Goal: Transaction & Acquisition: Purchase product/service

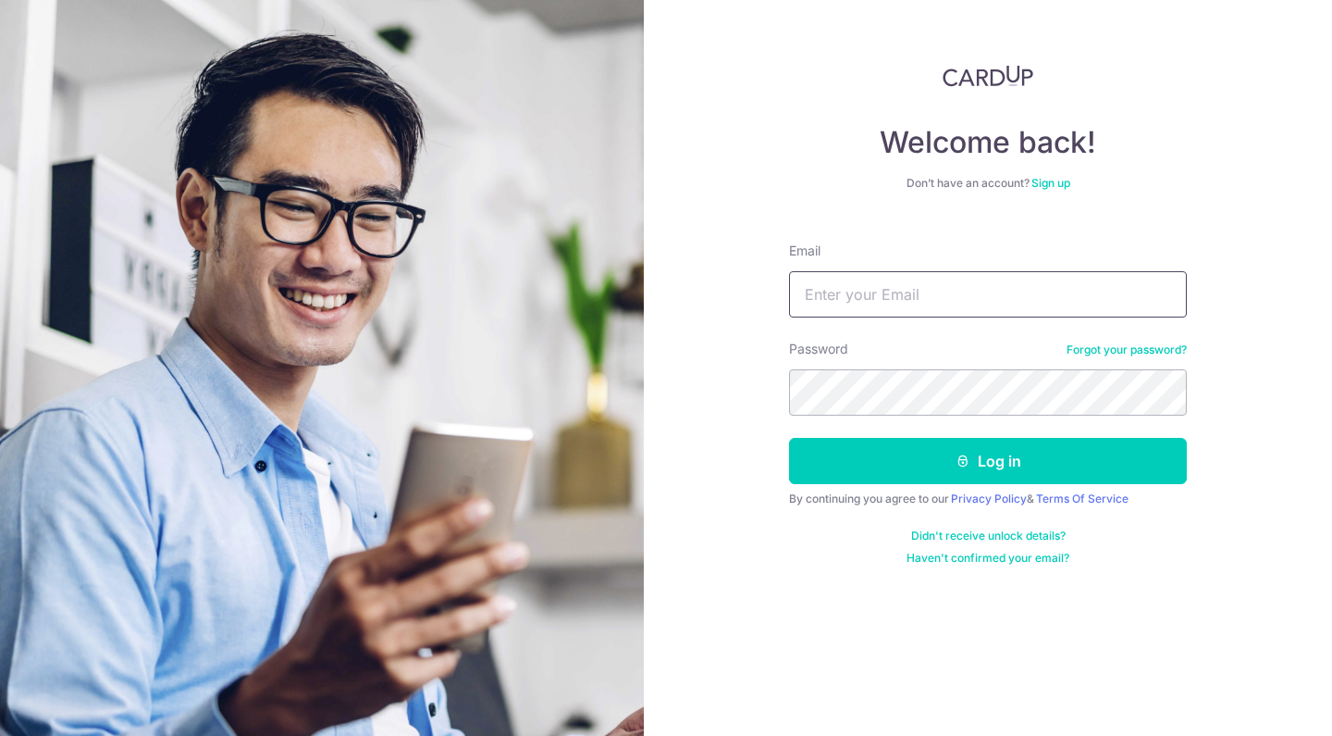
type input "[EMAIL_ADDRESS][DOMAIN_NAME]"
click at [988, 461] on button "Log in" at bounding box center [988, 461] width 398 height 46
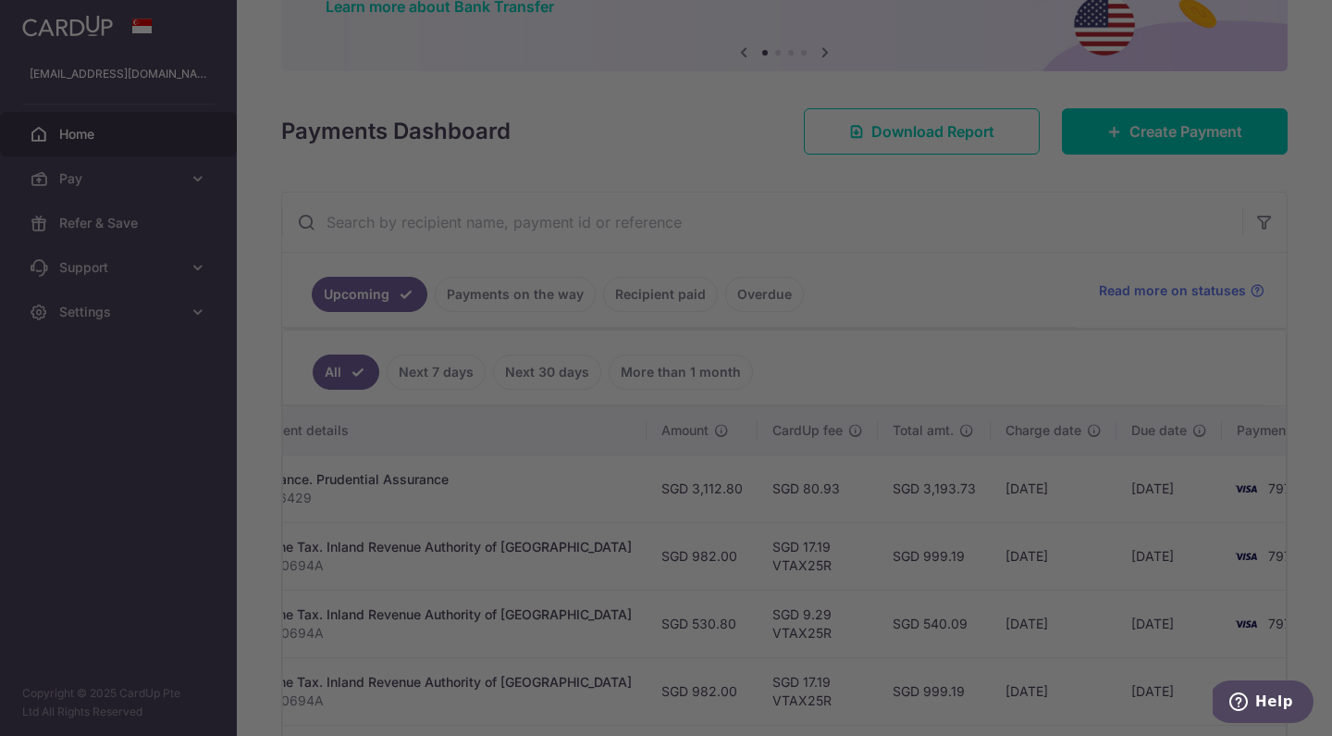
scroll to position [0, 427]
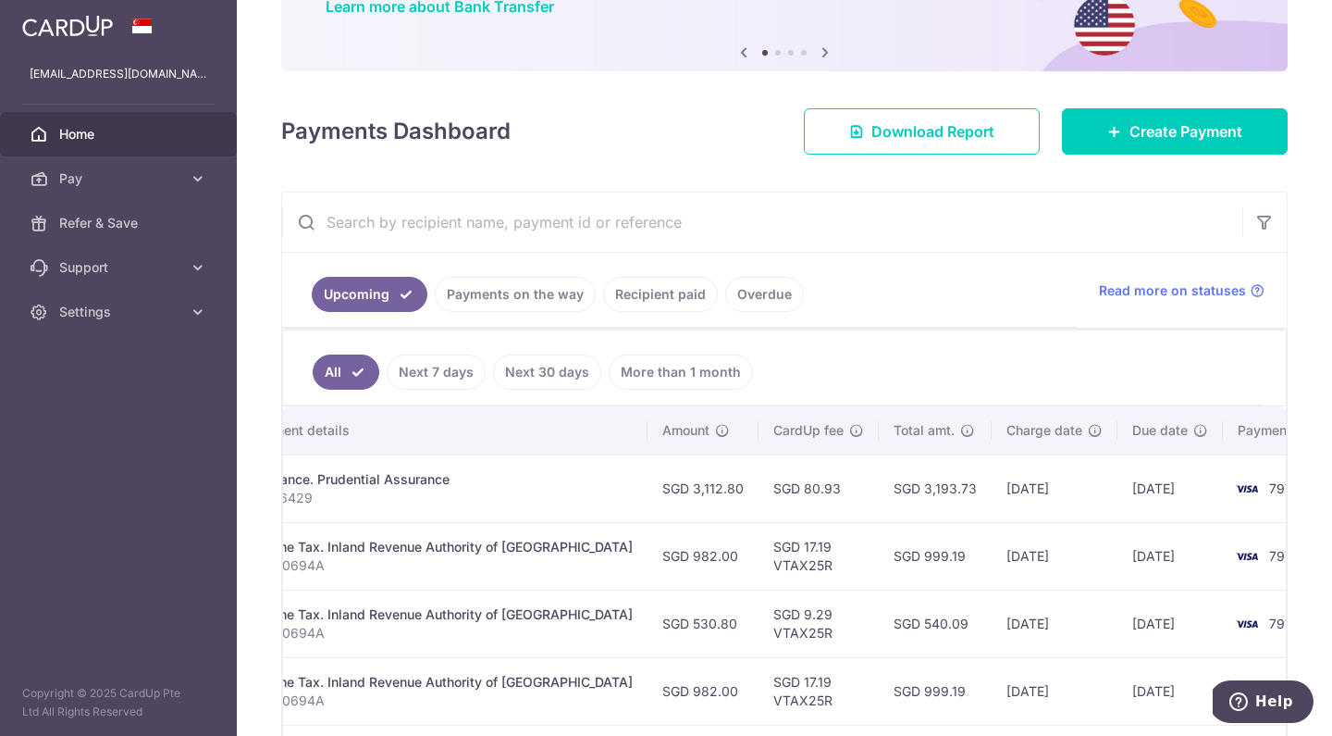
click at [500, 489] on p "A1776429" at bounding box center [441, 498] width 383 height 19
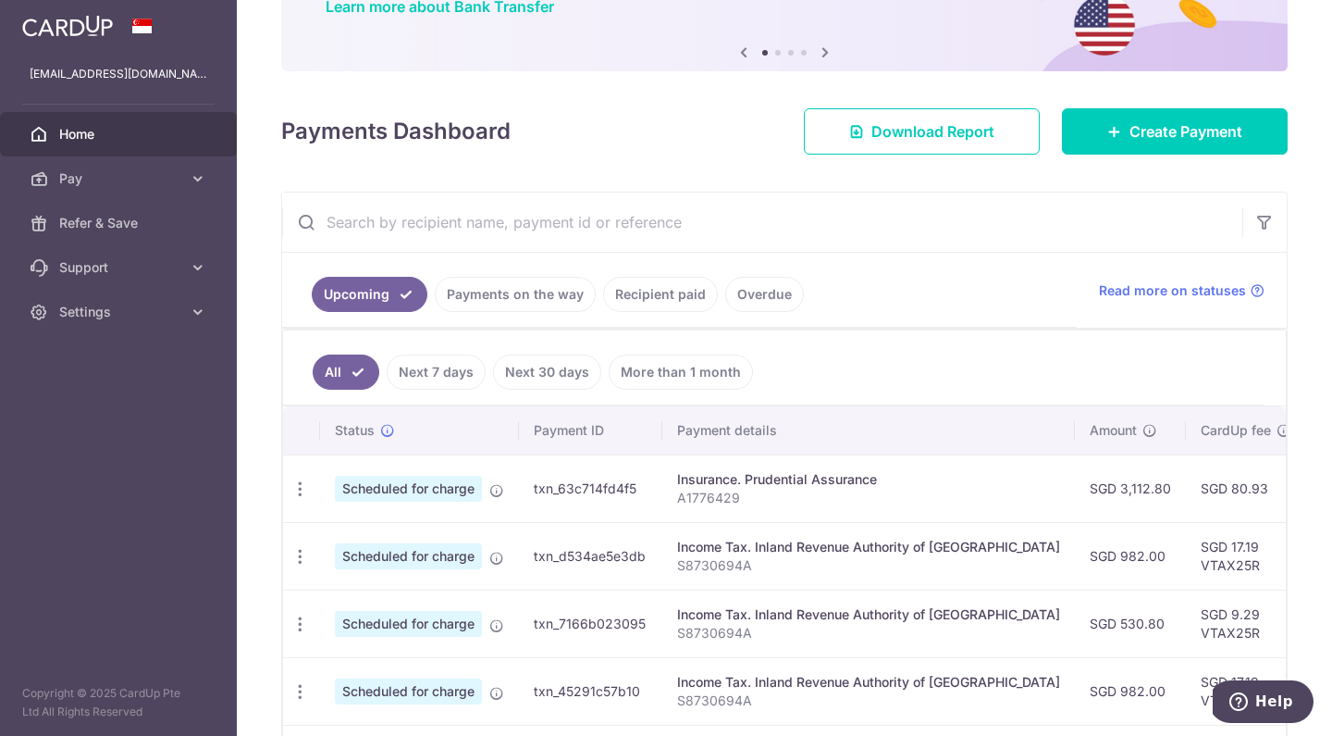
scroll to position [0, 0]
click at [307, 488] on icon "button" at bounding box center [300, 488] width 19 height 19
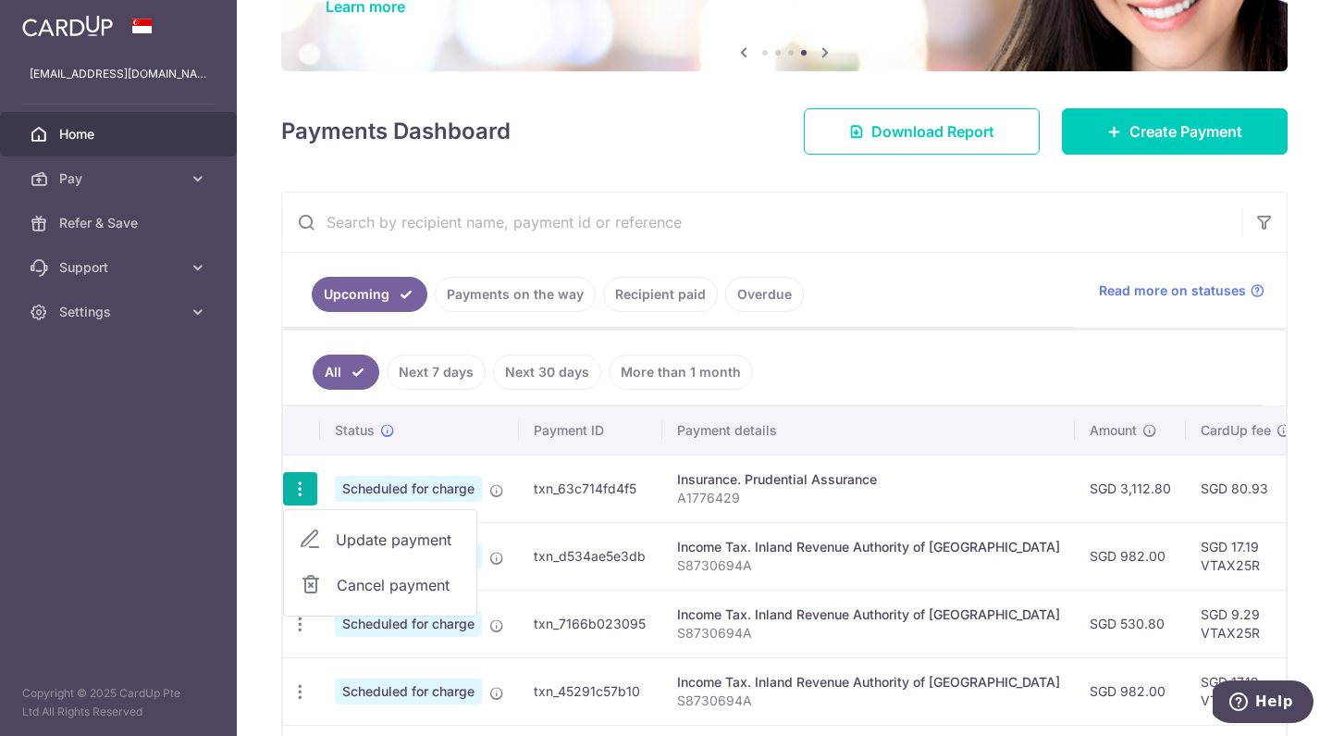
click at [381, 586] on span "Cancel payment" at bounding box center [399, 585] width 124 height 22
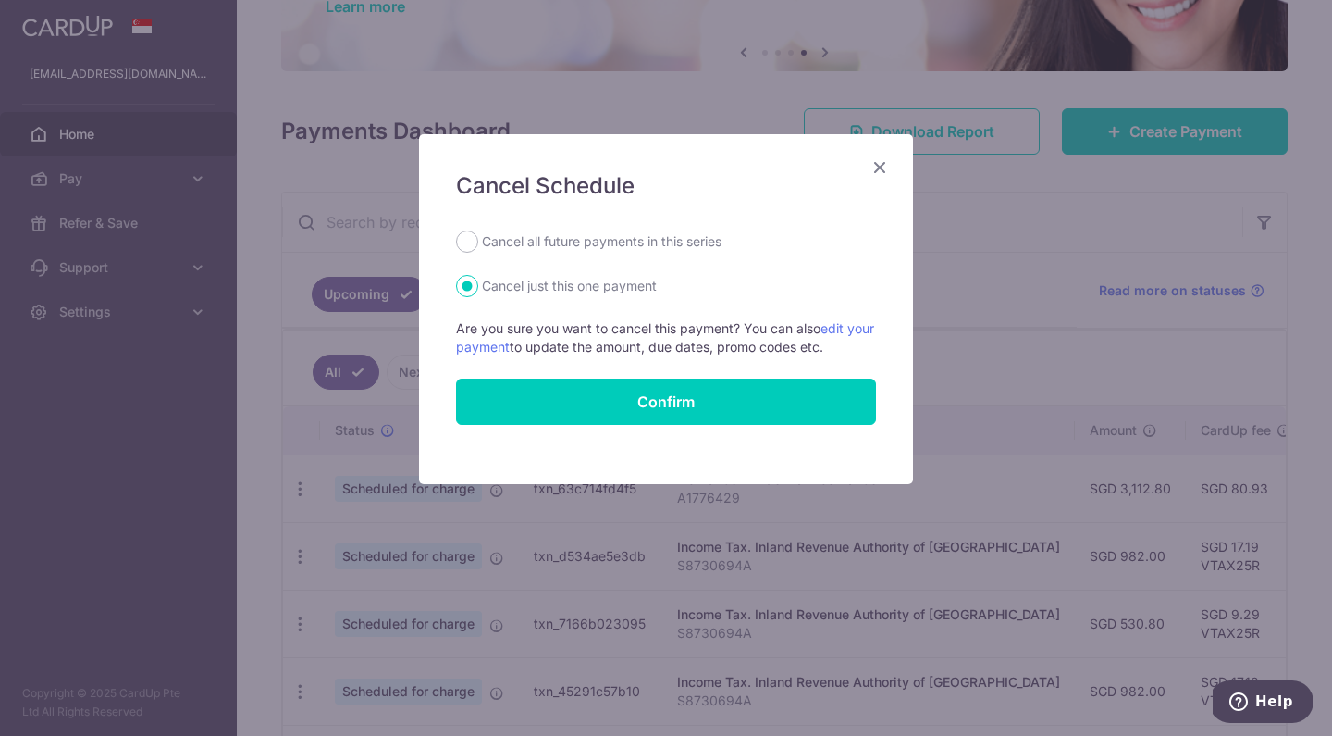
click at [878, 167] on icon "Close" at bounding box center [880, 166] width 22 height 23
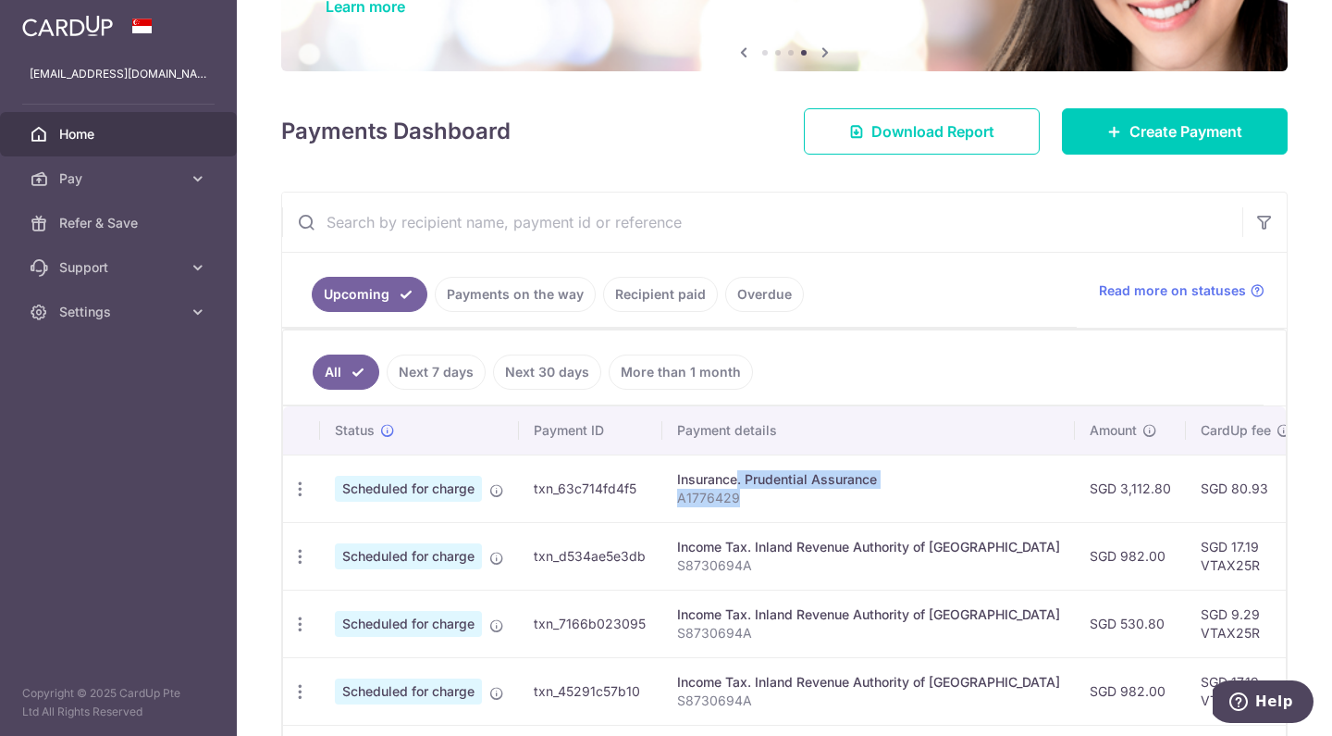
drag, startPoint x: 669, startPoint y: 476, endPoint x: 751, endPoint y: 501, distance: 86.1
click at [751, 501] on td "Insurance. Prudential Assurance A1776429" at bounding box center [869, 488] width 413 height 68
copy td "Insurance. Prudential Assurance A1776429"
click at [306, 479] on icon "button" at bounding box center [300, 488] width 19 height 19
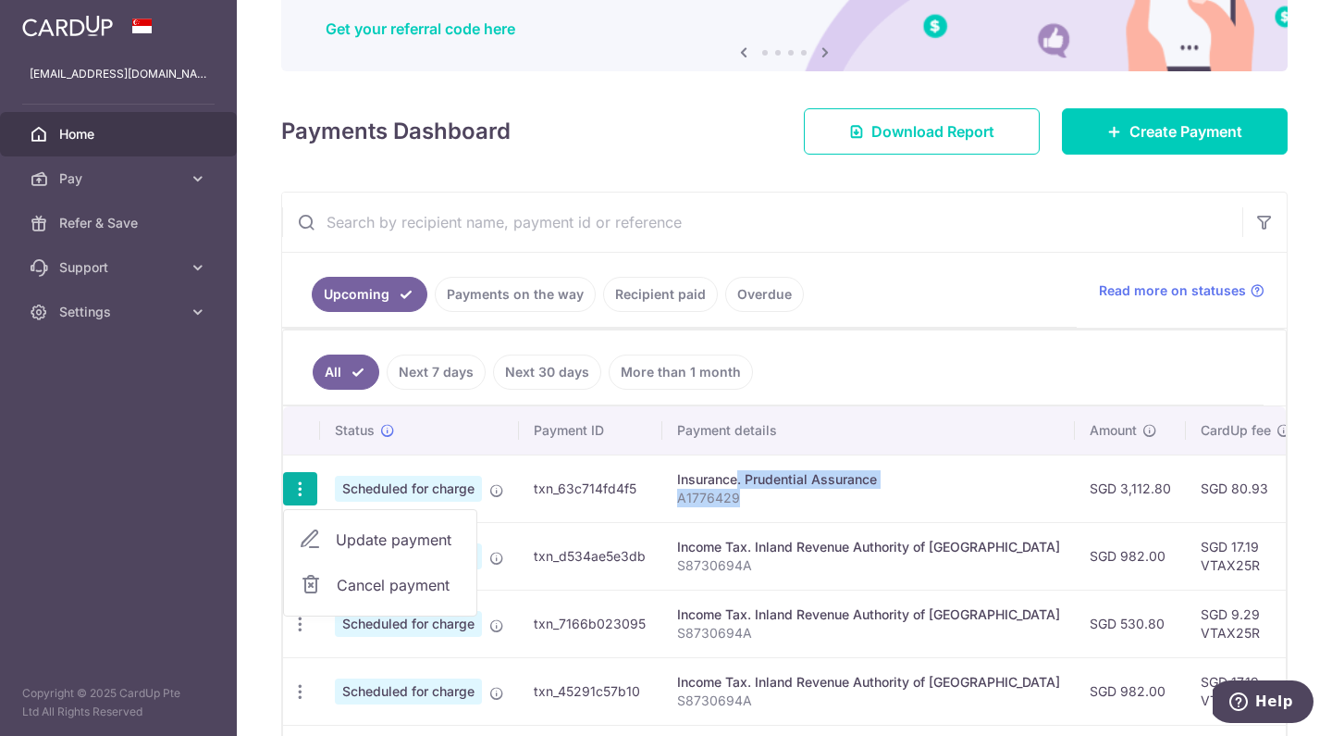
click at [360, 588] on span "Cancel payment" at bounding box center [399, 585] width 124 height 22
click at [308, 487] on icon "button" at bounding box center [300, 488] width 19 height 19
click at [372, 540] on span "Update payment" at bounding box center [399, 539] width 126 height 22
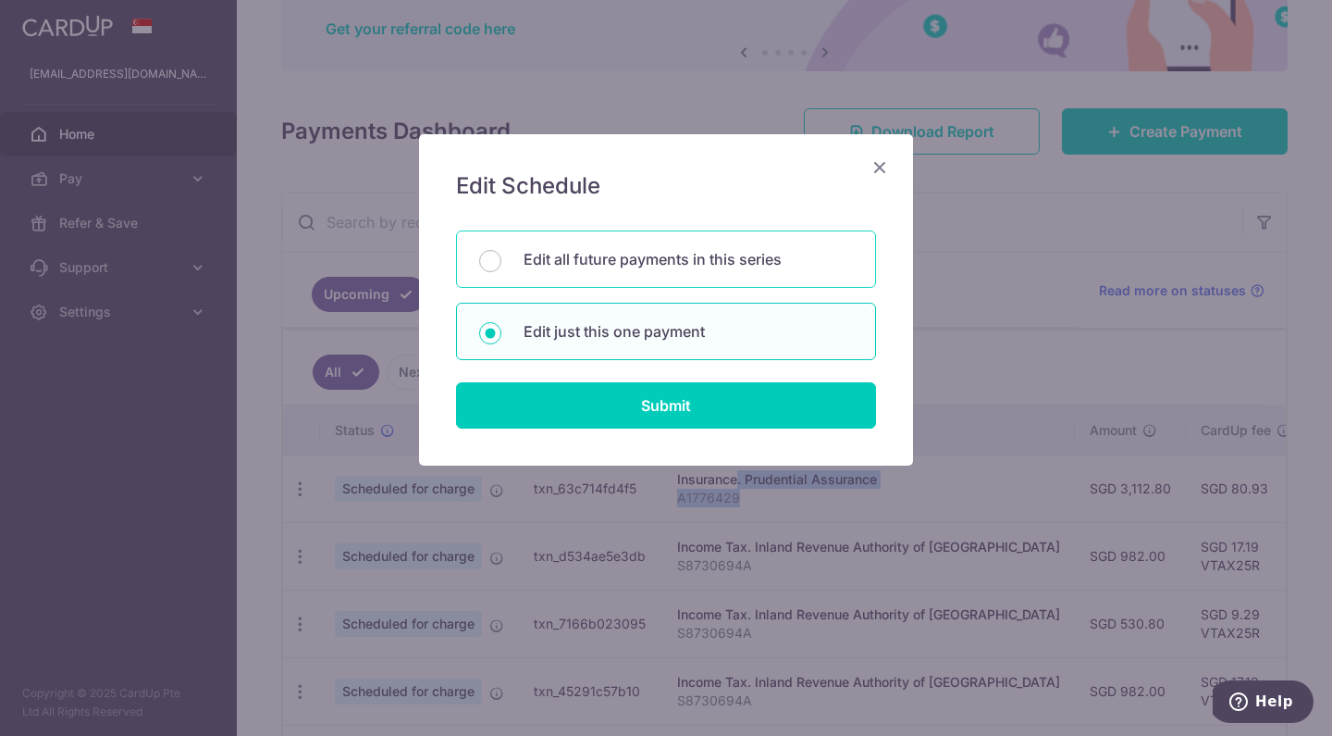
click at [733, 250] on p "Edit all future payments in this series" at bounding box center [688, 259] width 329 height 22
click at [502, 250] on input "Edit all future payments in this series" at bounding box center [490, 261] width 22 height 22
radio input "true"
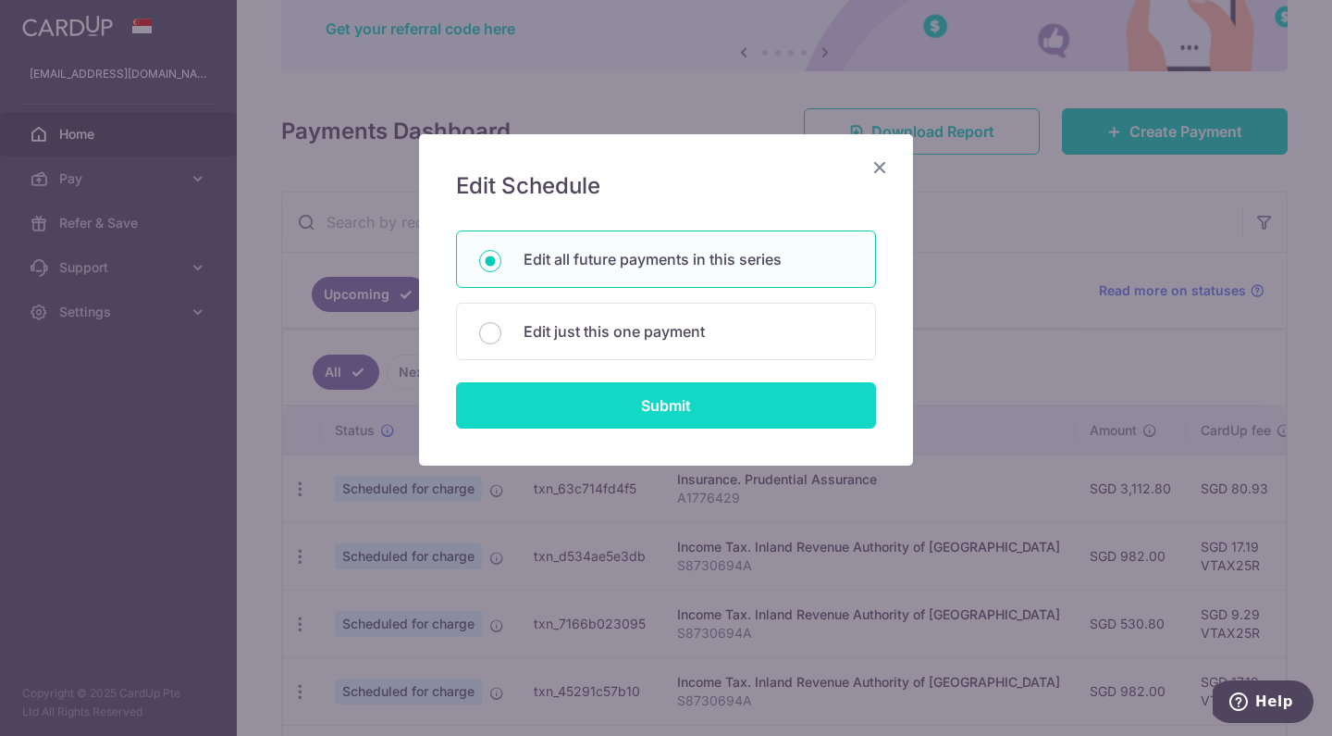
click at [682, 403] on input "Submit" at bounding box center [666, 405] width 420 height 46
radio input "true"
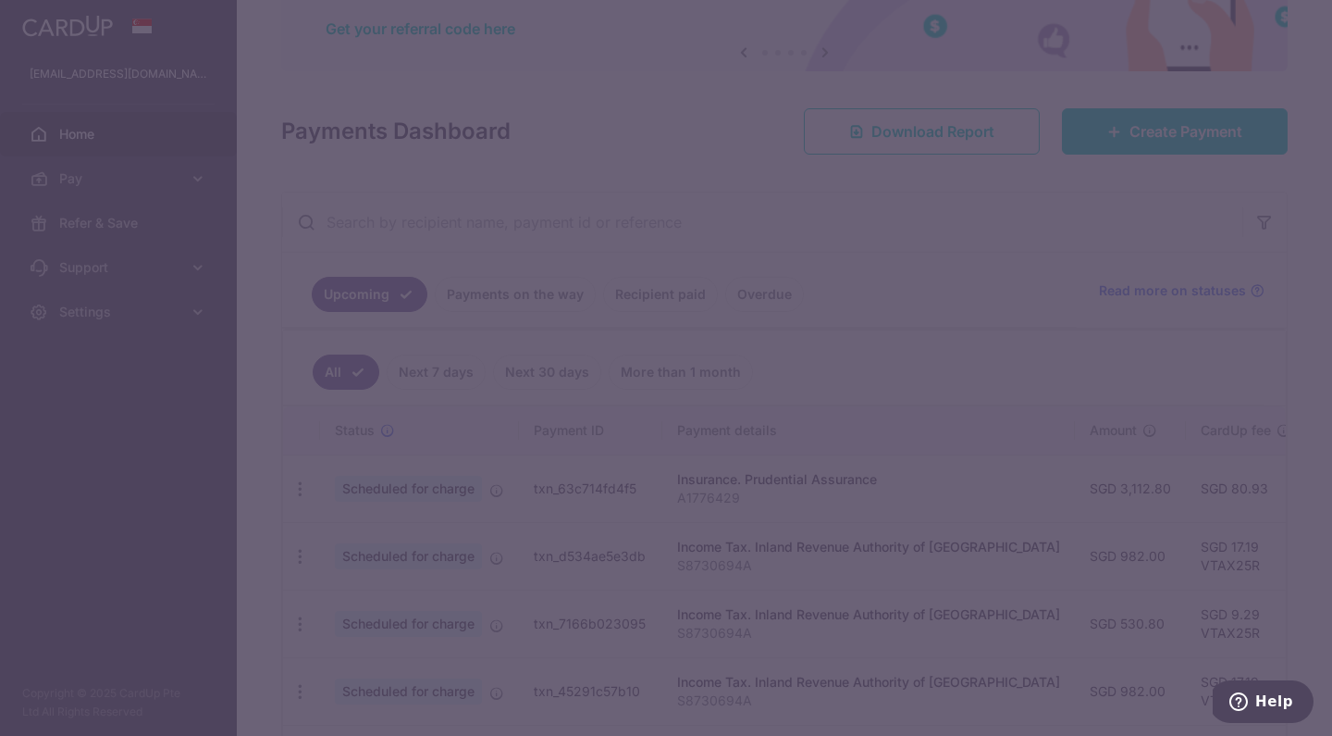
type input "3,112.80"
type input "A1776429"
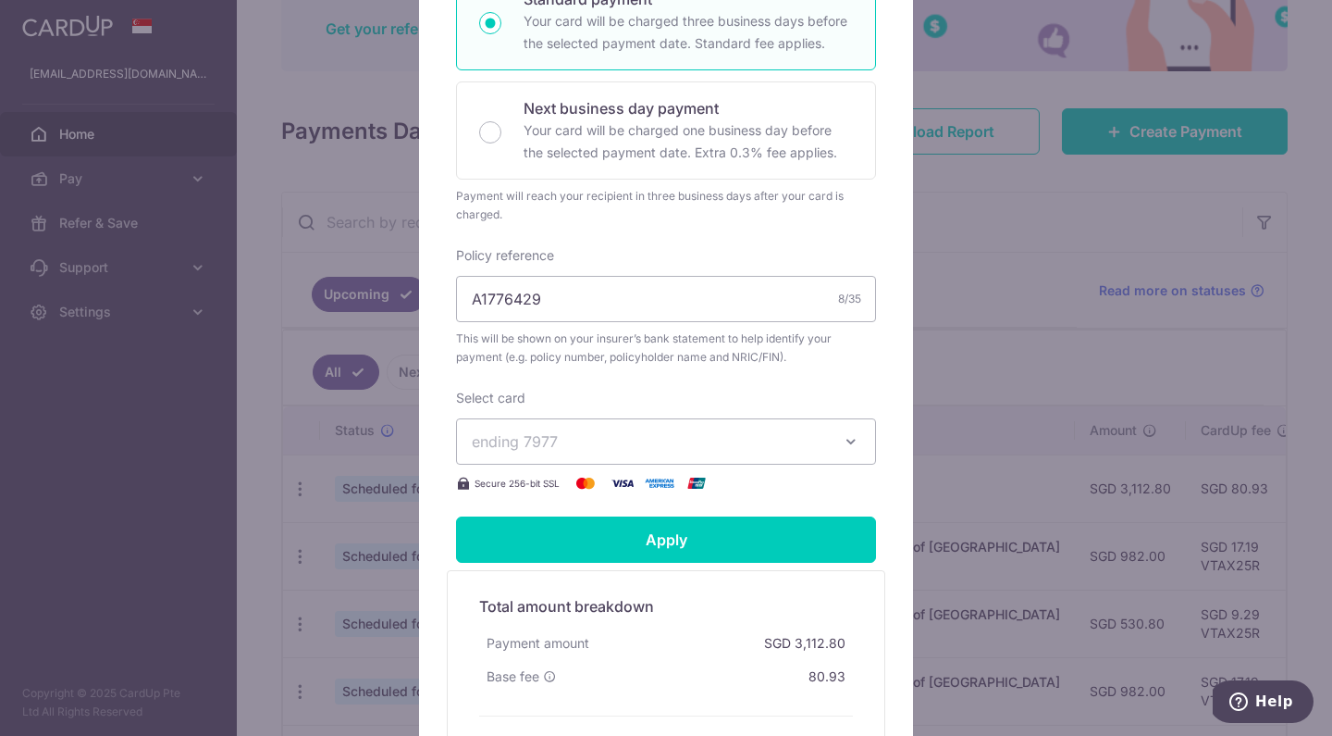
scroll to position [415, 0]
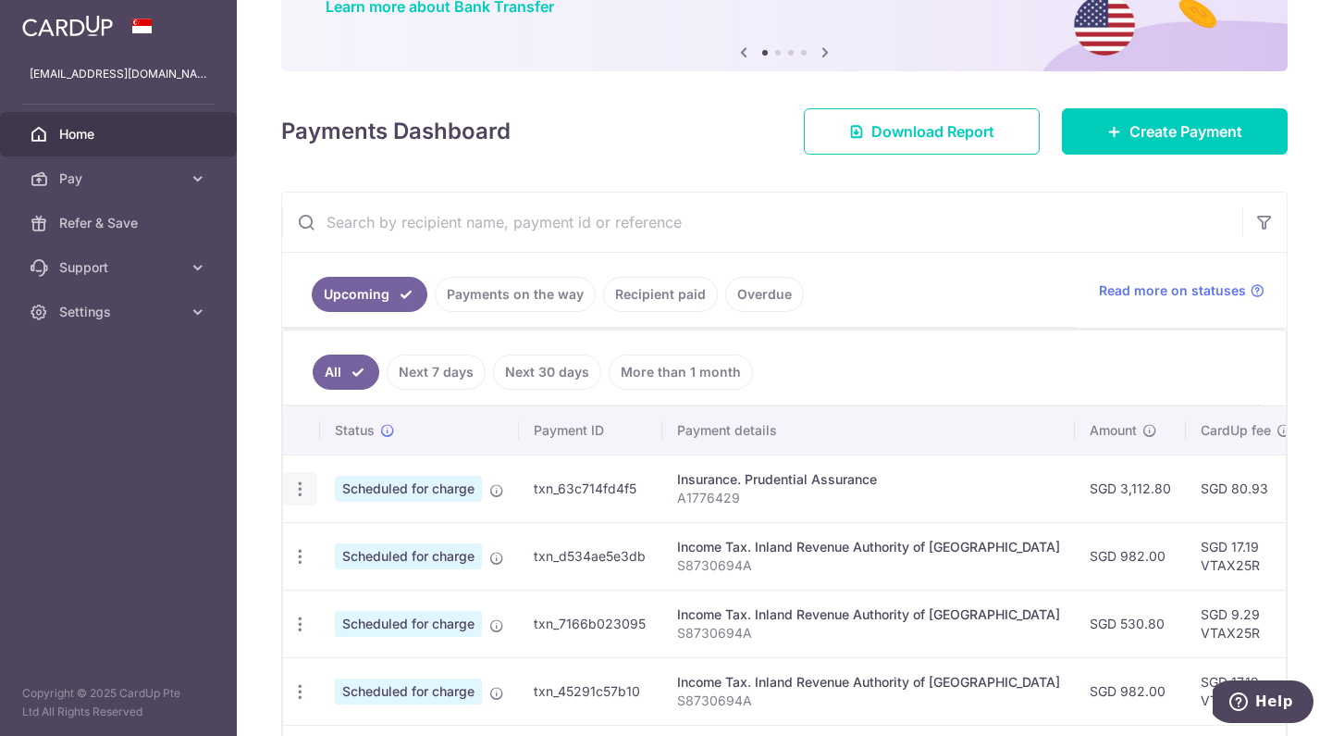
click at [308, 486] on icon "button" at bounding box center [300, 488] width 19 height 19
click at [351, 599] on link "Cancel payment" at bounding box center [380, 585] width 192 height 46
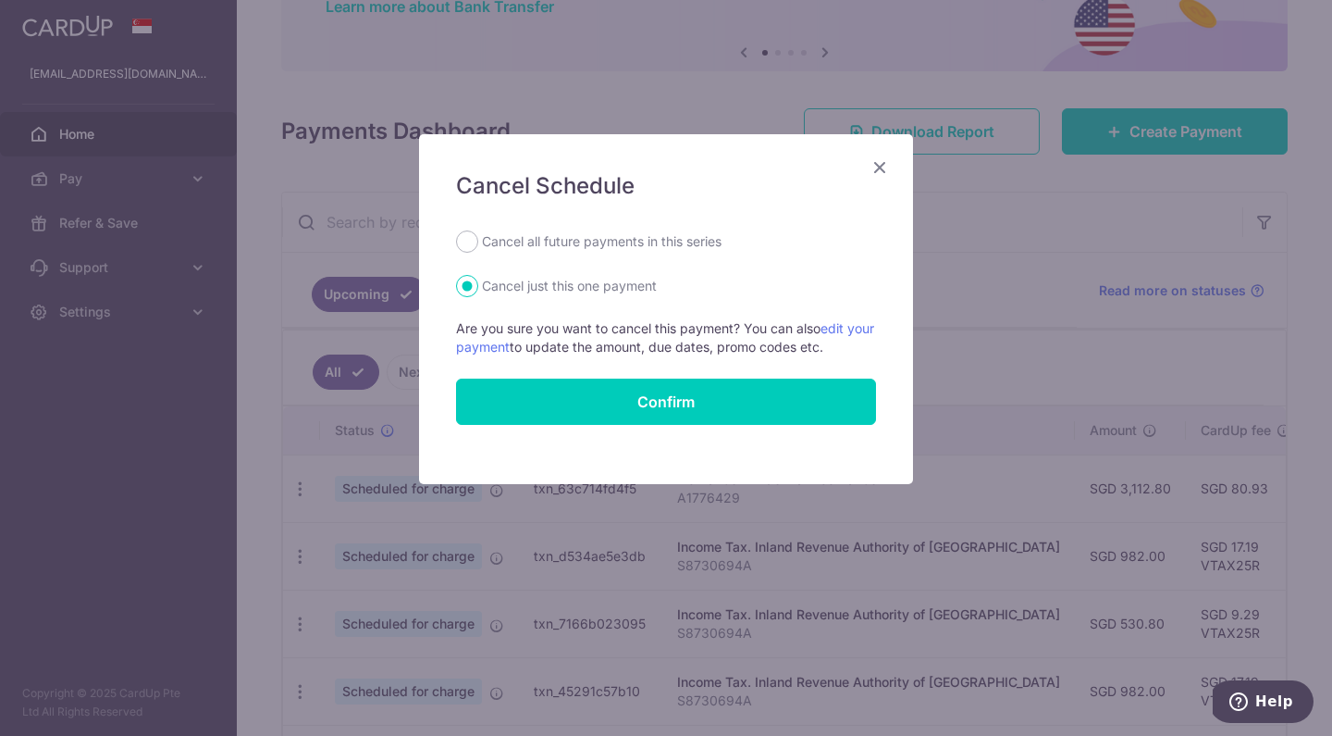
click at [659, 242] on label "Cancel all future payments in this series" at bounding box center [602, 241] width 240 height 22
click at [478, 242] on input "Cancel all future payments in this series" at bounding box center [467, 241] width 22 height 22
radio input "true"
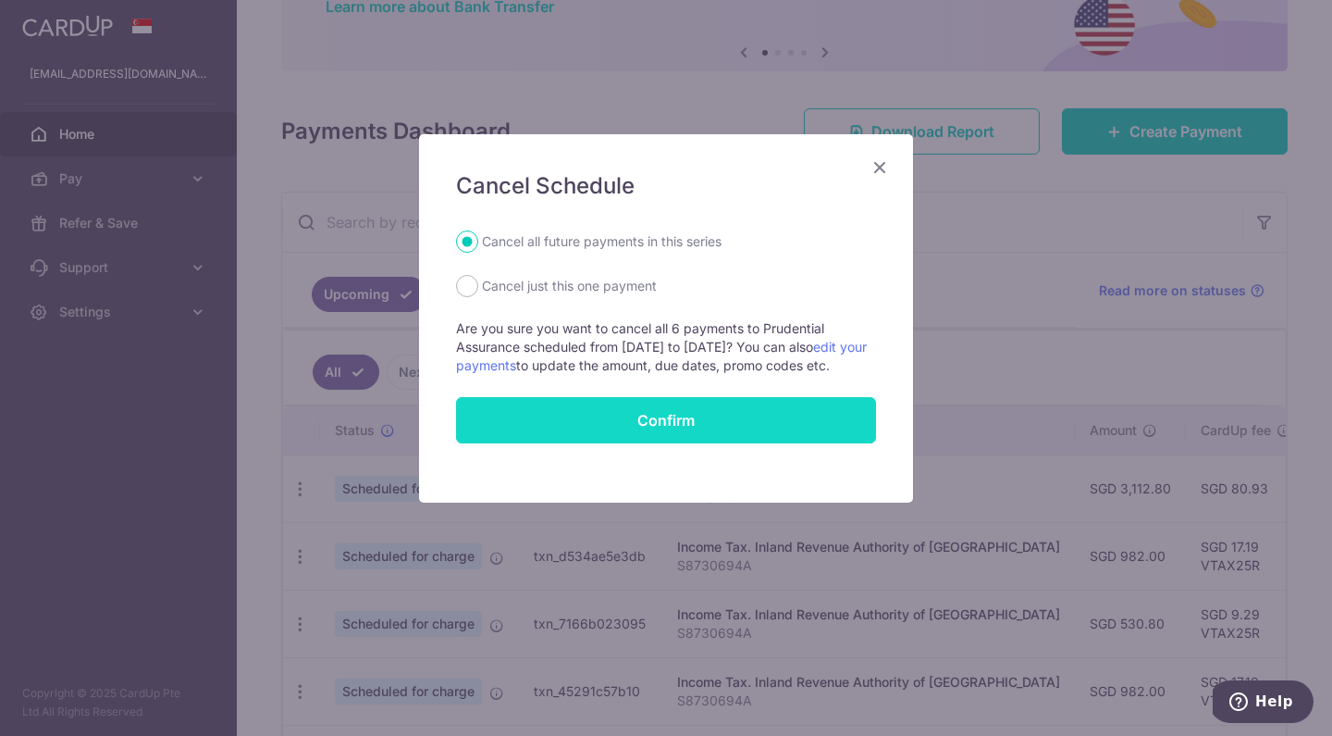
click at [647, 441] on button "Confirm" at bounding box center [666, 420] width 420 height 46
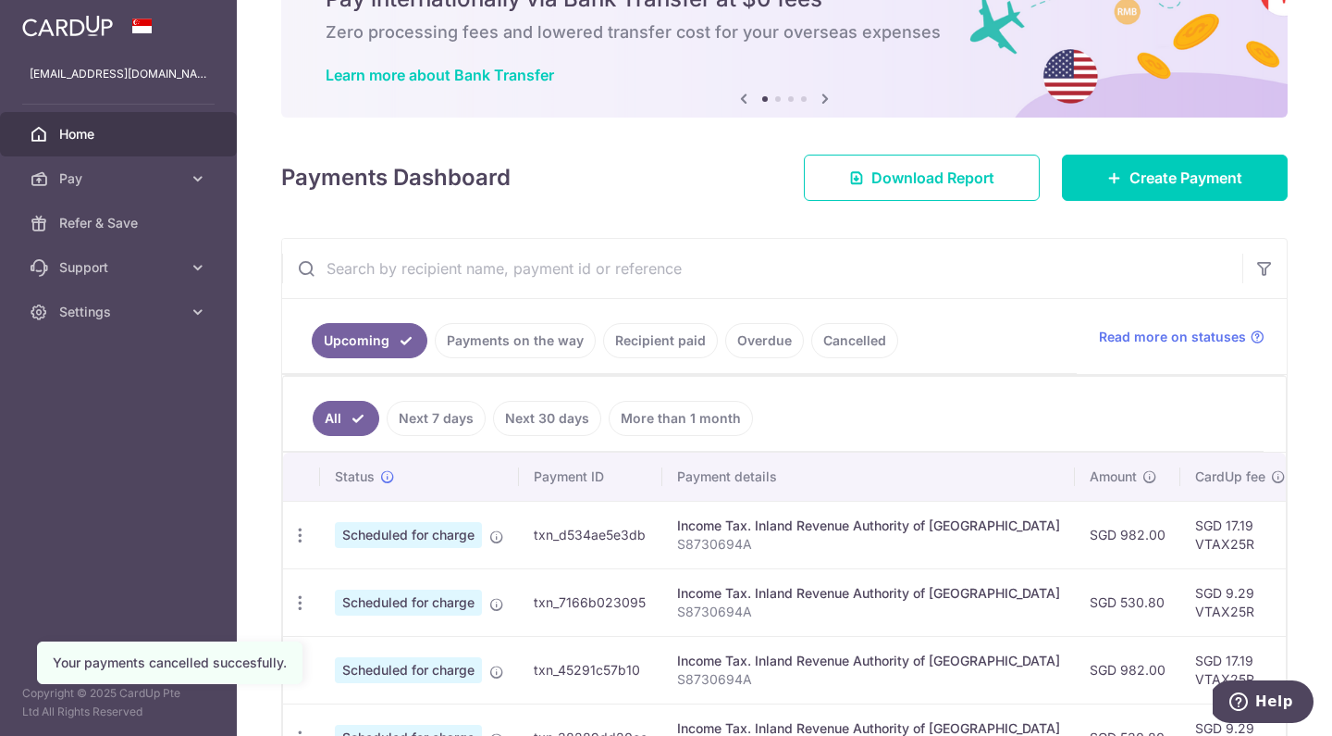
scroll to position [108, 0]
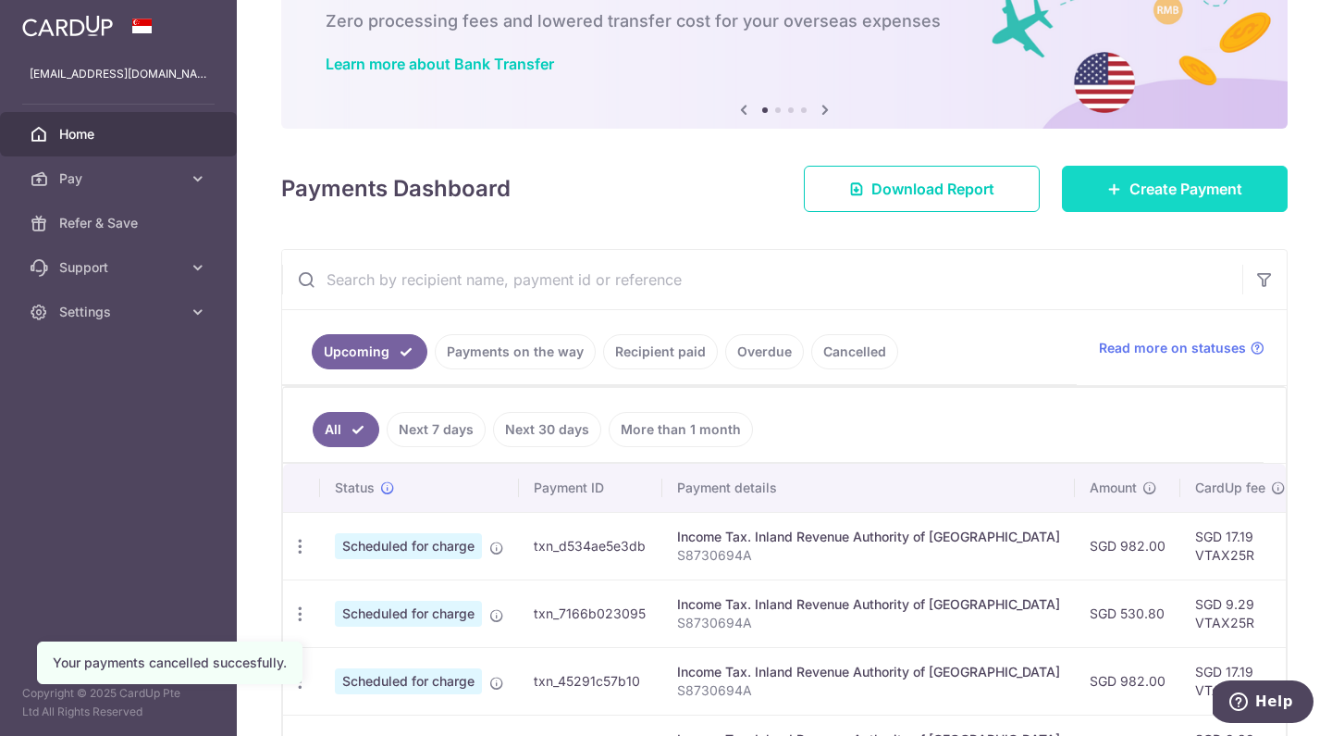
click at [1147, 191] on span "Create Payment" at bounding box center [1186, 189] width 113 height 22
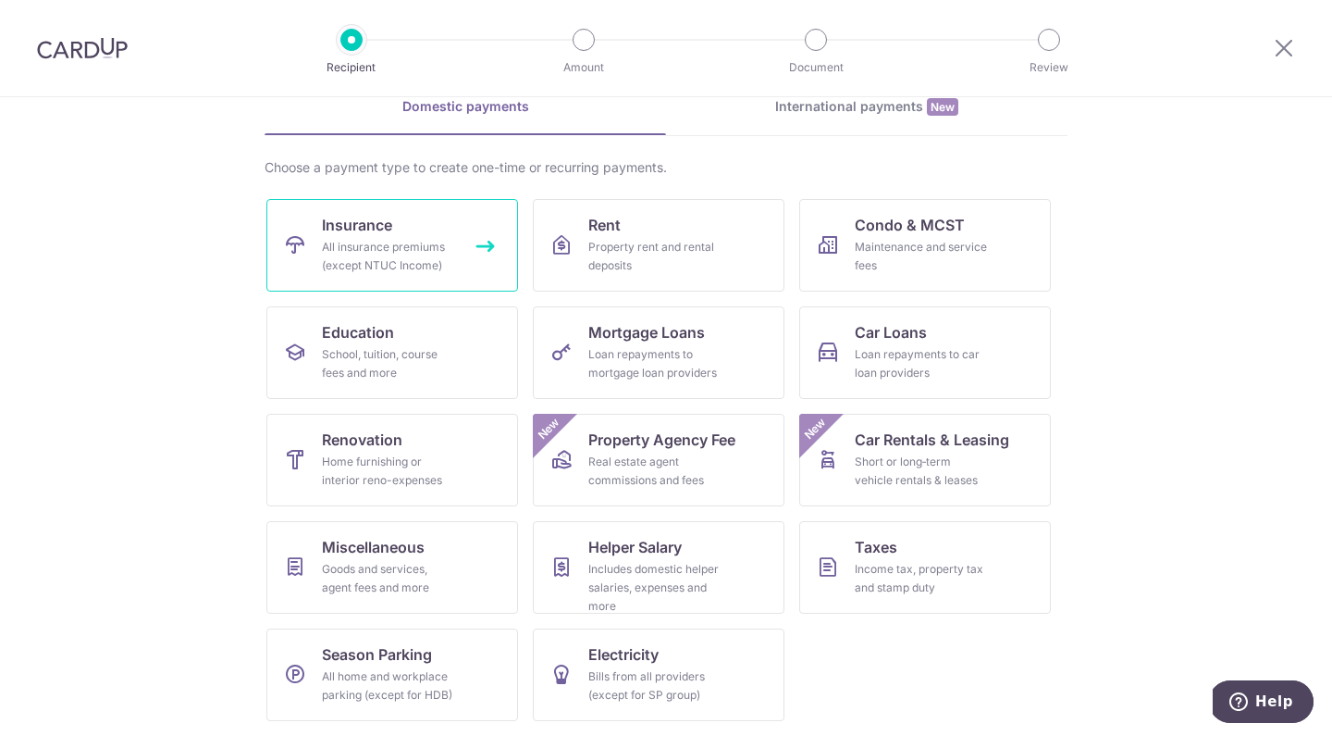
scroll to position [93, 0]
click at [407, 259] on div "All insurance premiums (except NTUC Income)" at bounding box center [388, 256] width 133 height 37
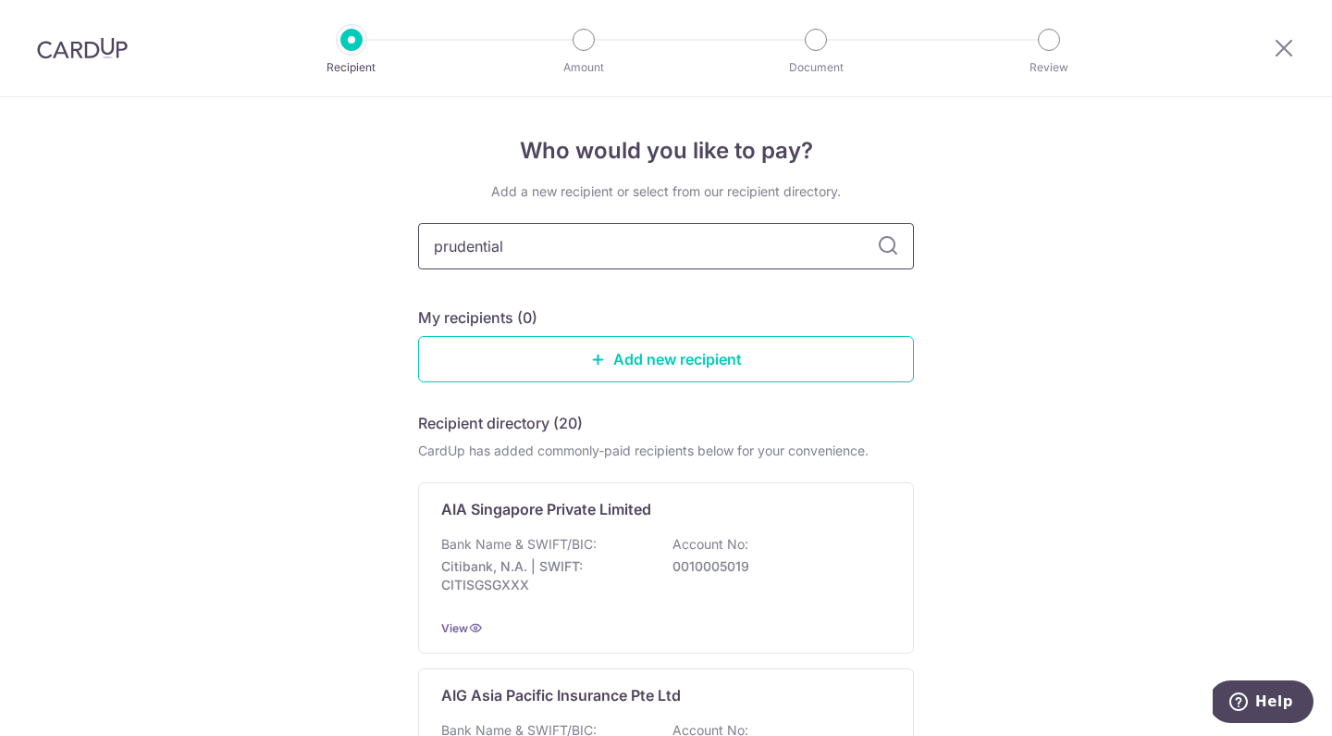
type input "prudential"
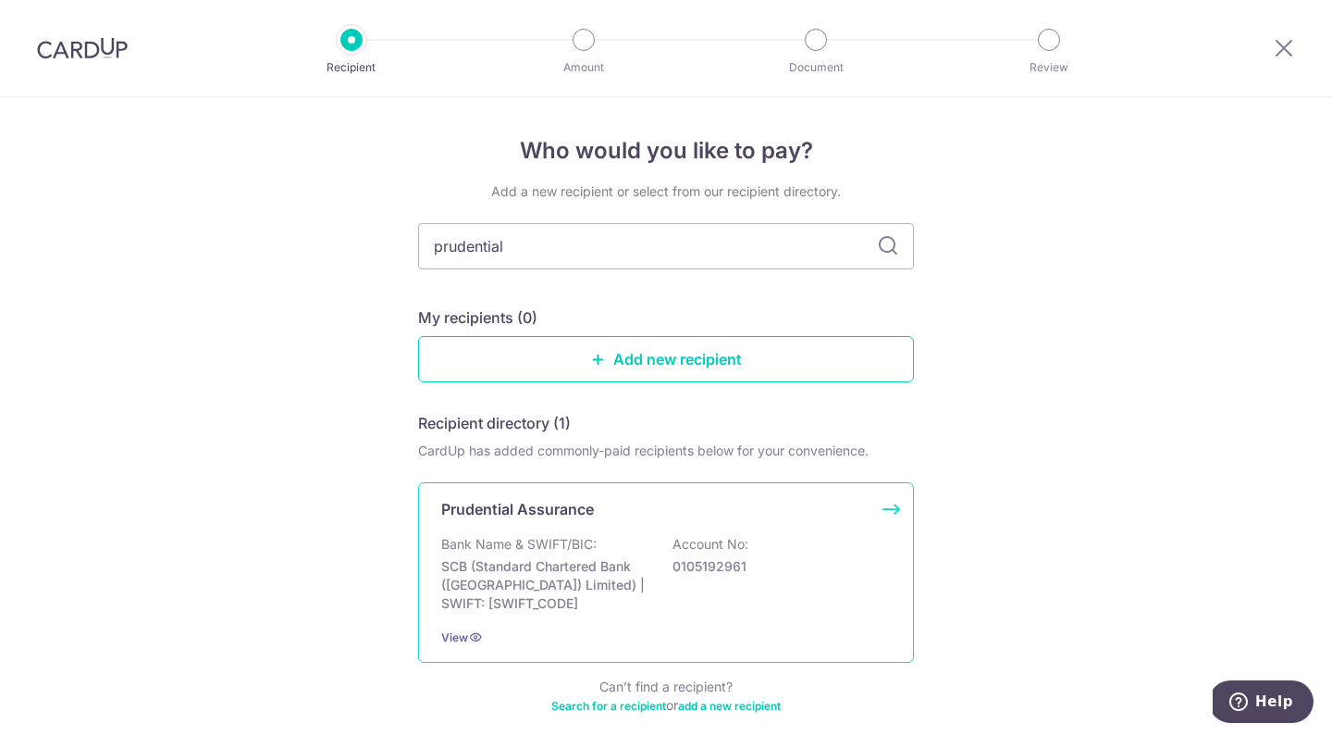
click at [613, 536] on div "Bank Name & SWIFT/BIC: SCB (Standard Chartered Bank (Singapore) Limited) | SWIF…" at bounding box center [666, 574] width 450 height 78
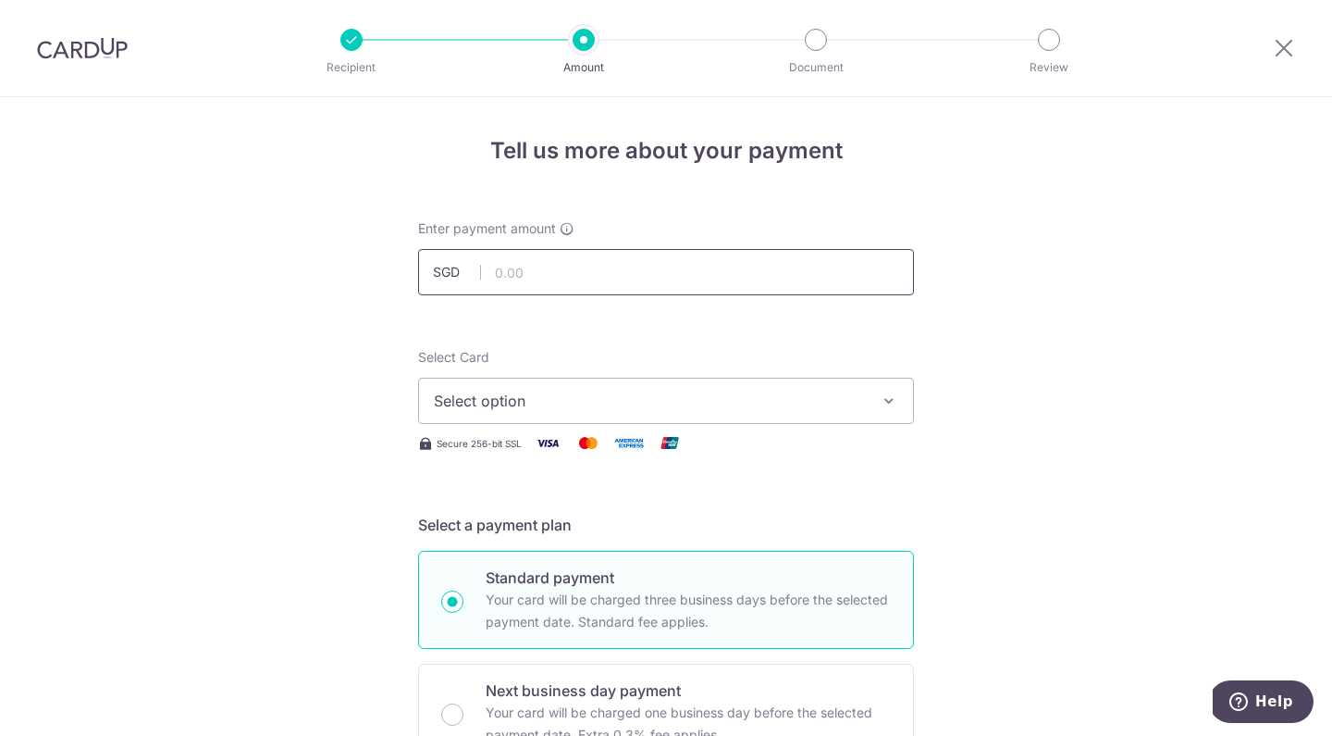
scroll to position [5, 0]
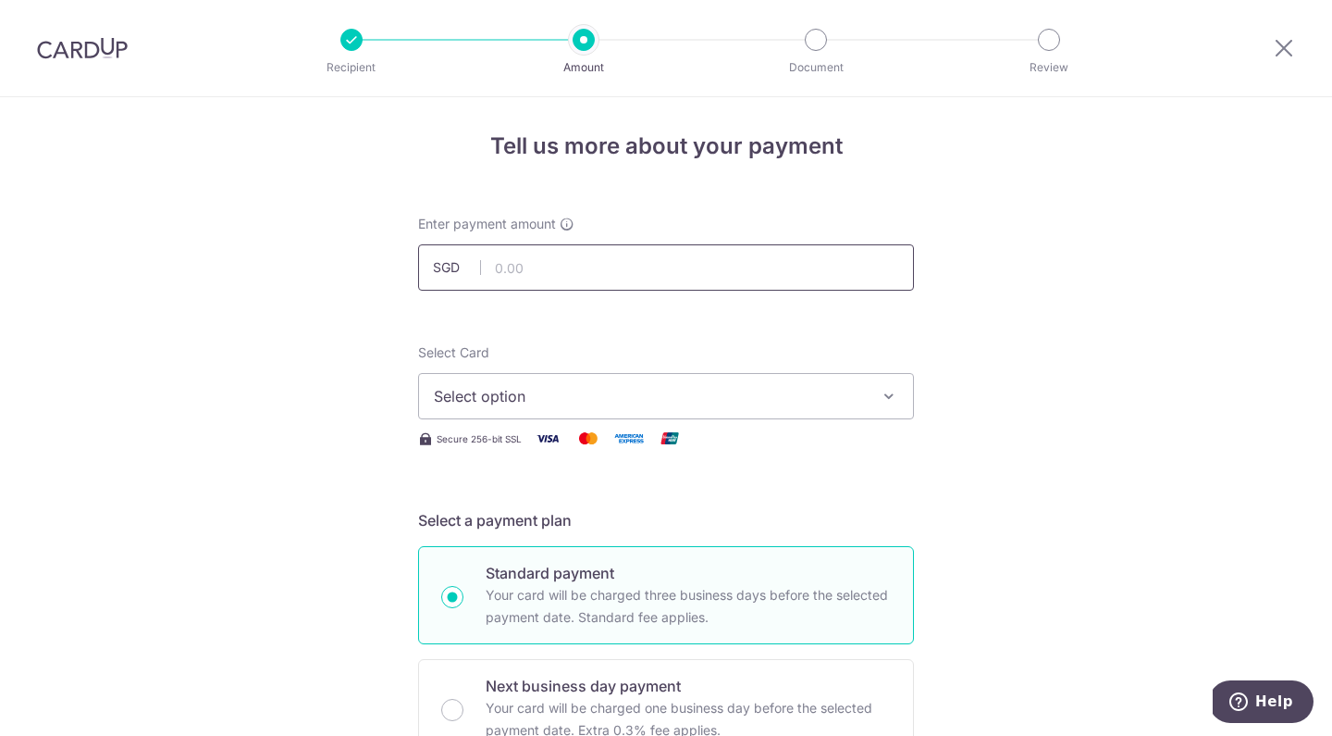
click at [673, 265] on input "text" at bounding box center [666, 267] width 496 height 46
type input "3,112.80"
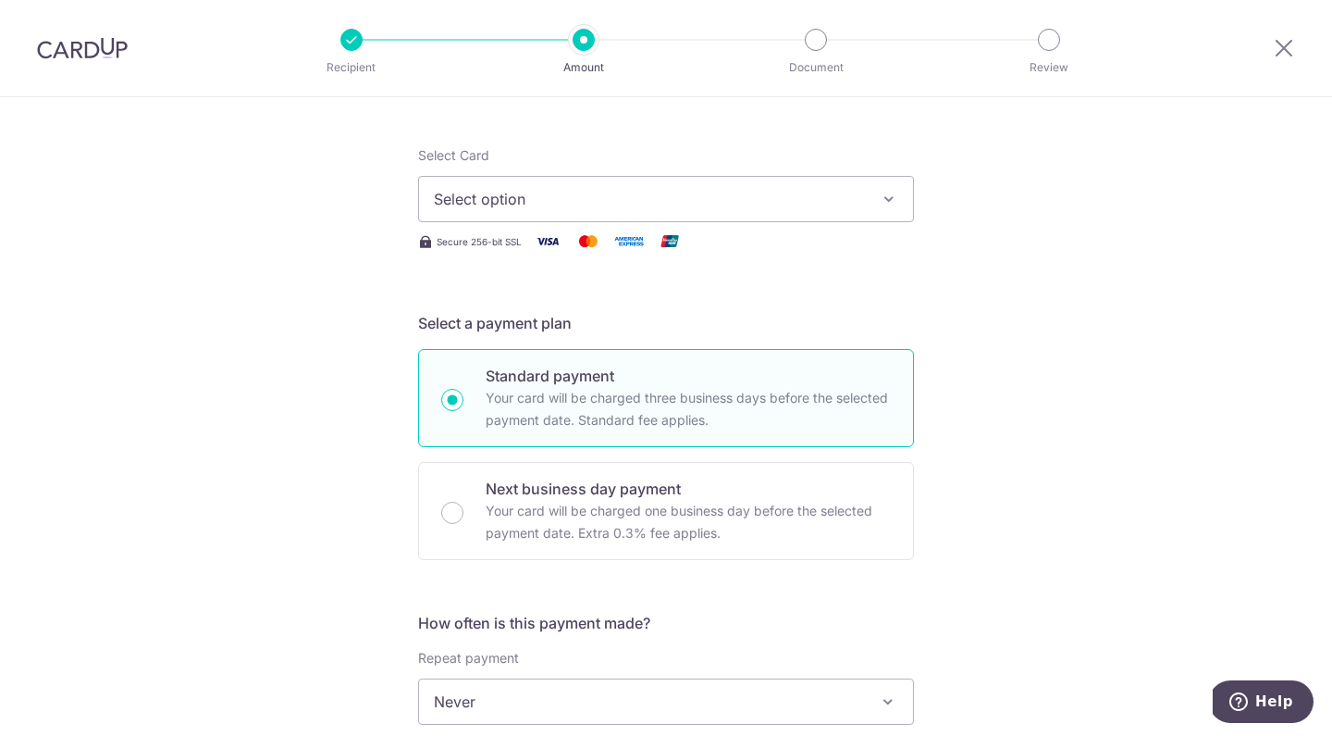
scroll to position [205, 0]
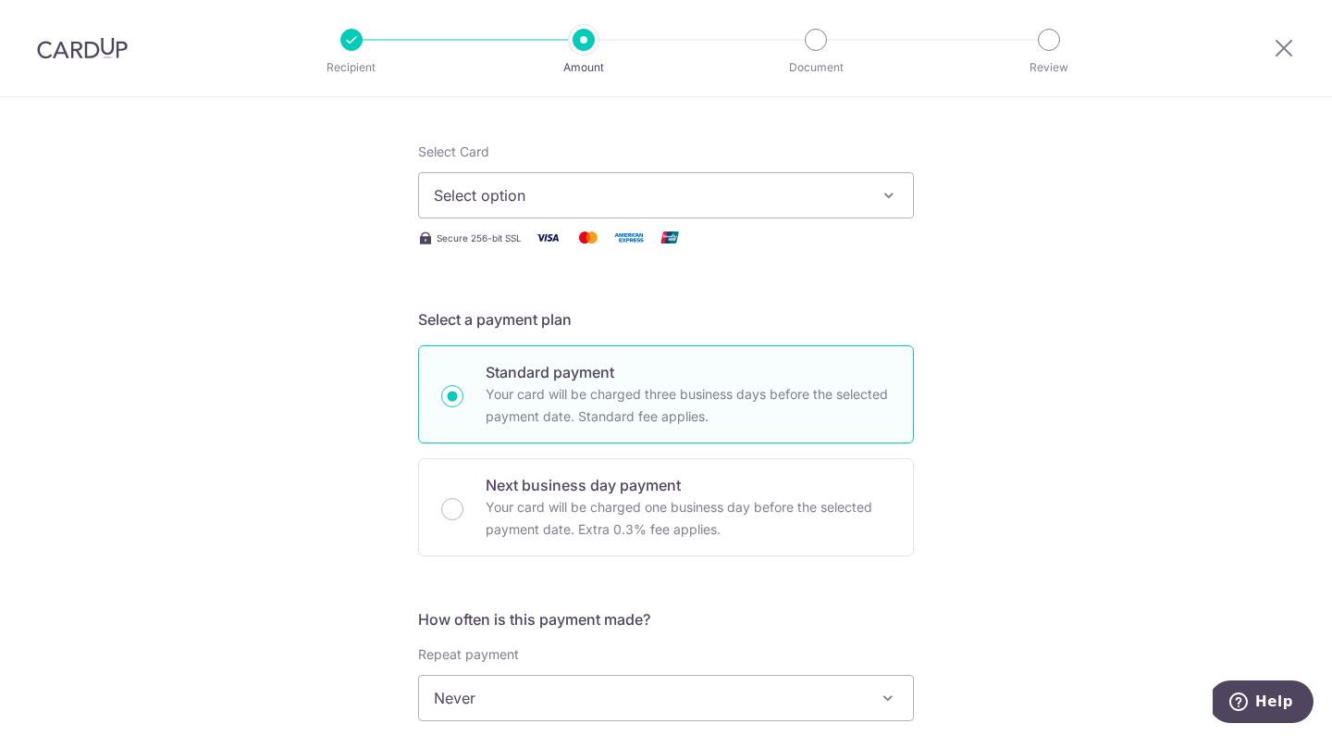
click at [749, 207] on button "Select option" at bounding box center [666, 195] width 496 height 46
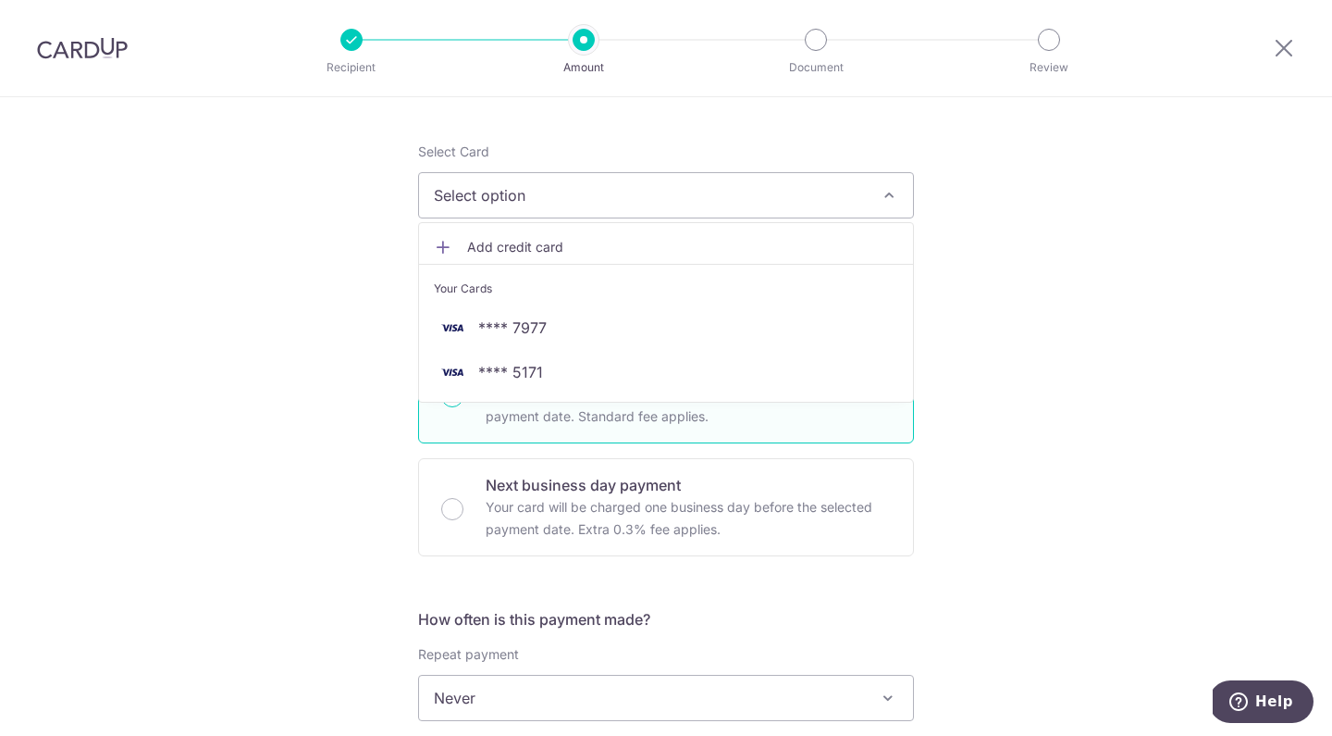
click at [532, 252] on span "Add credit card" at bounding box center [682, 247] width 431 height 19
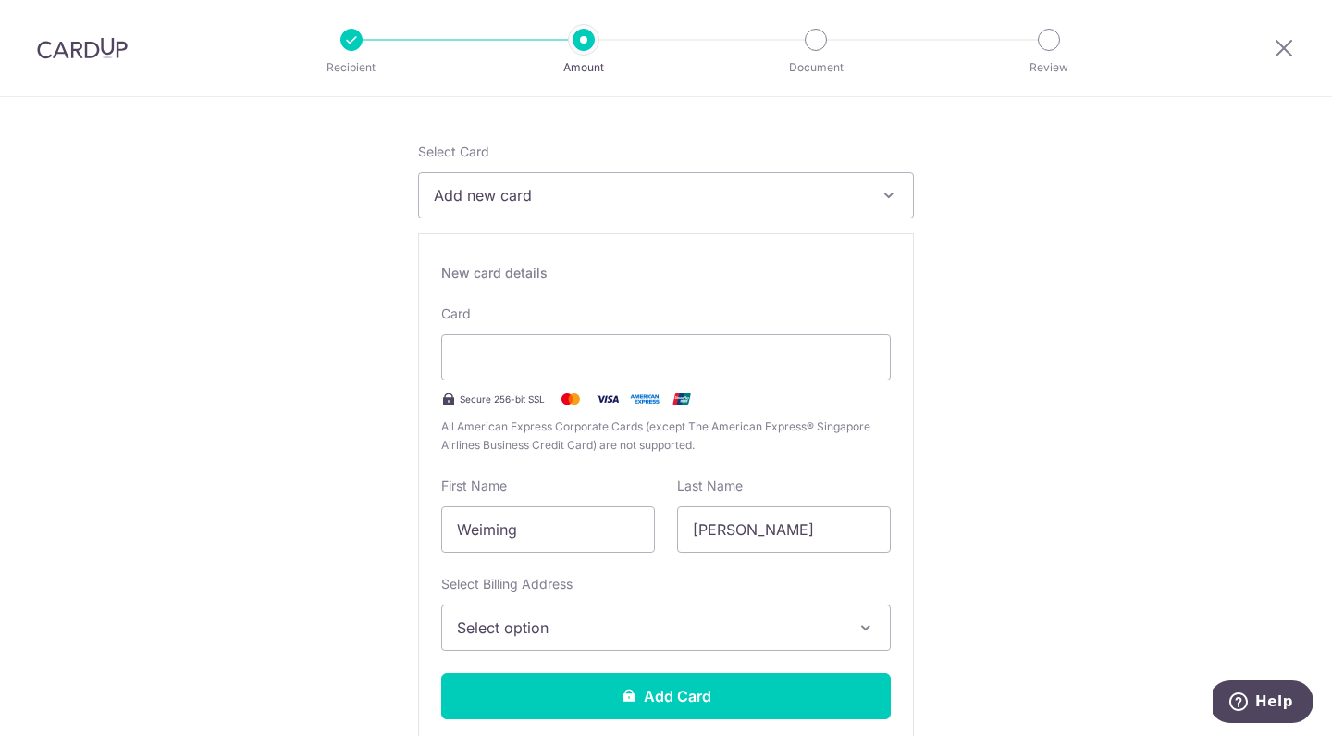
click at [902, 193] on button "Add new card" at bounding box center [666, 195] width 496 height 46
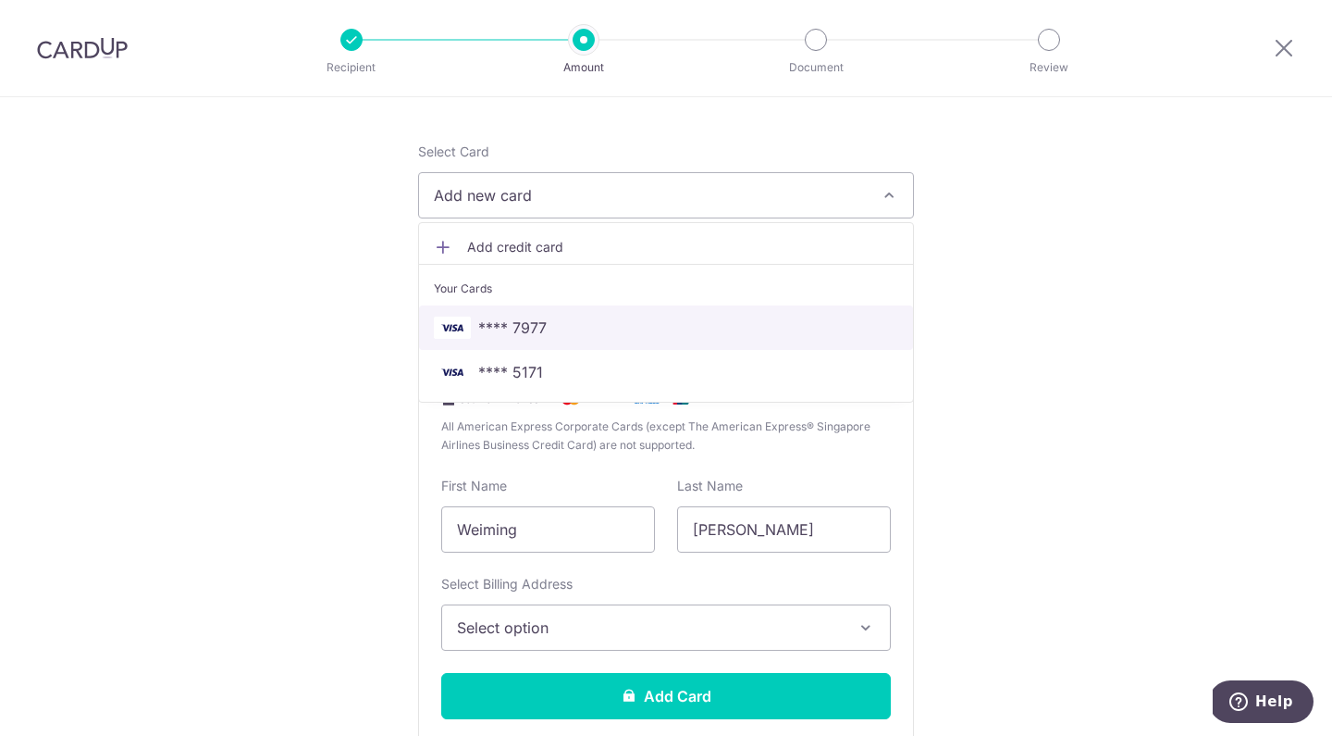
click at [558, 336] on span "**** 7977" at bounding box center [666, 327] width 465 height 22
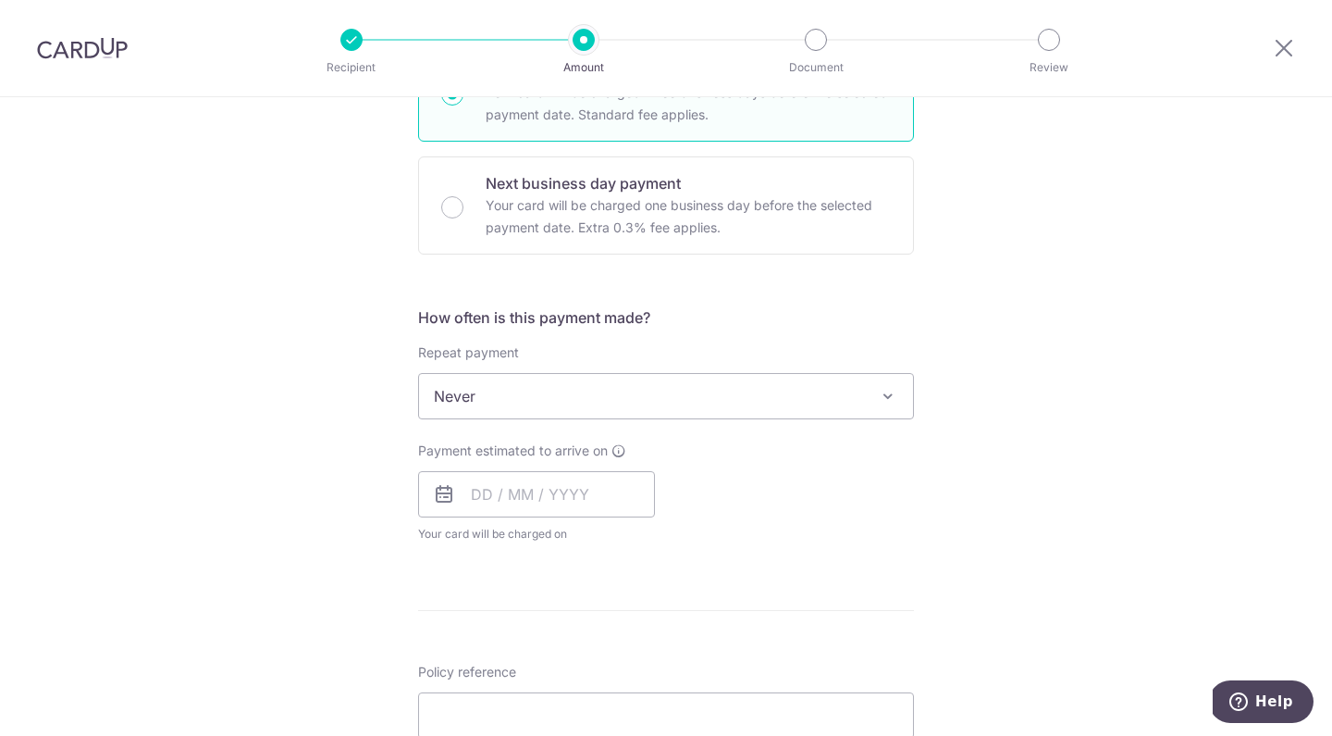
scroll to position [510, 0]
click at [564, 389] on span "Never" at bounding box center [666, 393] width 494 height 44
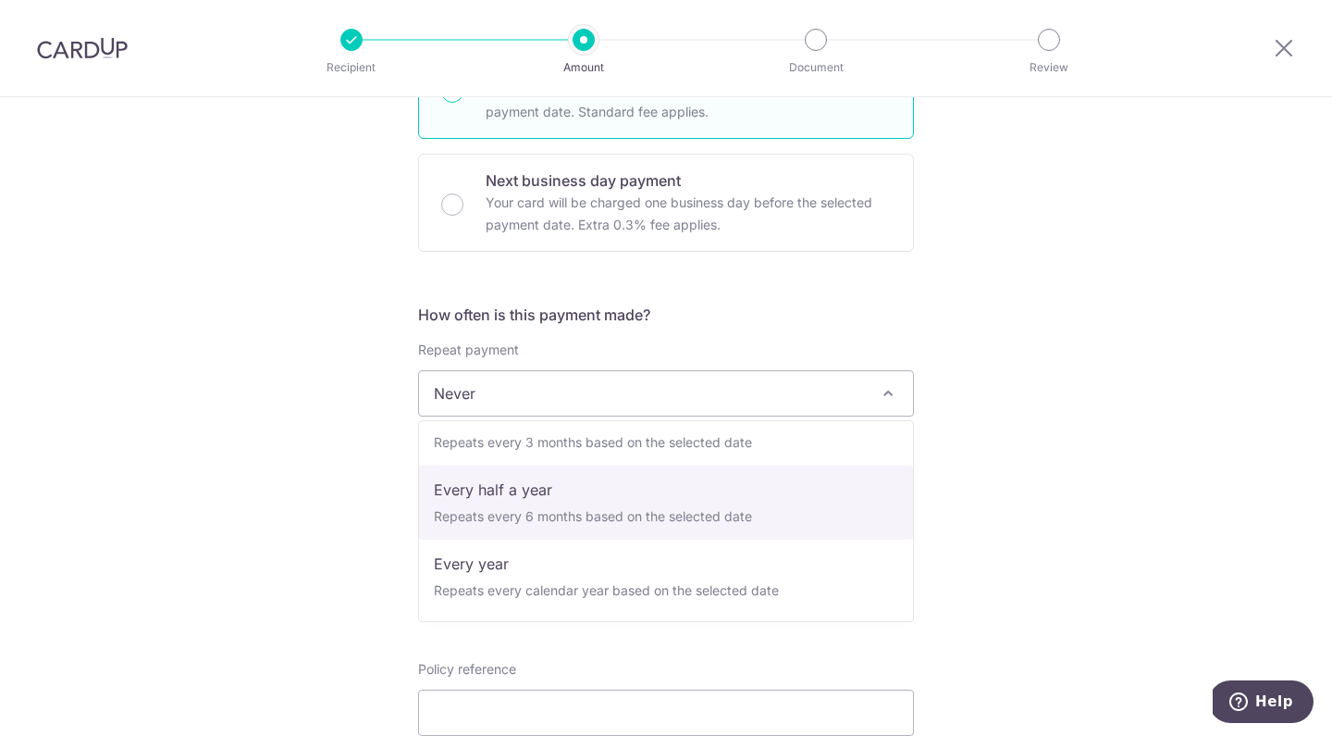
scroll to position [259, 0]
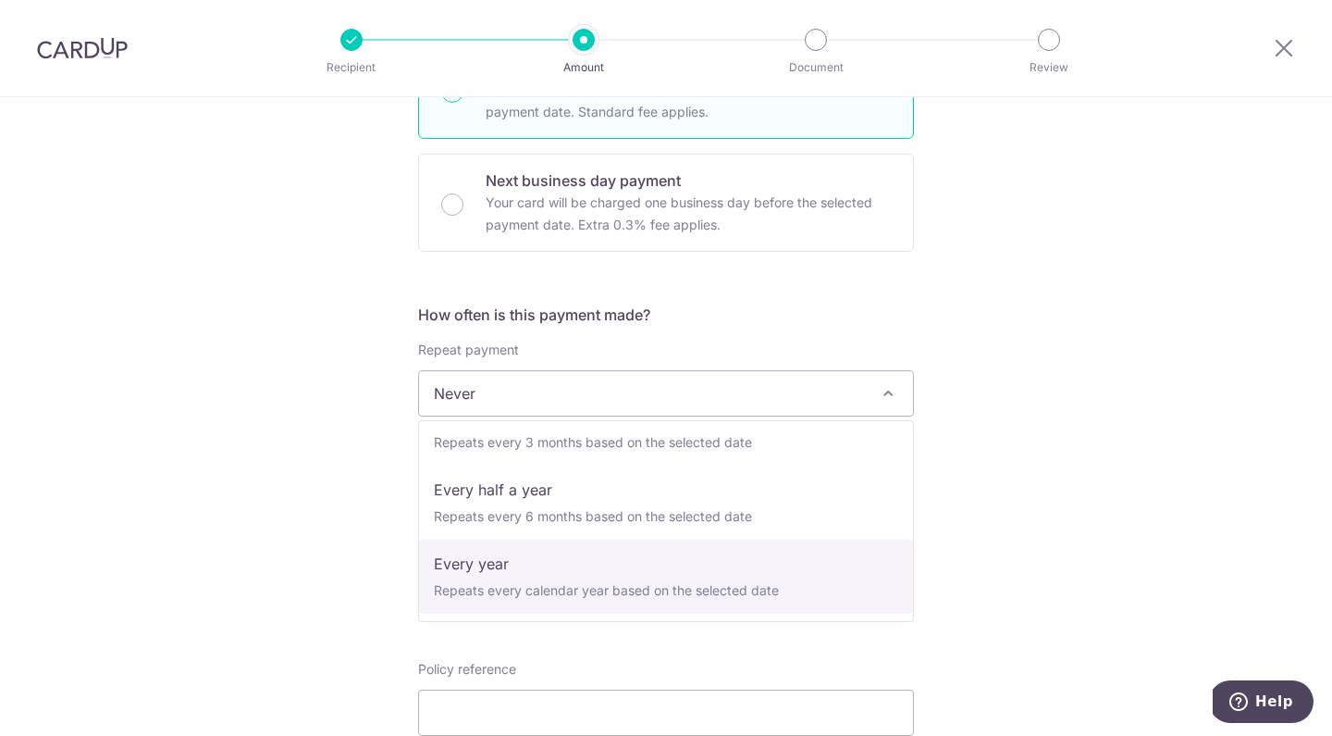
select select "6"
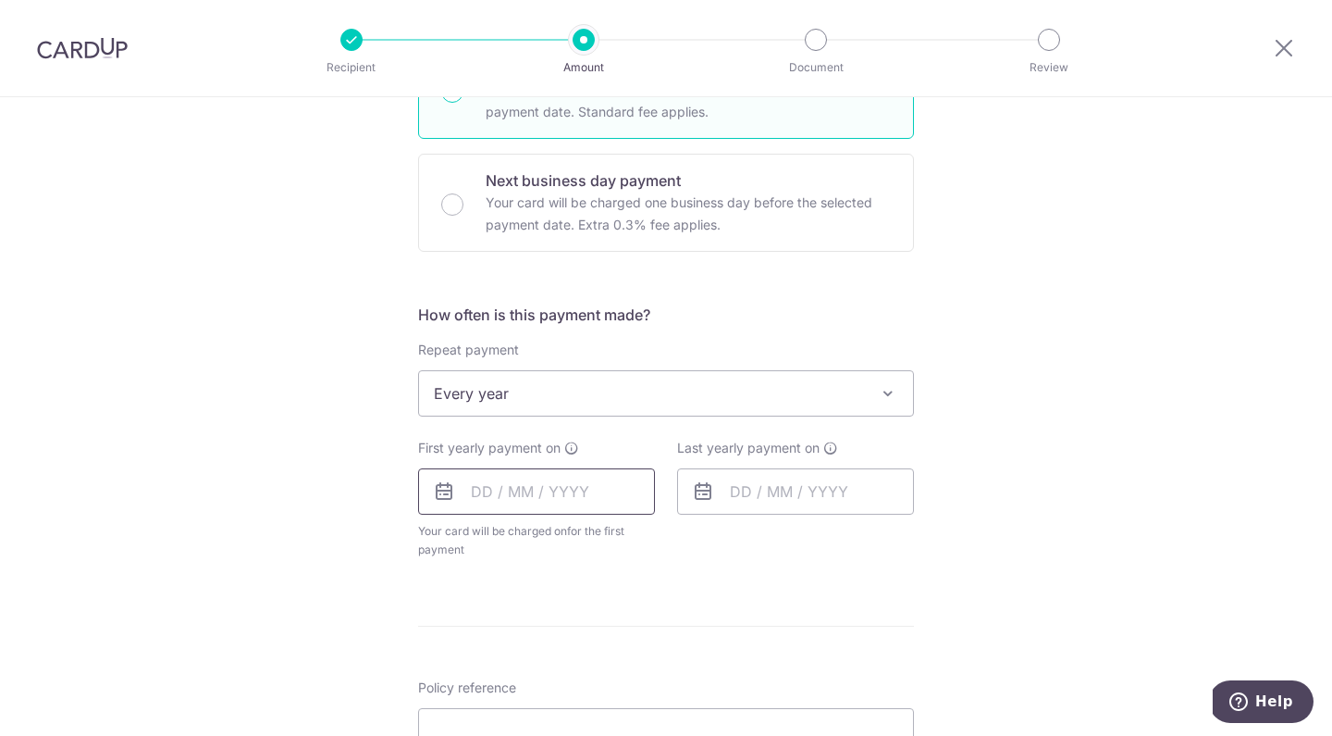
click at [540, 495] on input "text" at bounding box center [536, 491] width 237 height 46
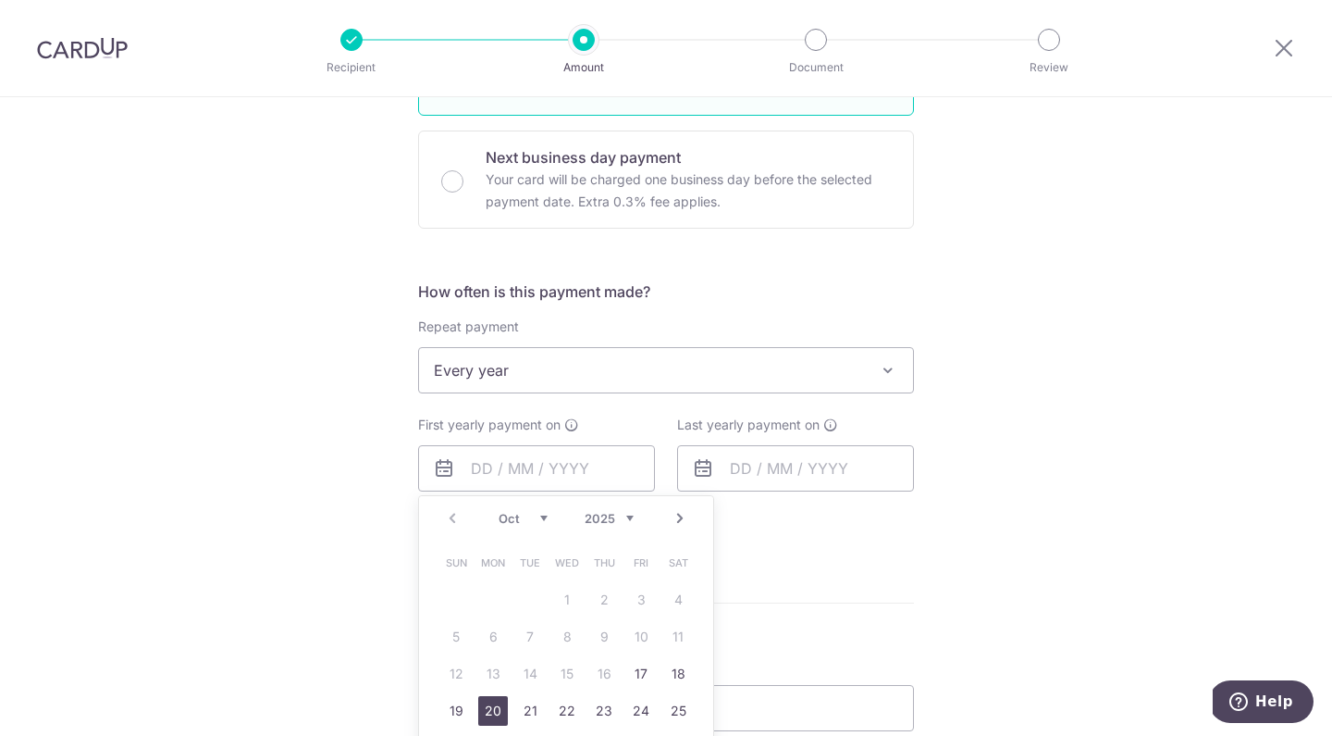
click at [484, 704] on link "20" at bounding box center [493, 711] width 30 height 30
type input "[DATE]"
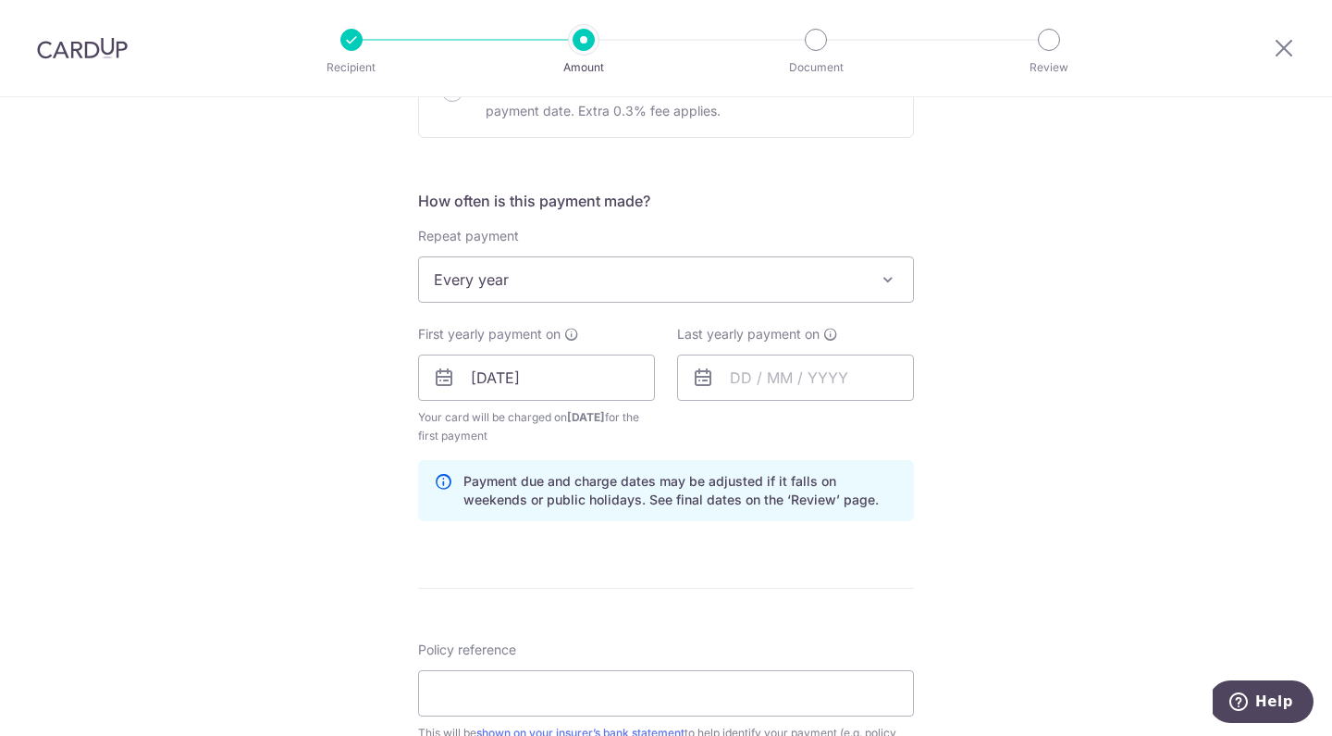
scroll to position [633, 0]
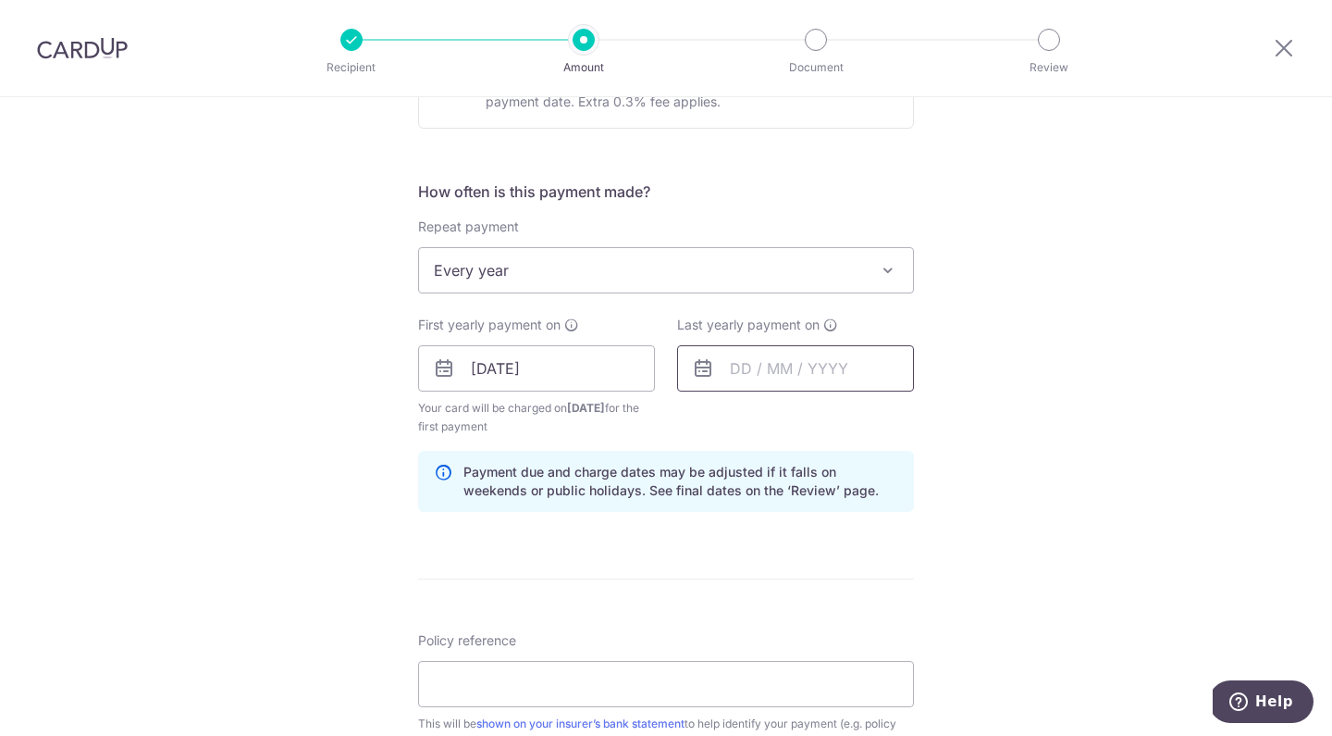
click at [769, 368] on input "text" at bounding box center [795, 368] width 237 height 46
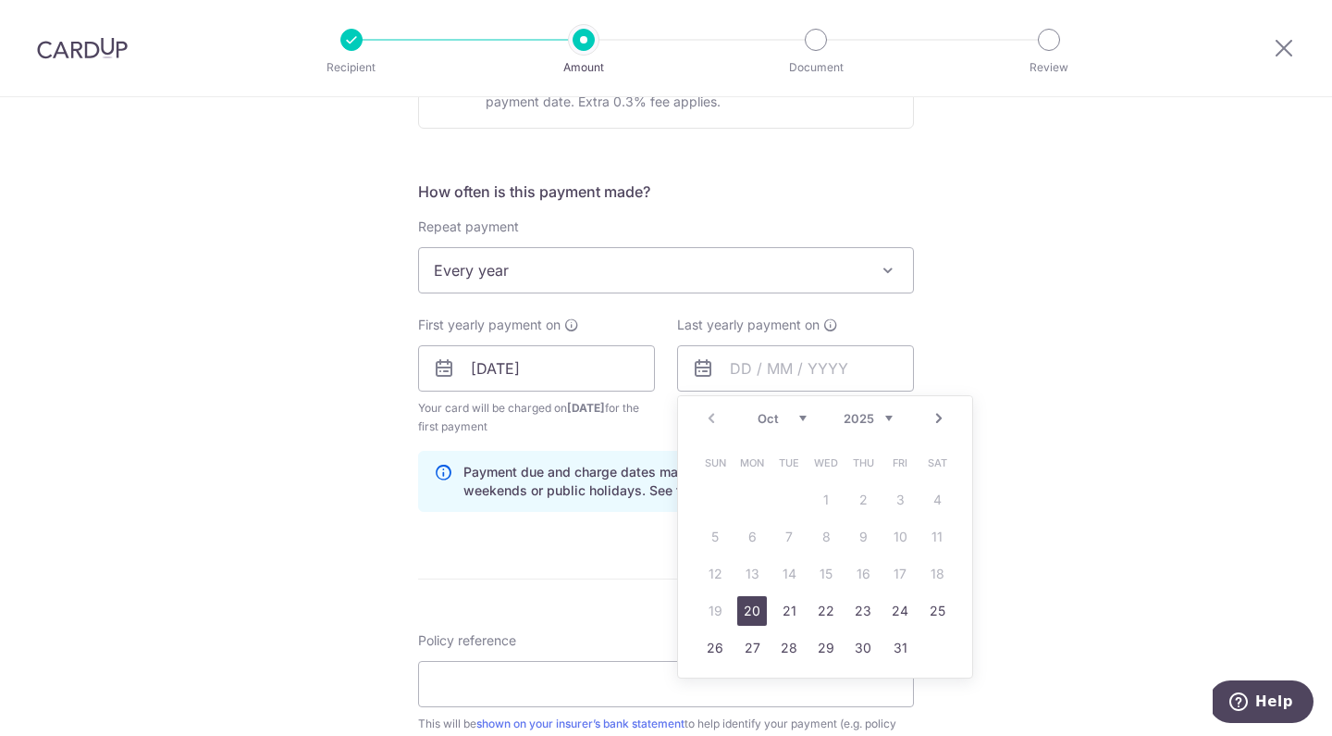
click at [893, 411] on div "Prev Next Oct Nov Dec 2025 2026 2027 2028 2029 2030 2031 2032 2033 2034 2035" at bounding box center [825, 418] width 294 height 44
click at [933, 579] on link "20" at bounding box center [938, 574] width 30 height 30
type input "20/10/2035"
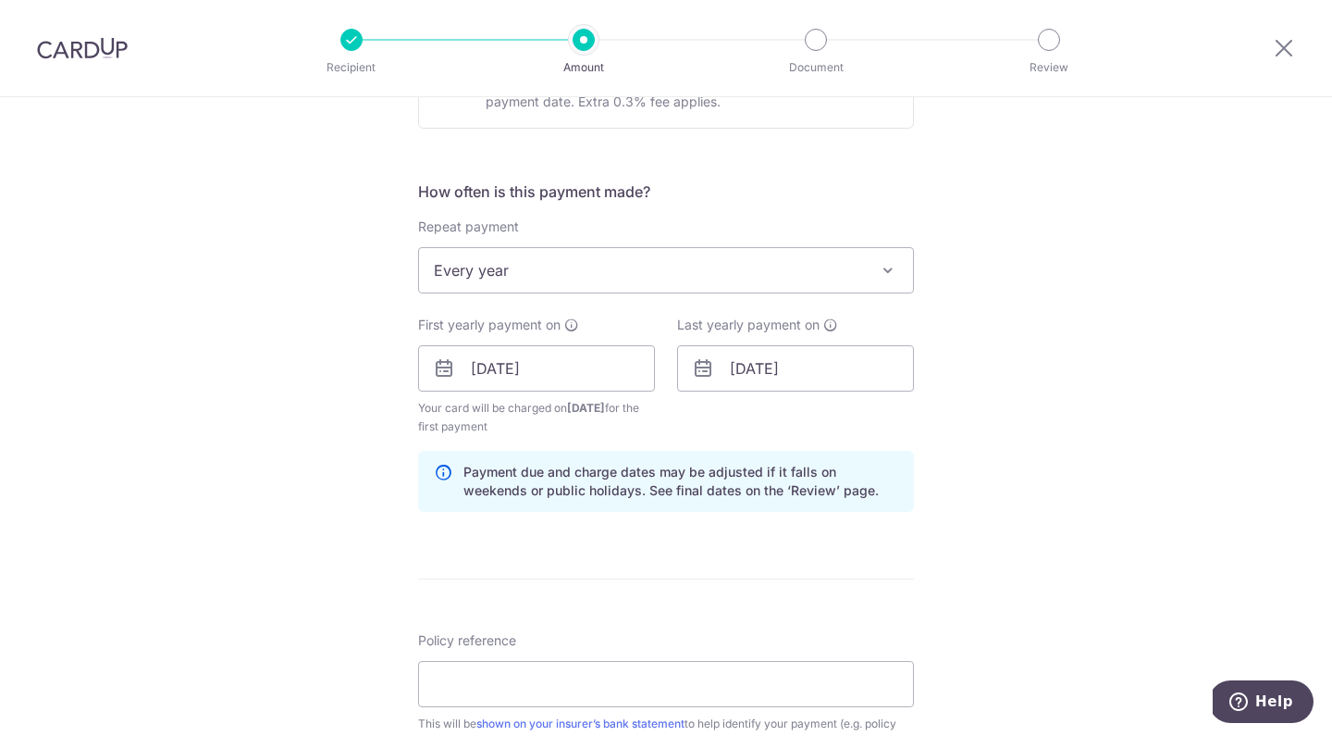
scroll to position [771, 0]
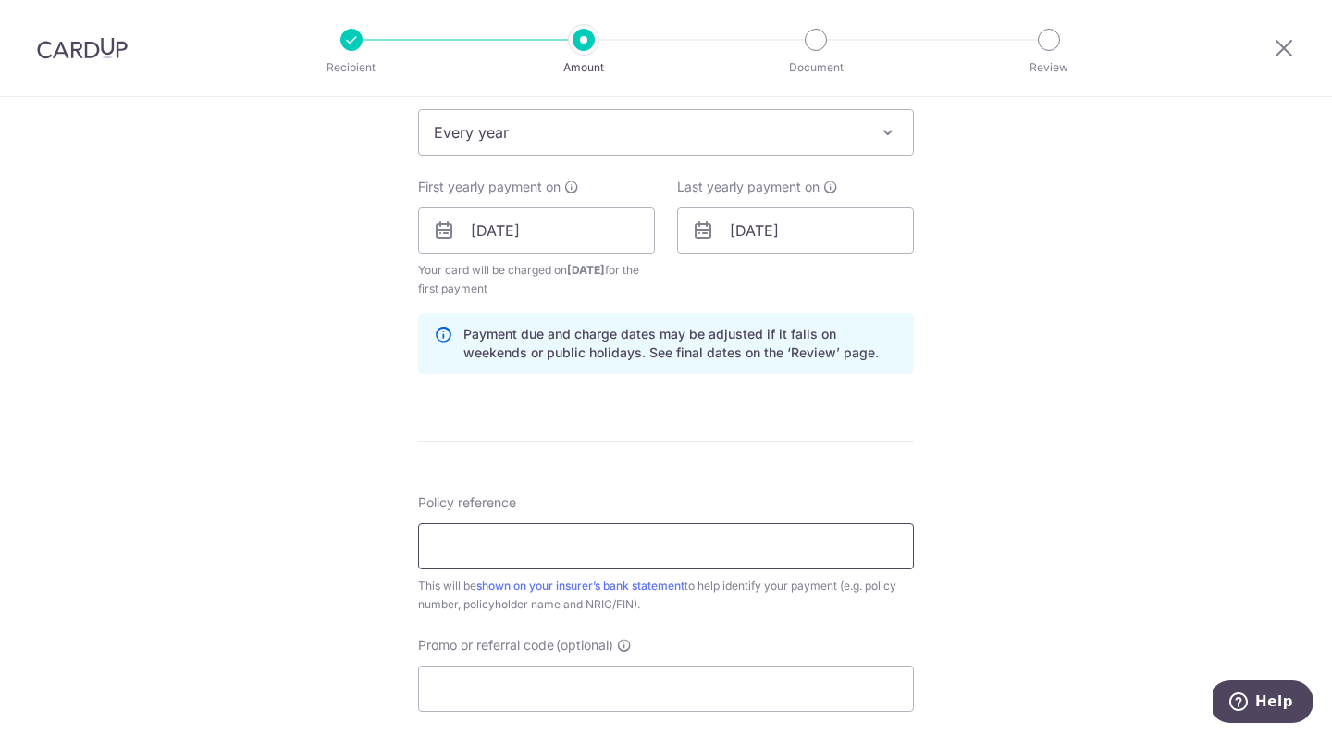
click at [610, 550] on input "Policy reference" at bounding box center [666, 546] width 496 height 46
paste input "A1776429"
type input "A1776429"
click at [799, 679] on input "Promo or referral code (optional)" at bounding box center [666, 688] width 496 height 46
click at [1242, 1] on div at bounding box center [1284, 48] width 96 height 96
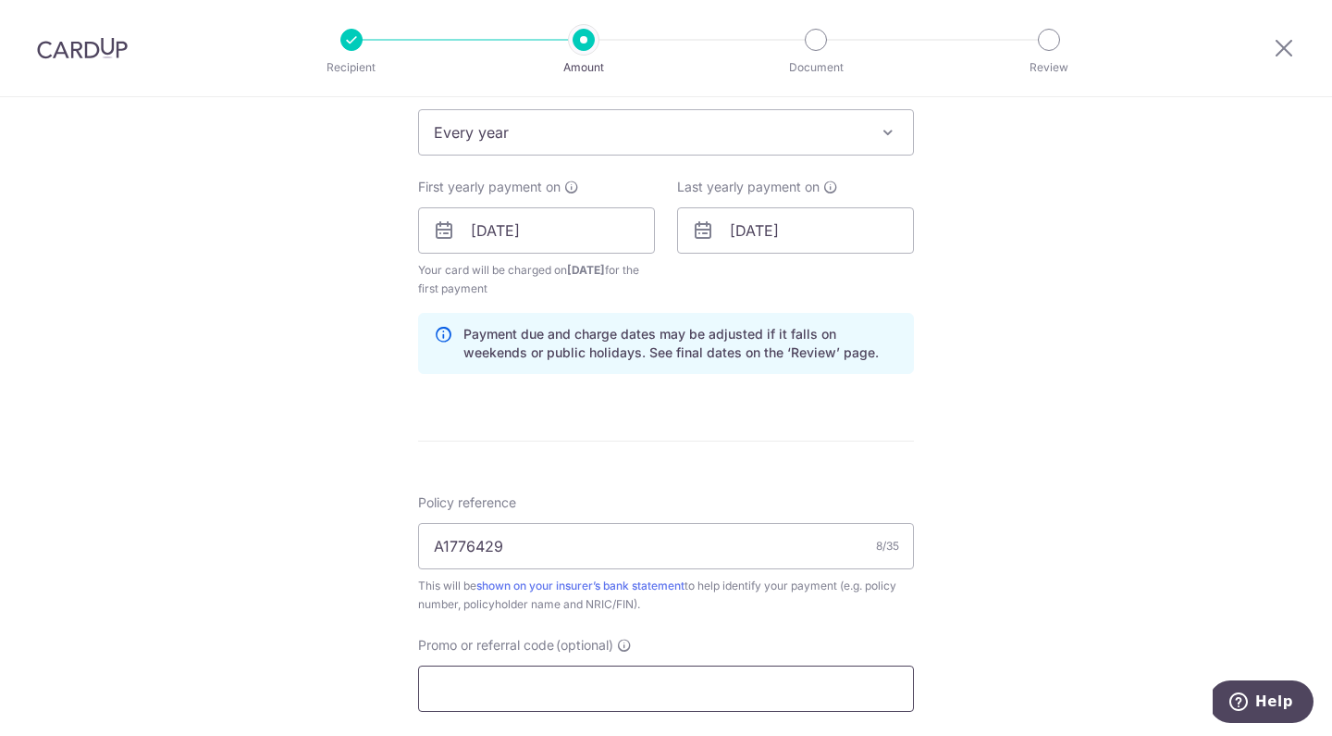
click at [542, 695] on input "Promo or referral code (optional)" at bounding box center [666, 688] width 496 height 46
paste input "REC185"
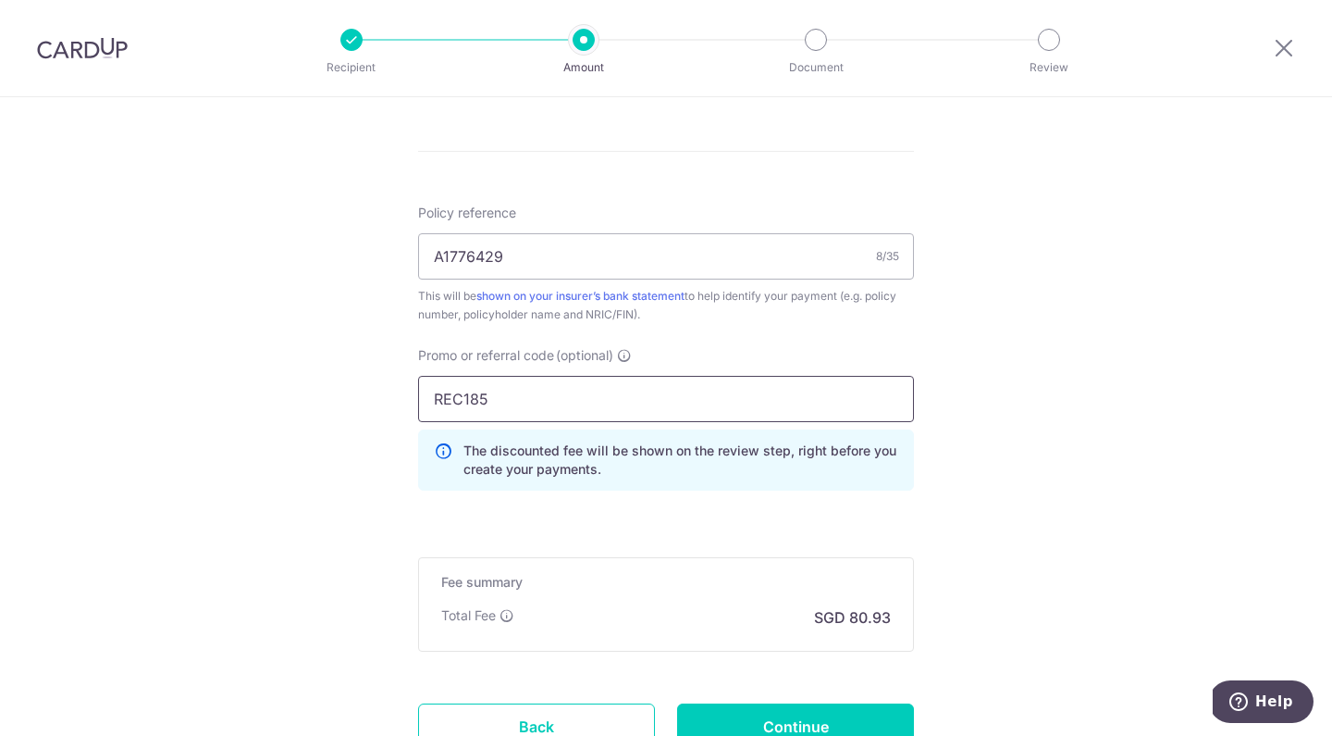
scroll to position [1070, 0]
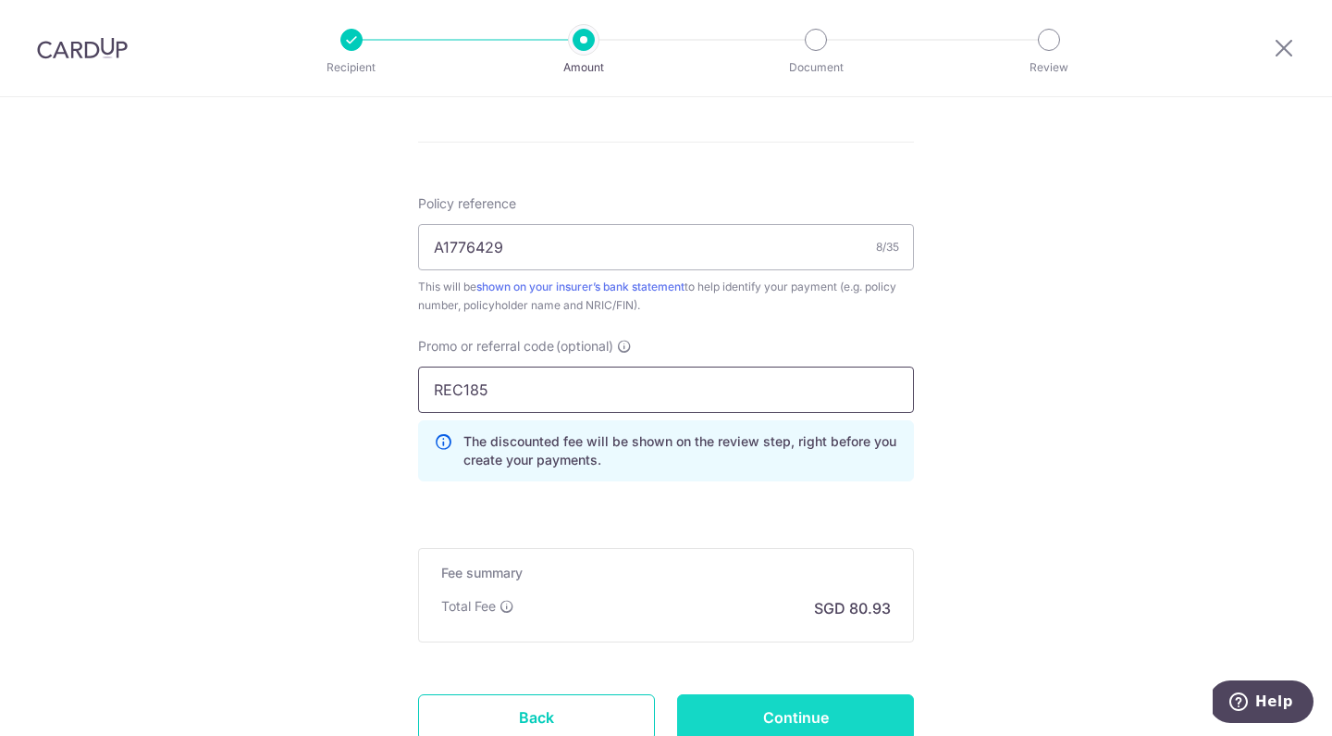
type input "REC185"
click at [757, 710] on input "Continue" at bounding box center [795, 717] width 237 height 46
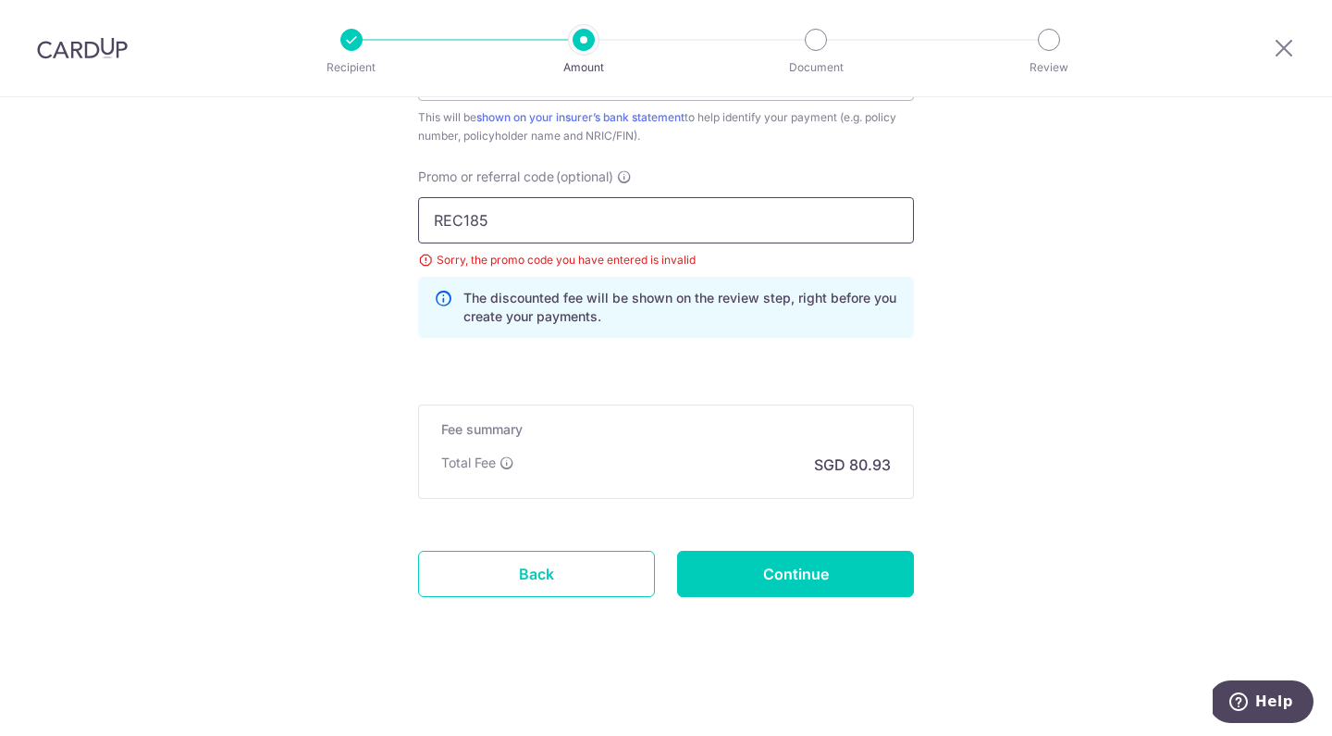
click at [445, 221] on input "REC185" at bounding box center [666, 220] width 496 height 46
type input "REC185"
click button "Add Card" at bounding box center [0, 0] width 0 height 0
click at [787, 560] on input "Continue" at bounding box center [795, 574] width 237 height 46
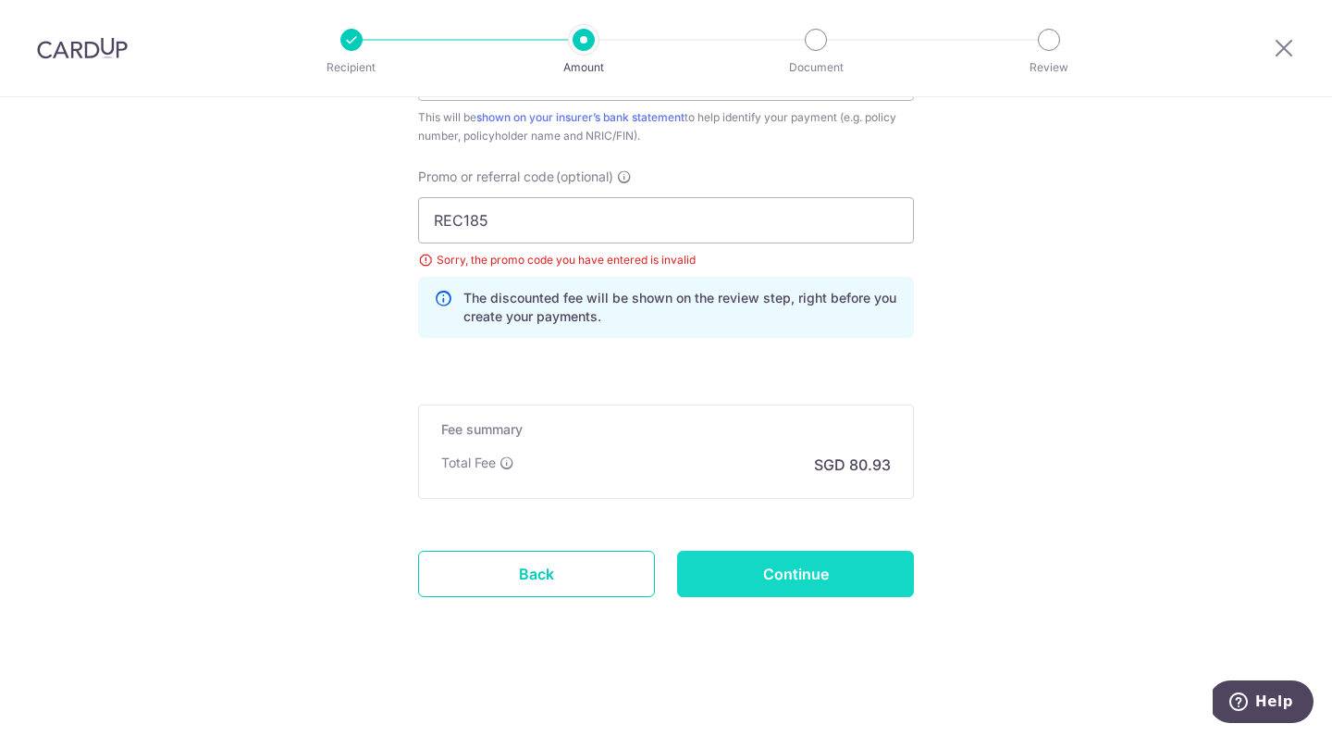
click at [779, 588] on input "Continue" at bounding box center [795, 574] width 237 height 46
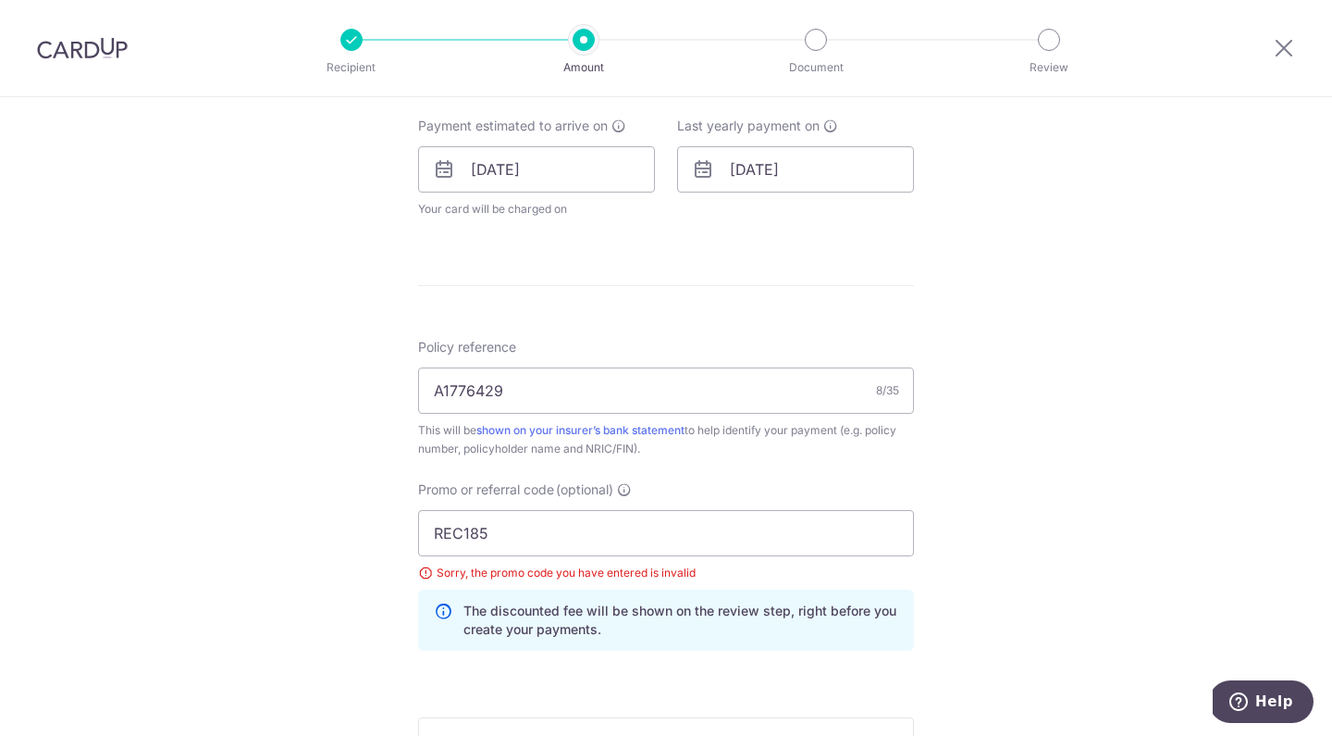
scroll to position [833, 0]
click at [804, 187] on input "[DATE]" at bounding box center [795, 168] width 237 height 46
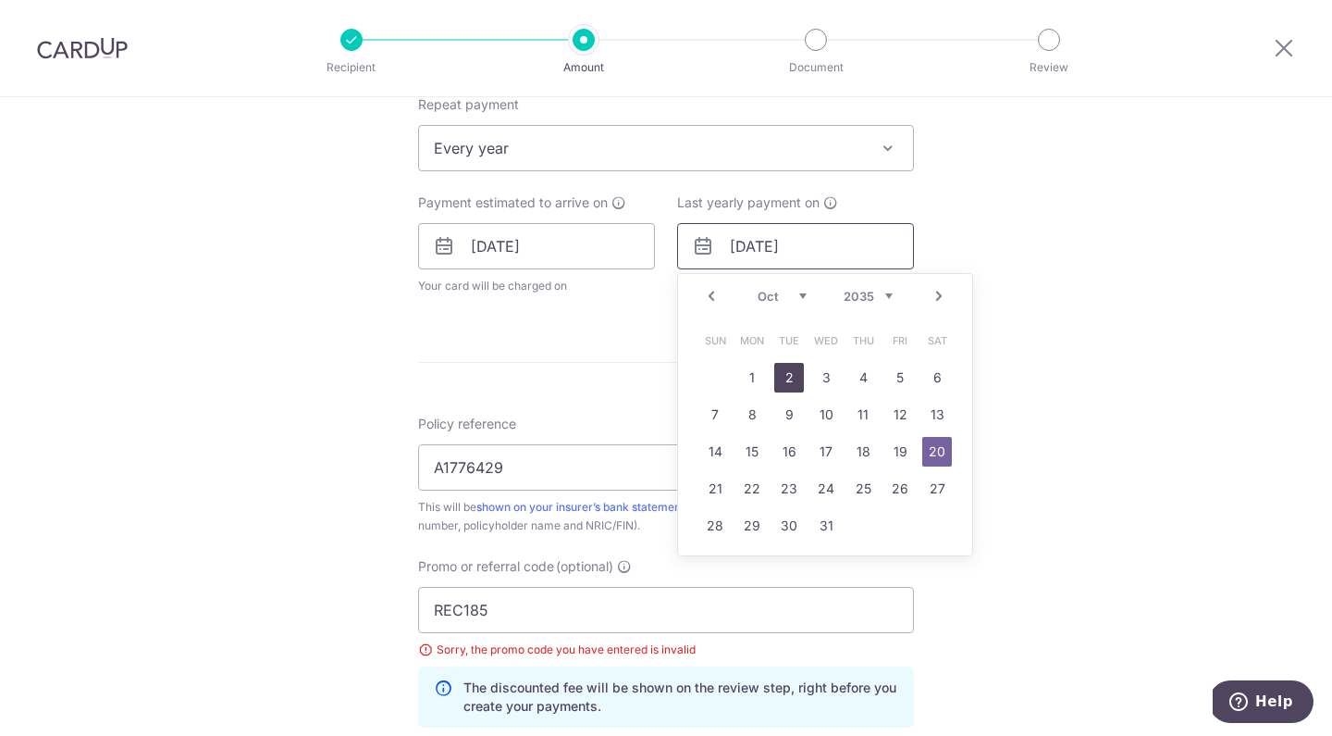
scroll to position [667, 0]
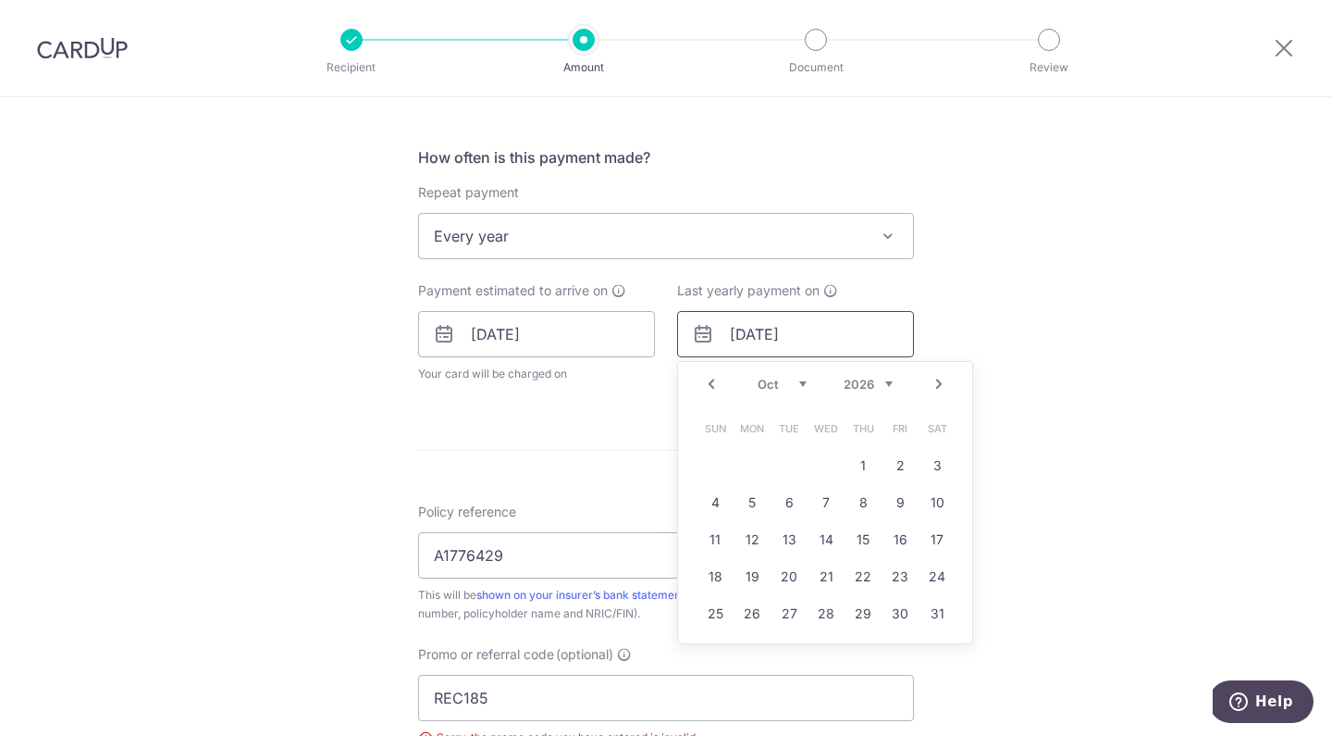
click at [762, 339] on input "[DATE]" at bounding box center [795, 334] width 237 height 46
click at [741, 342] on input "20/10/2035" at bounding box center [795, 334] width 237 height 46
click at [715, 460] on link "1" at bounding box center [715, 466] width 30 height 30
type input "[DATE]"
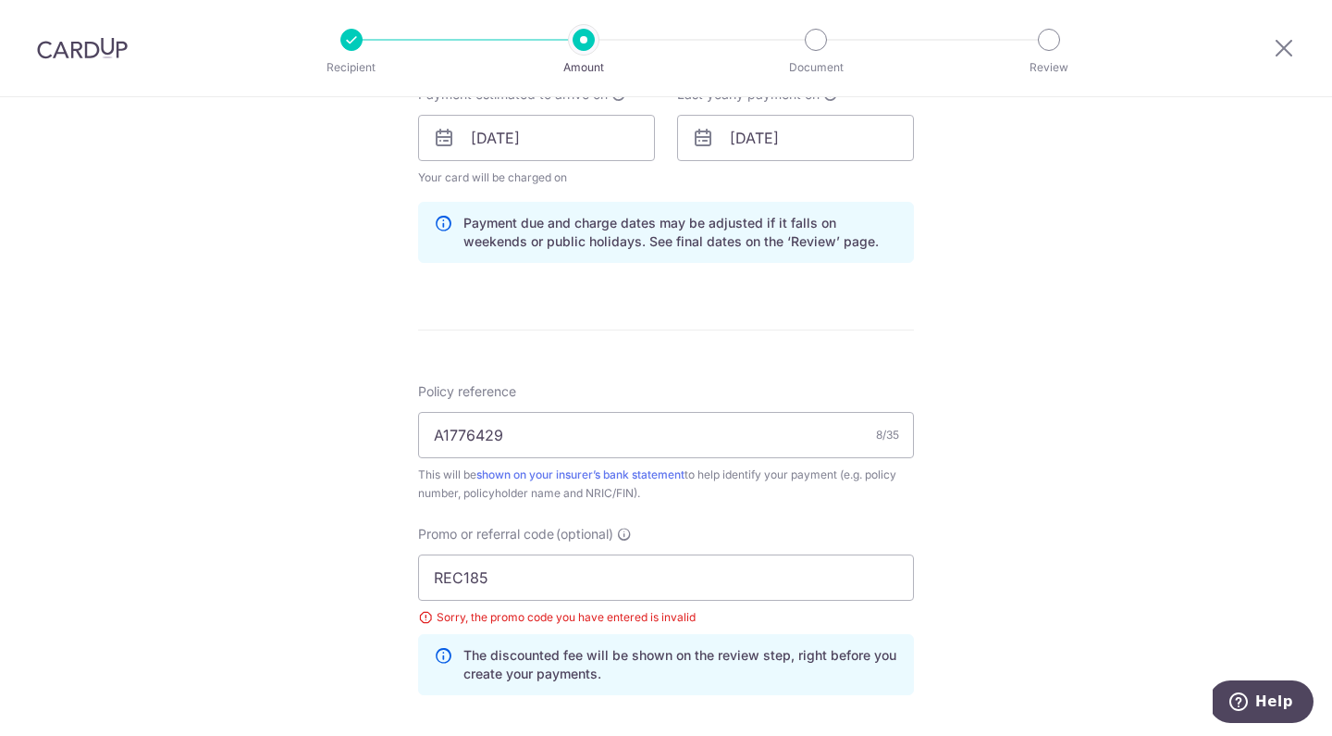
scroll to position [965, 0]
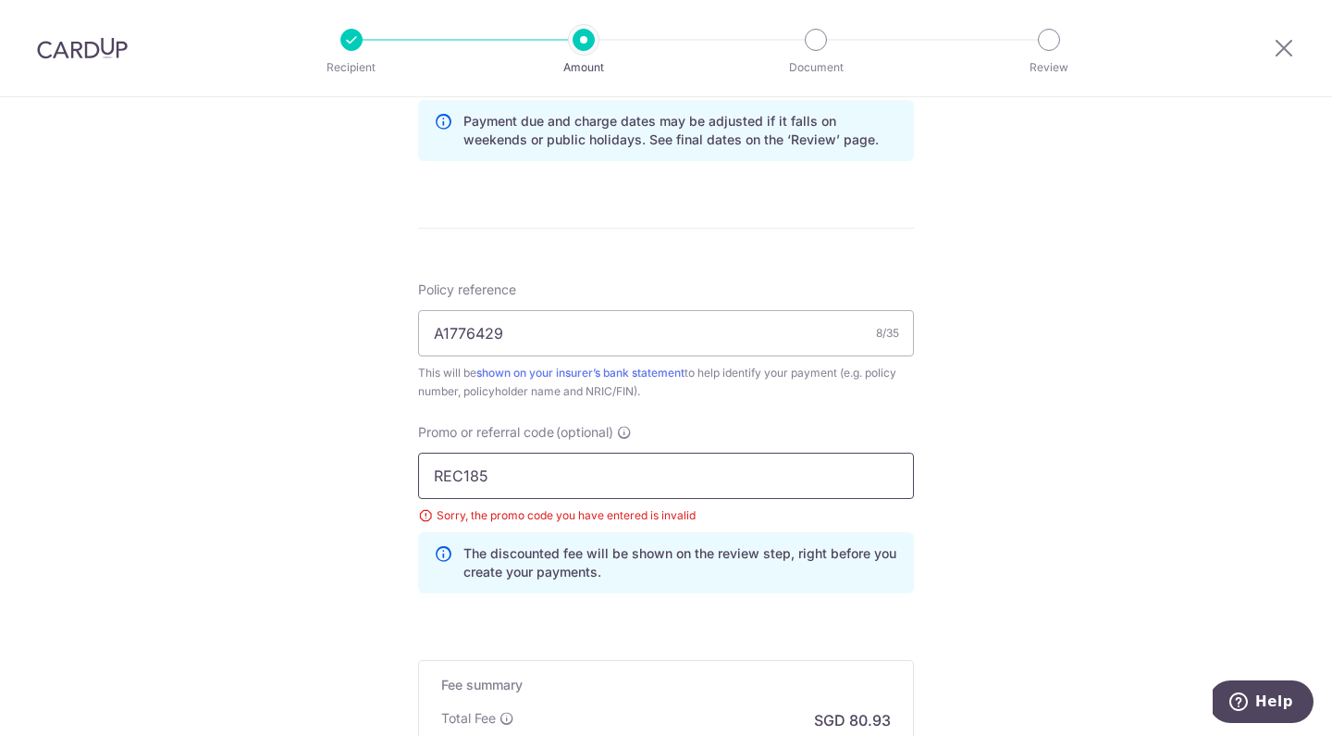
click at [661, 480] on input "REC185" at bounding box center [666, 475] width 496 height 46
type input "REC185"
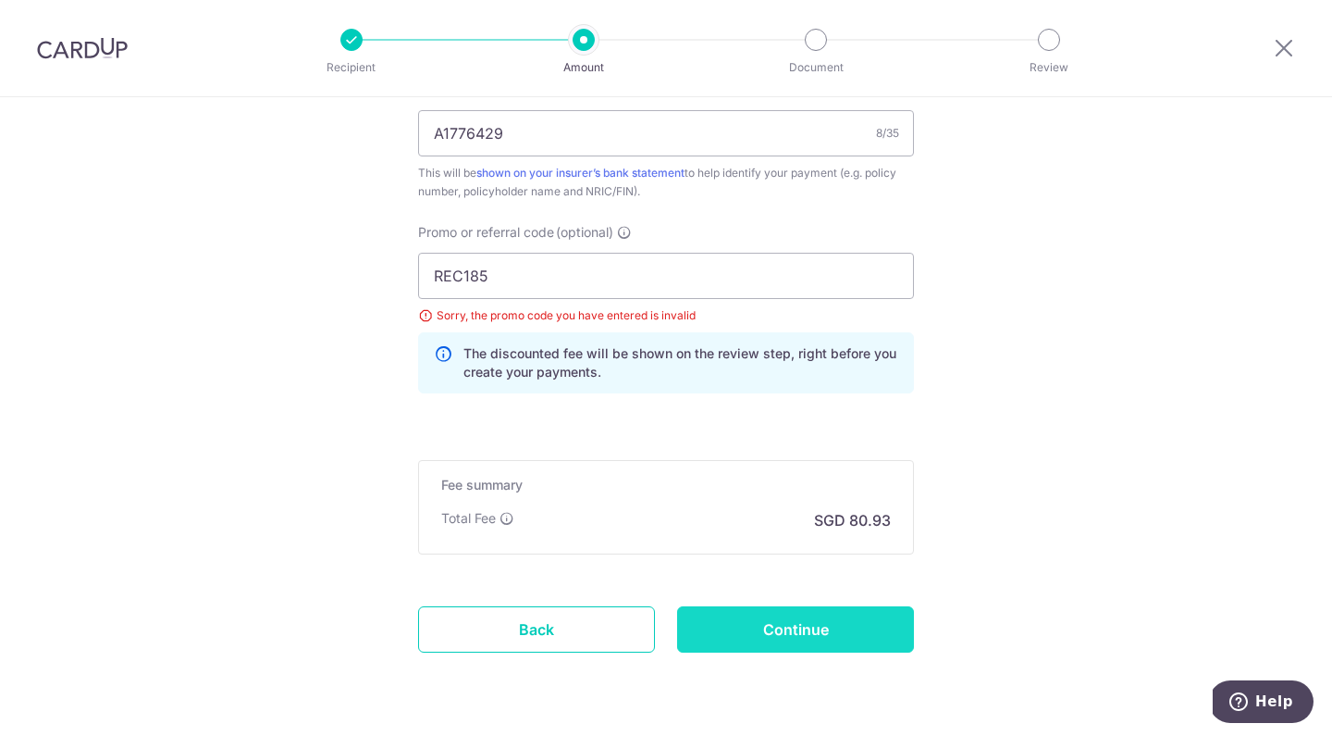
click at [748, 630] on input "Continue" at bounding box center [795, 629] width 237 height 46
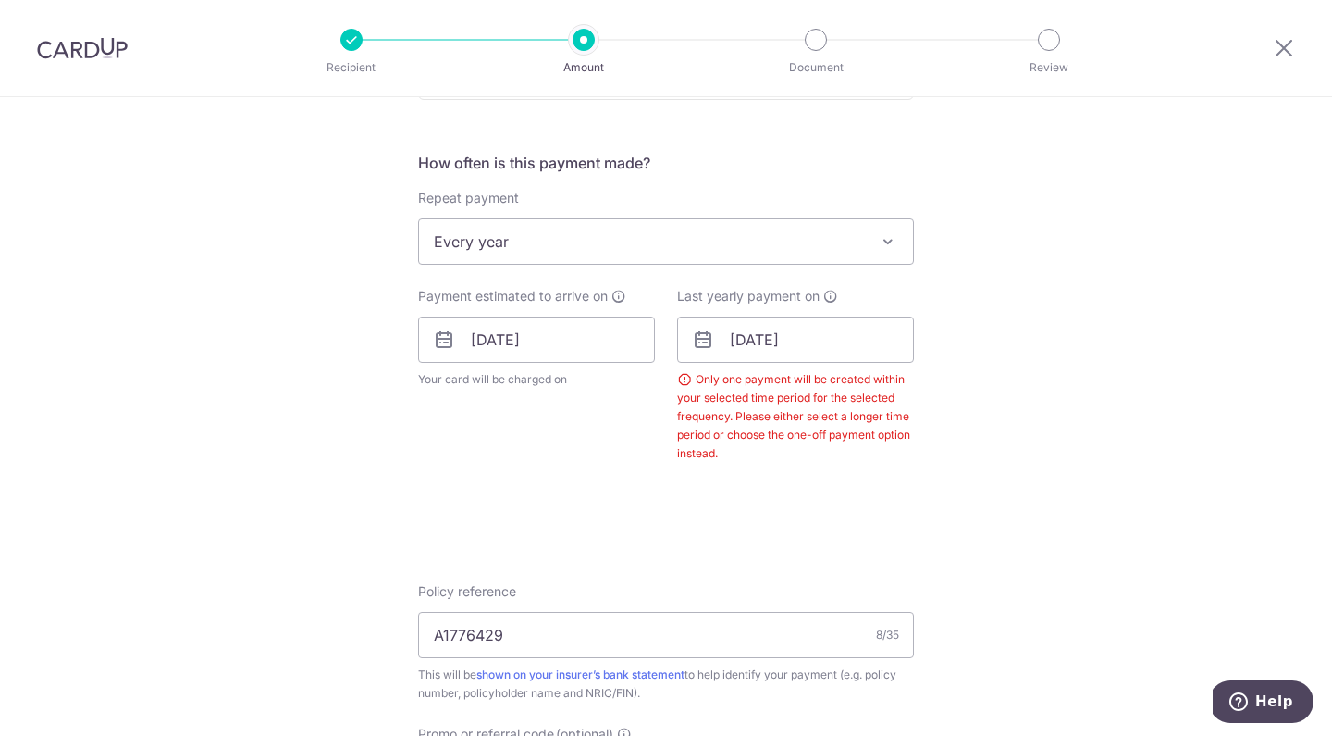
scroll to position [640, 0]
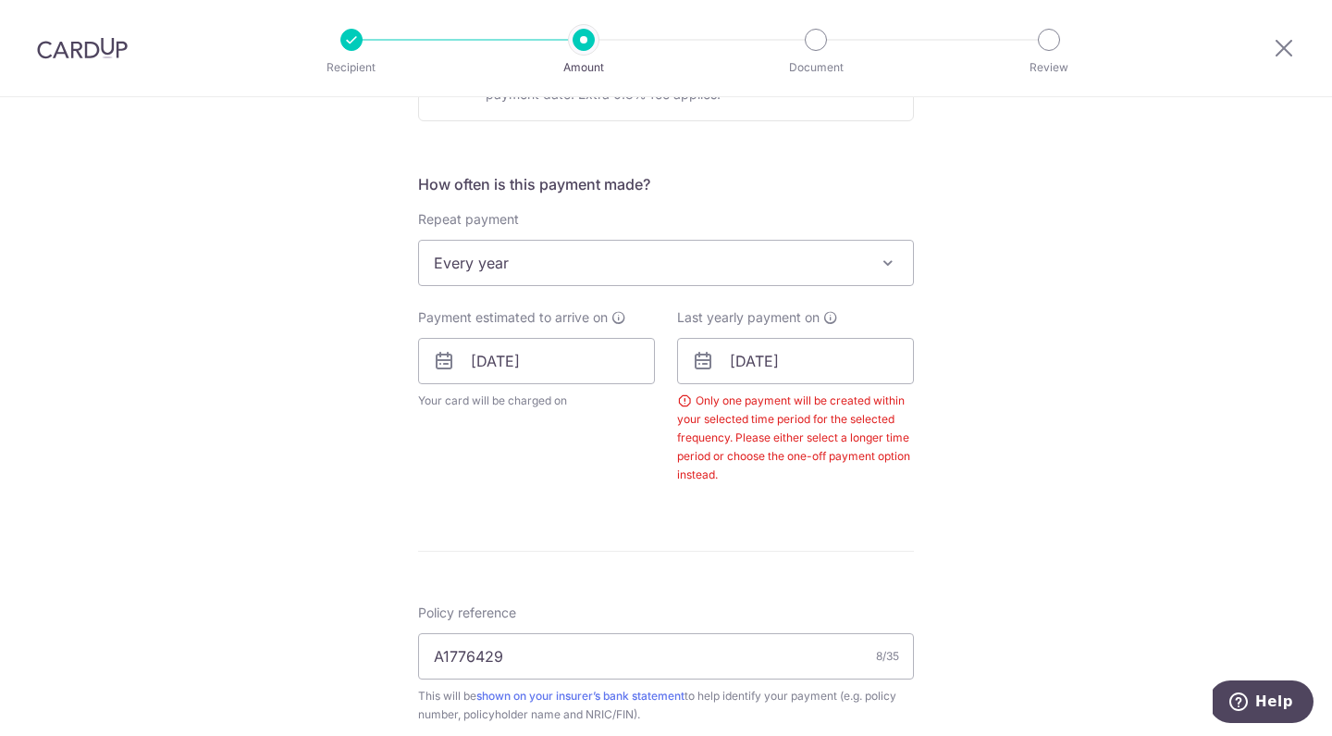
click at [879, 272] on span at bounding box center [888, 263] width 22 height 22
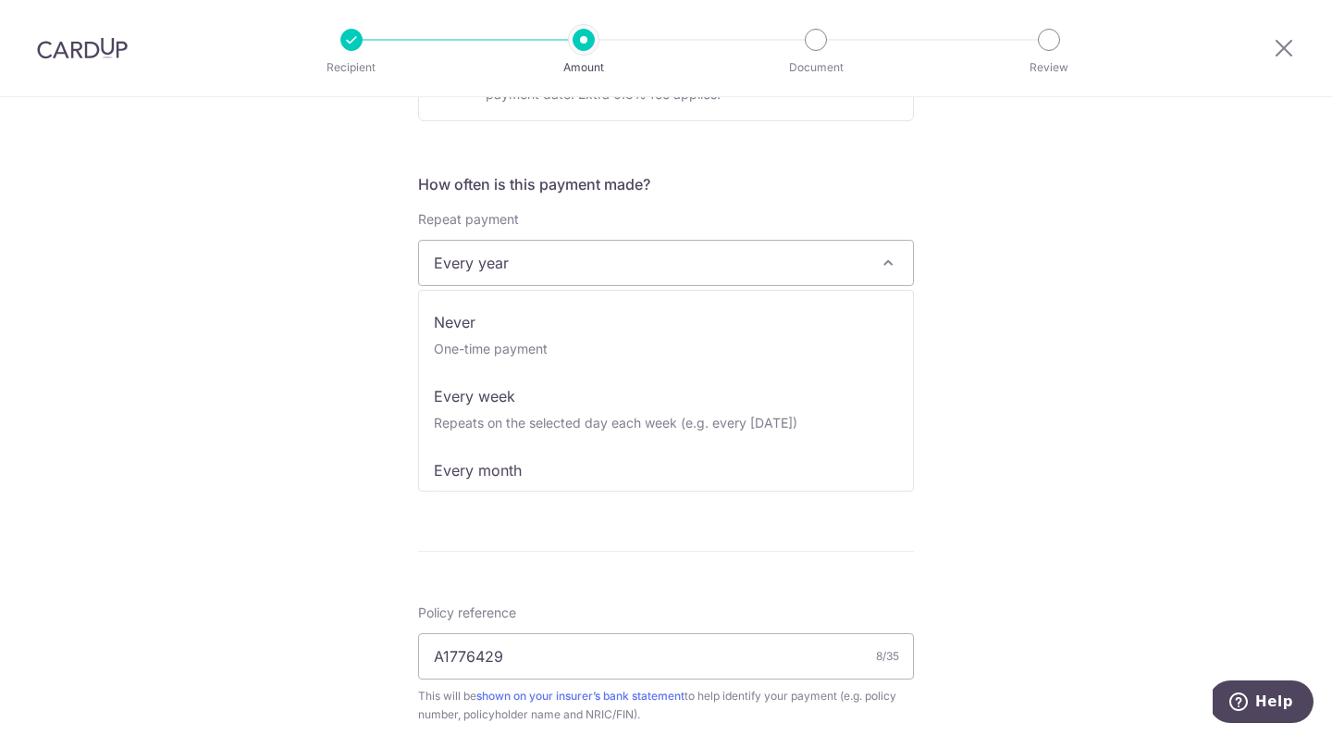
scroll to position [0, 0]
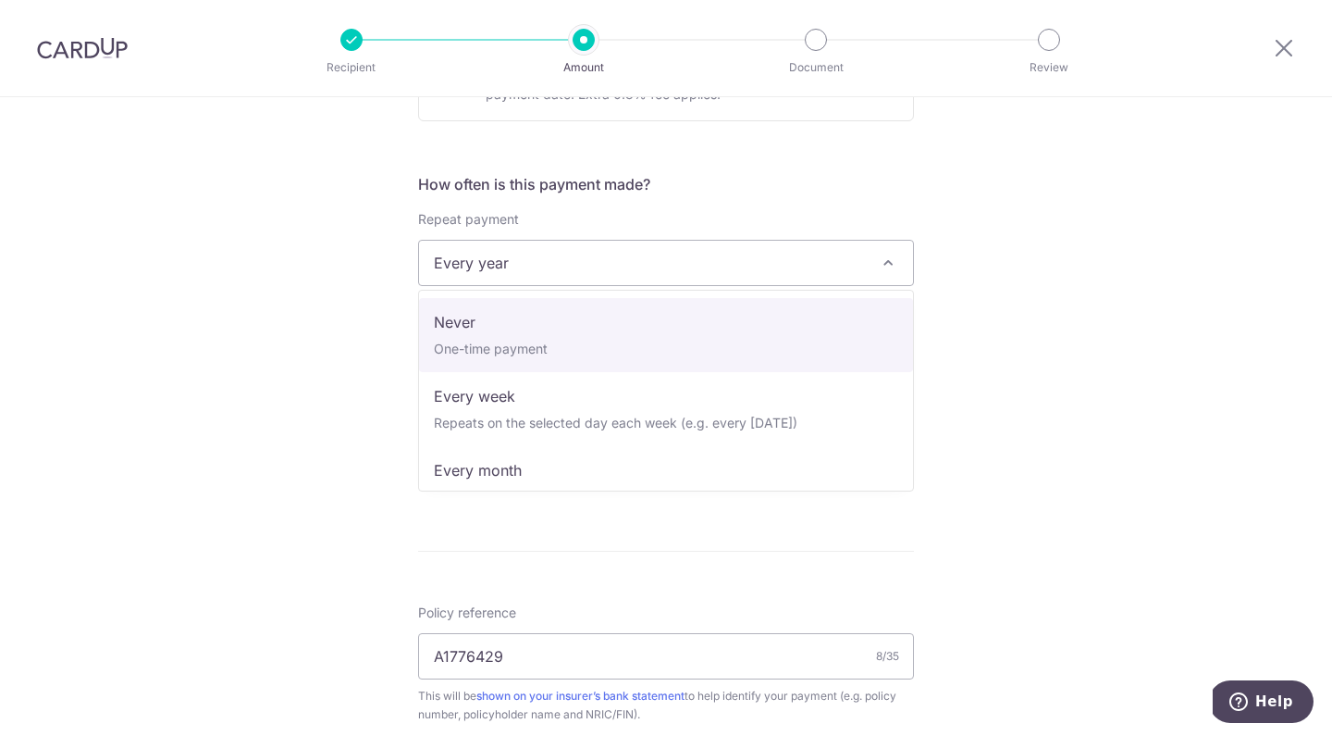
select select "1"
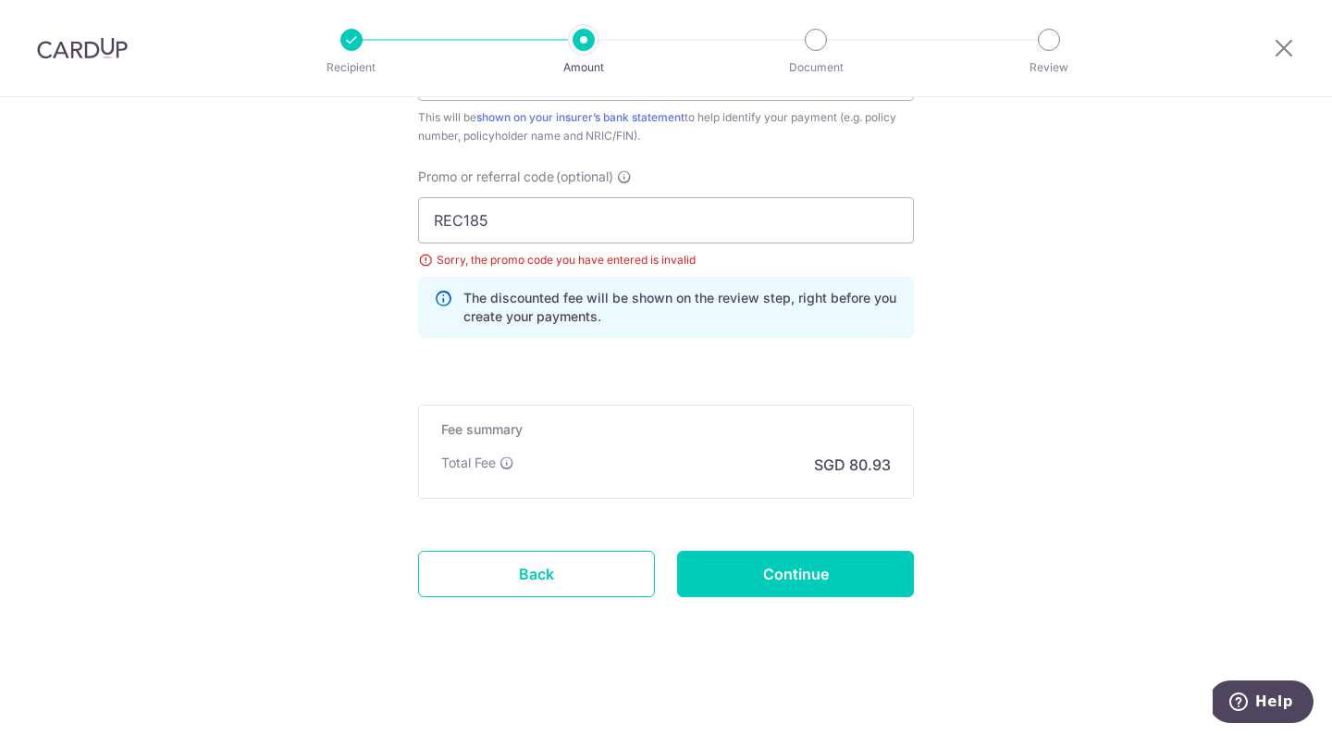
scroll to position [1220, 0]
click at [774, 576] on input "Continue" at bounding box center [795, 574] width 237 height 46
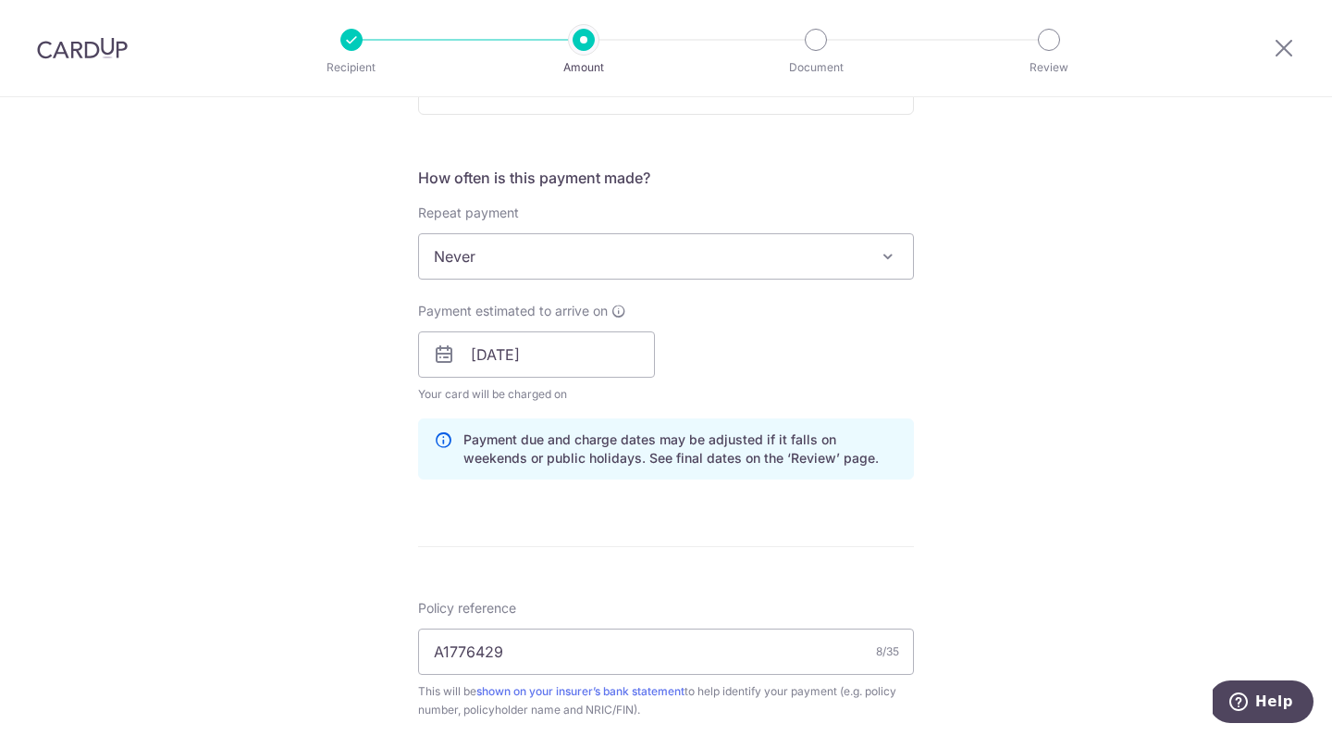
scroll to position [648, 0]
click at [894, 251] on span at bounding box center [888, 255] width 22 height 22
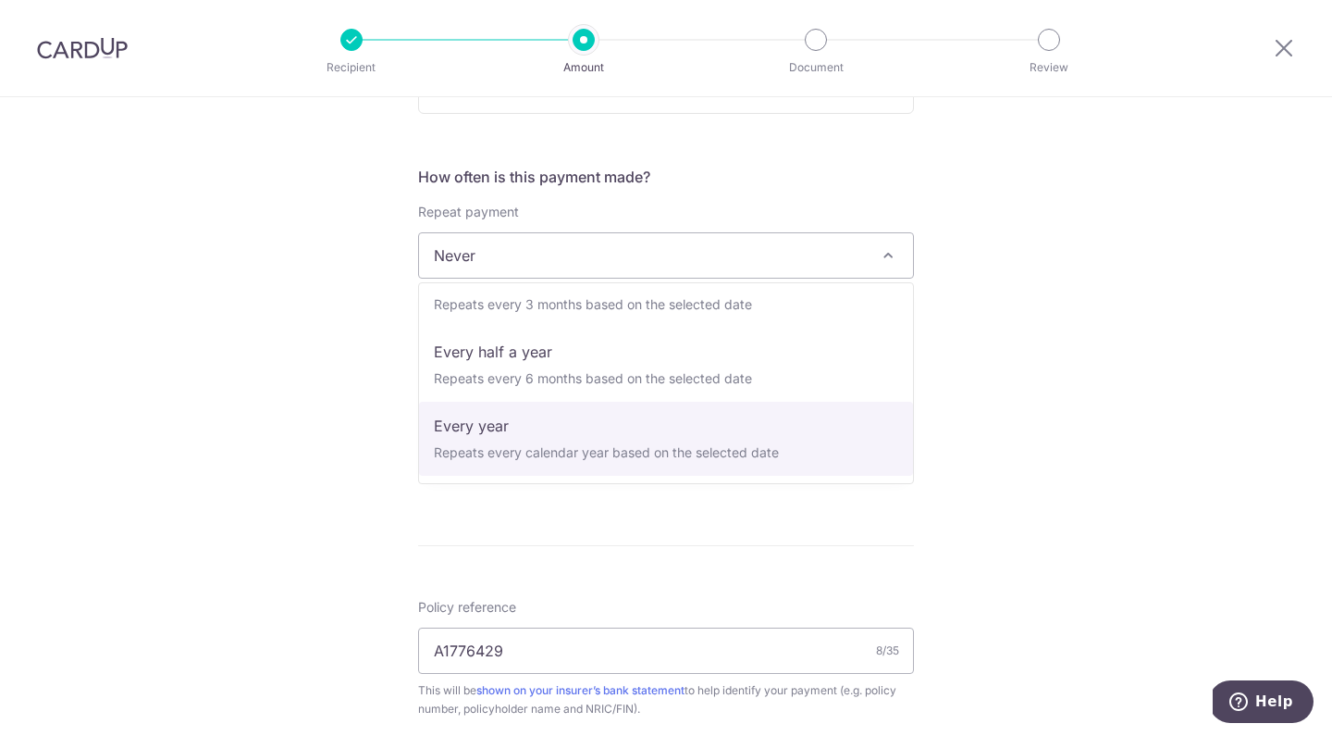
scroll to position [259, 0]
select select "6"
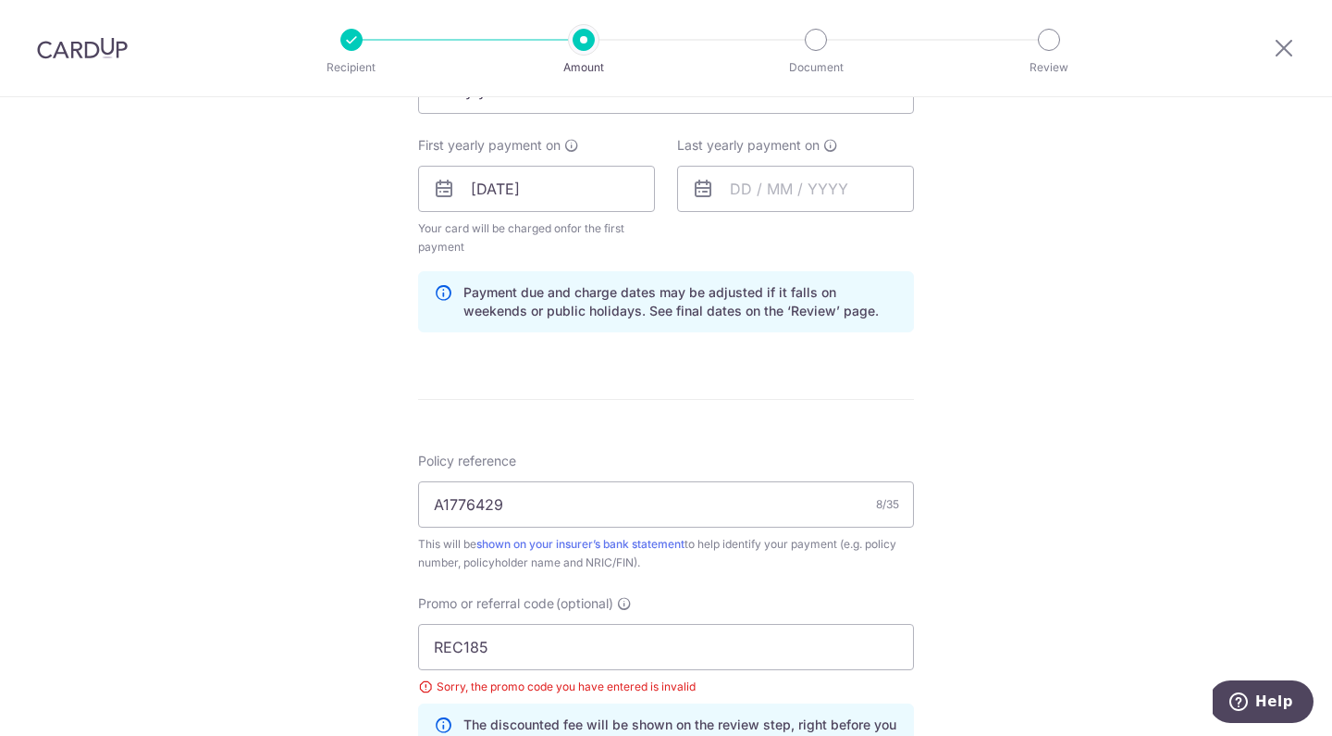
scroll to position [726, 0]
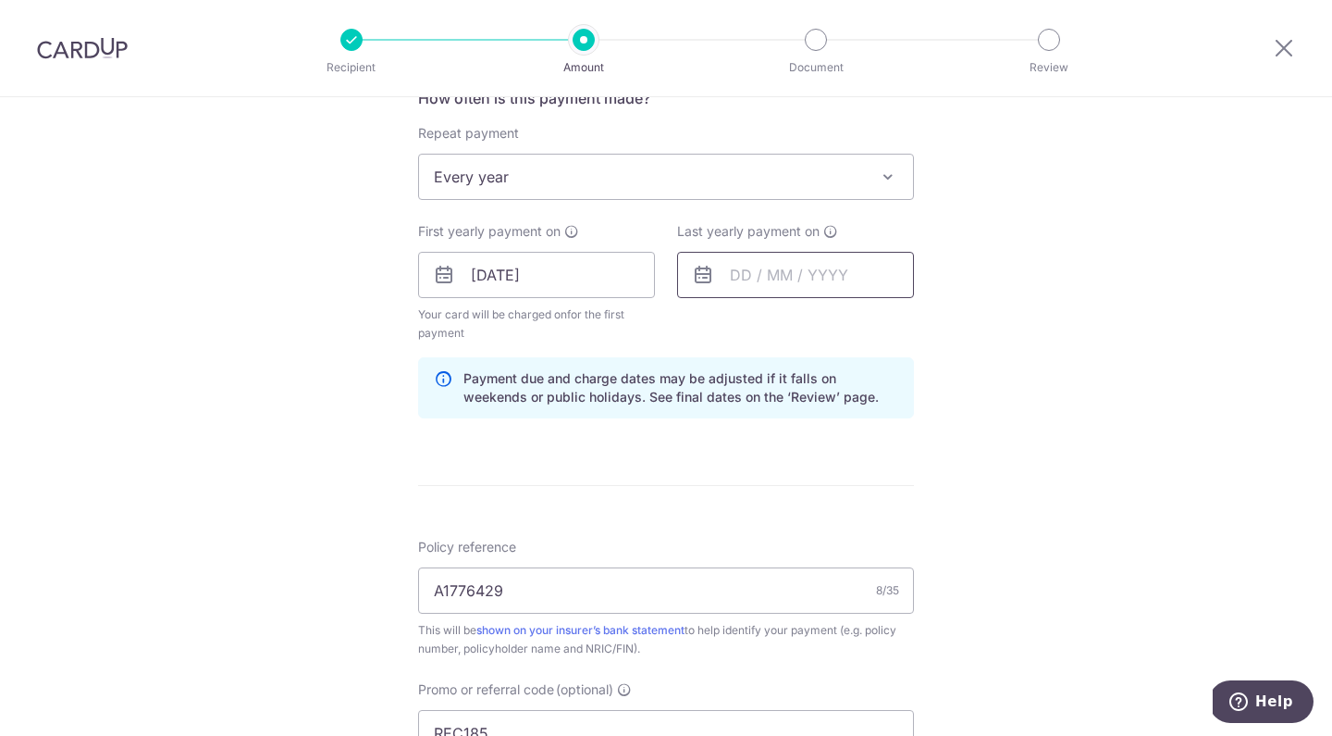
click at [790, 280] on input "text" at bounding box center [795, 275] width 237 height 46
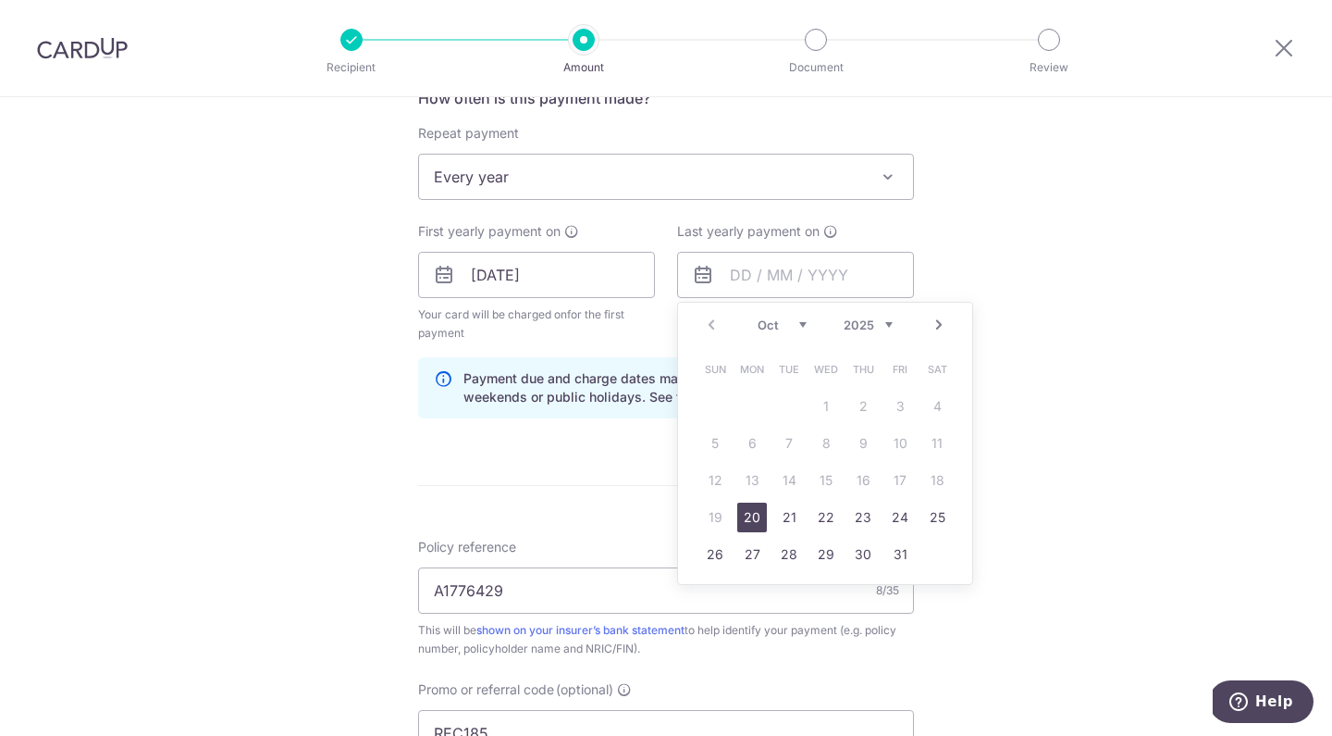
click at [882, 322] on select "2025 2026 2027 2028 2029 2030 2031 2032 2033 2034 2035" at bounding box center [868, 324] width 49 height 15
click at [935, 478] on link "20" at bounding box center [938, 480] width 30 height 30
type input "[DATE]"
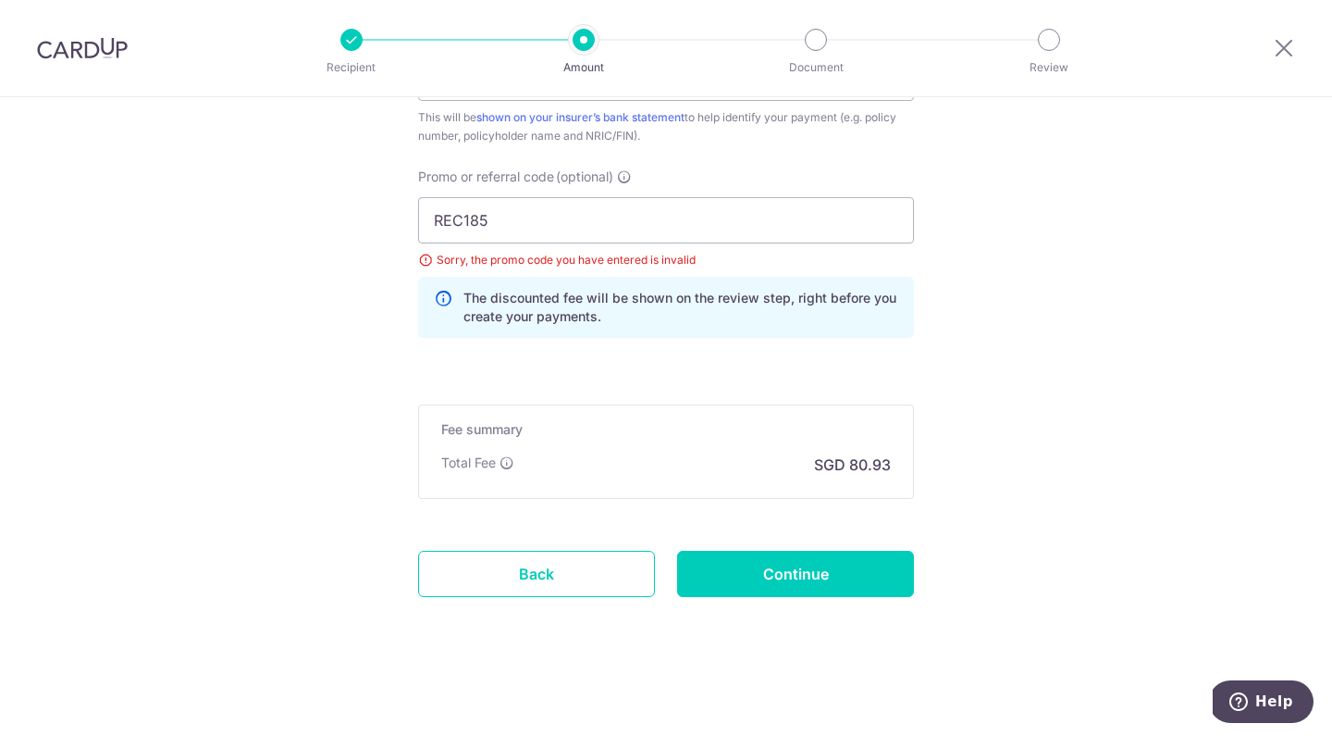
scroll to position [1239, 0]
click at [572, 208] on input "REC185" at bounding box center [666, 220] width 496 height 46
type input "o"
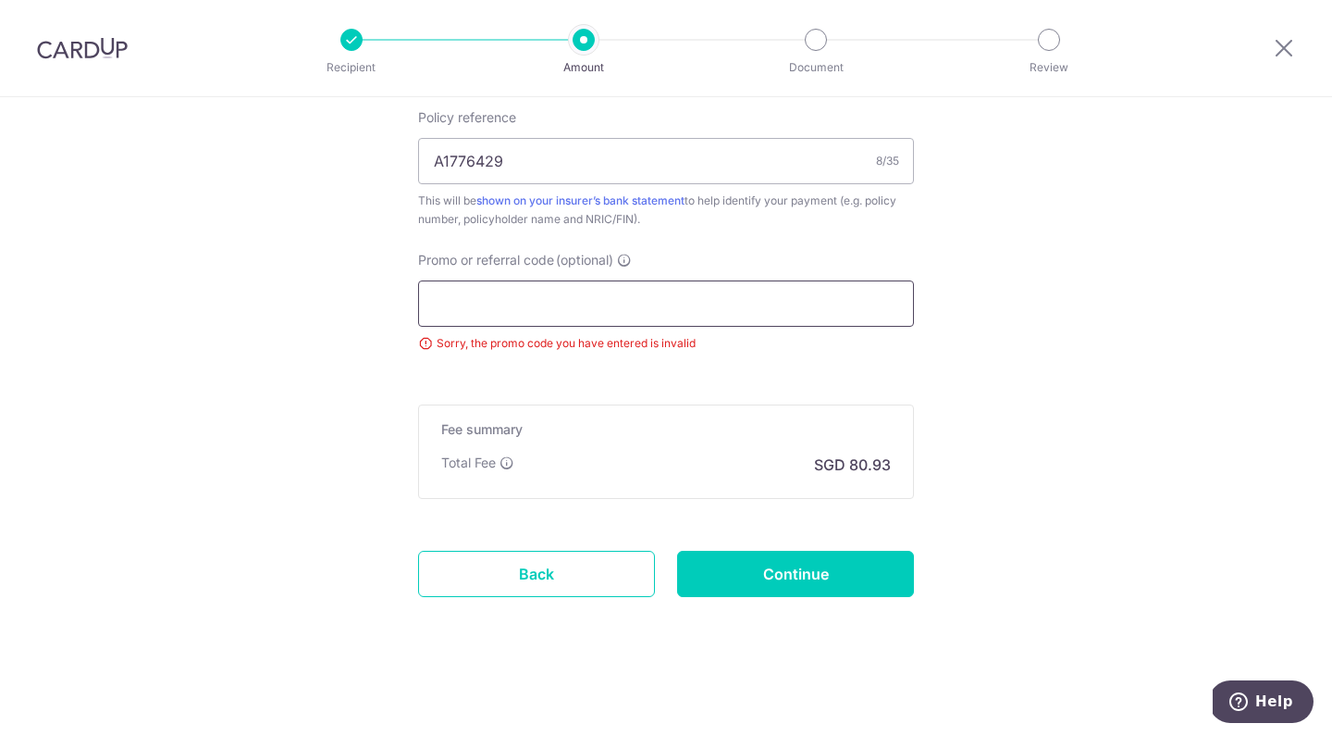
scroll to position [1156, 0]
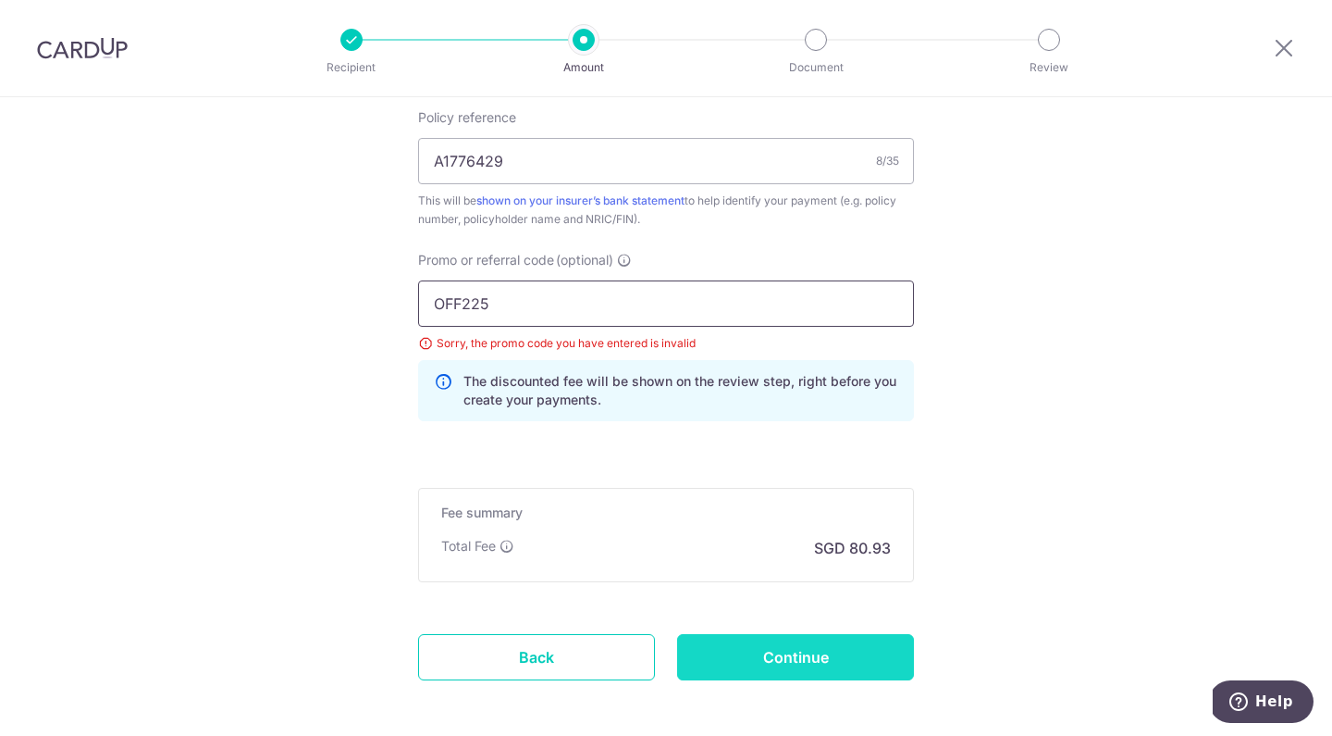
type input "OFF225"
click at [751, 647] on input "Continue" at bounding box center [795, 657] width 237 height 46
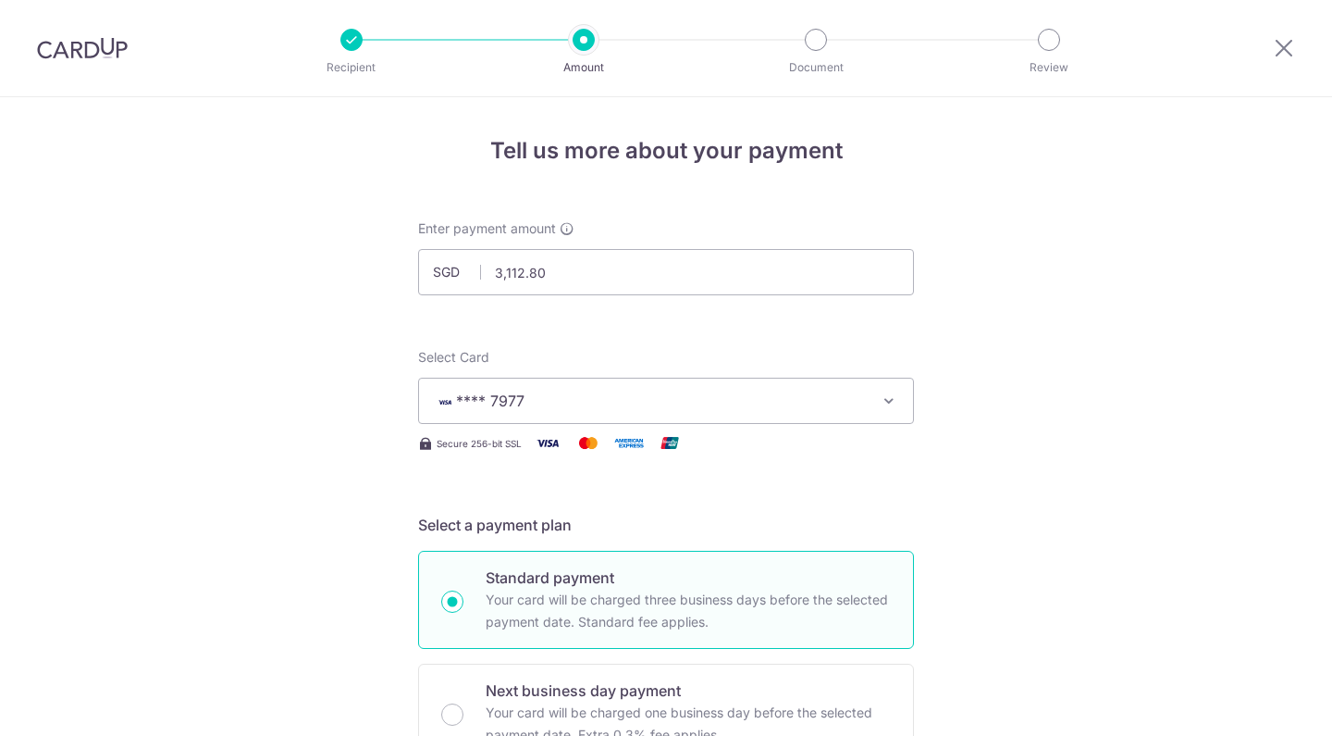
scroll to position [1145, 0]
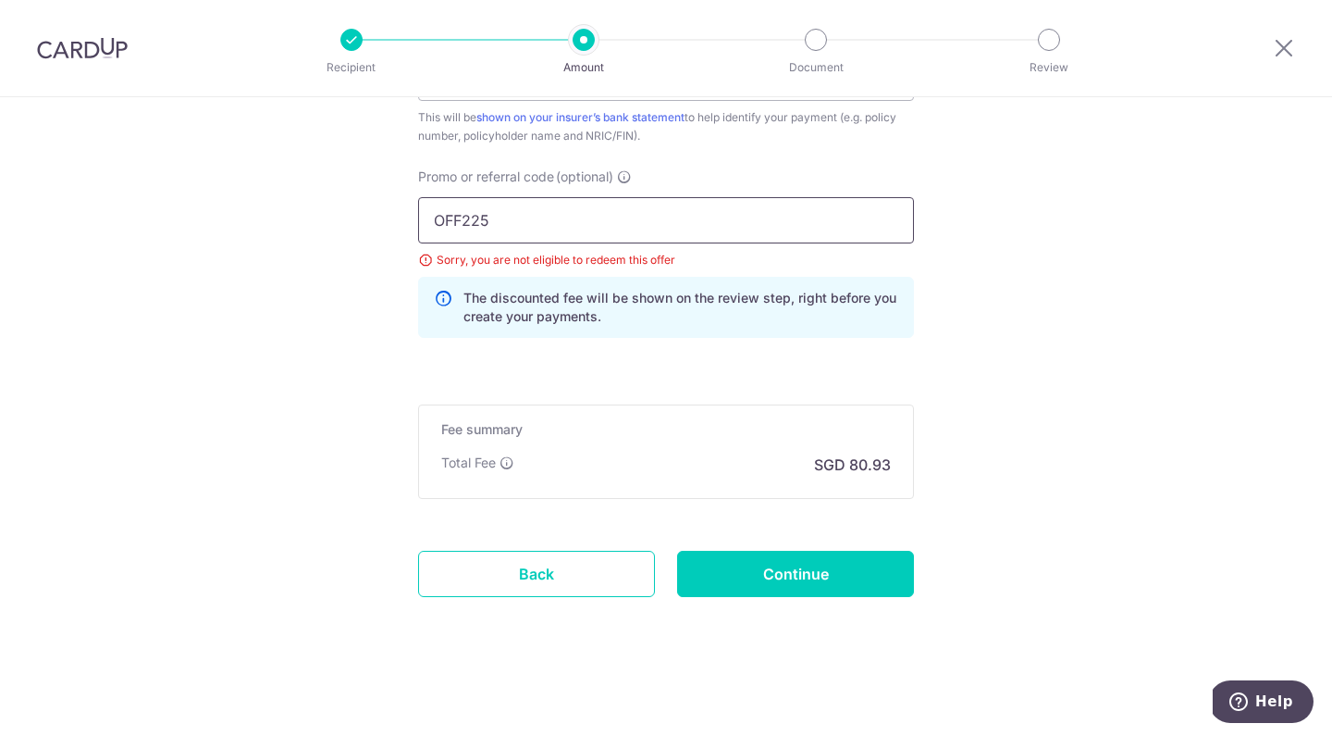
click at [660, 217] on input "OFF225" at bounding box center [666, 220] width 496 height 46
type input "SING18"
click at [749, 571] on input "Continue" at bounding box center [795, 574] width 237 height 46
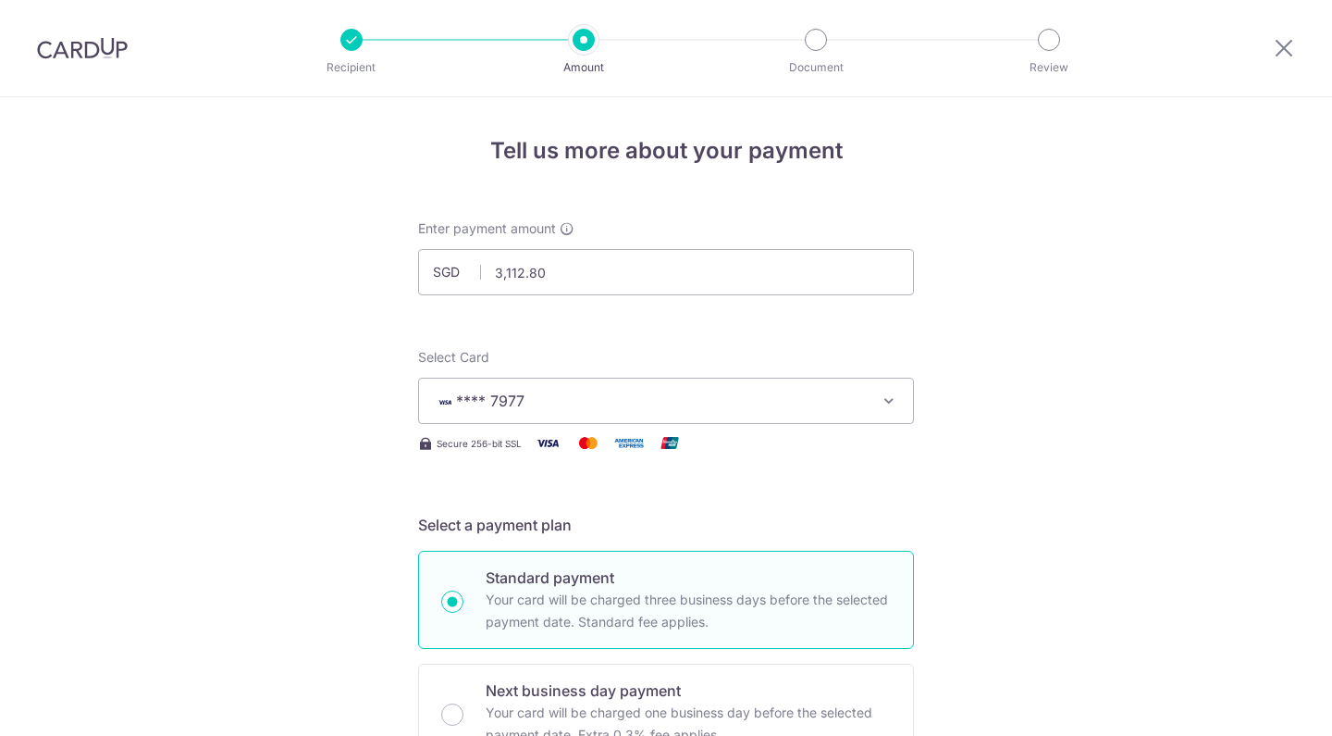
scroll to position [1145, 0]
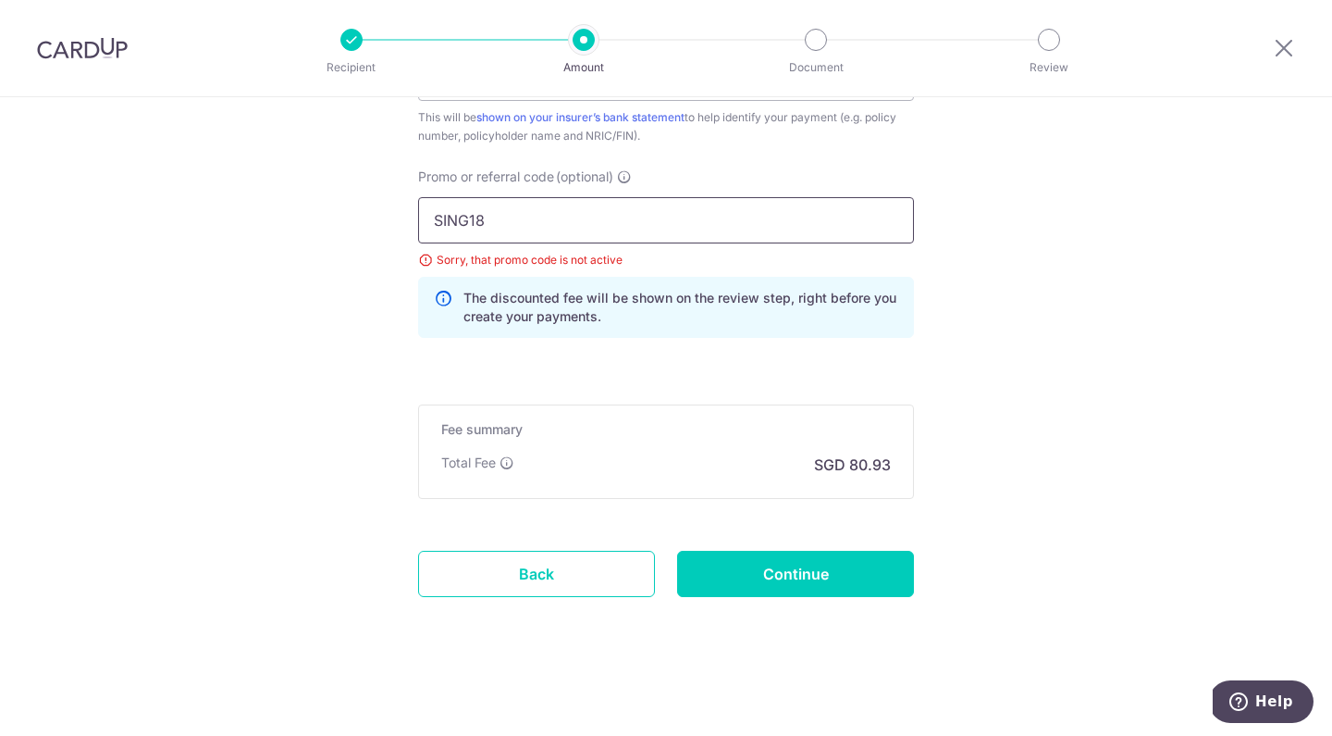
click at [608, 223] on input "SING18" at bounding box center [666, 220] width 496 height 46
type input "S"
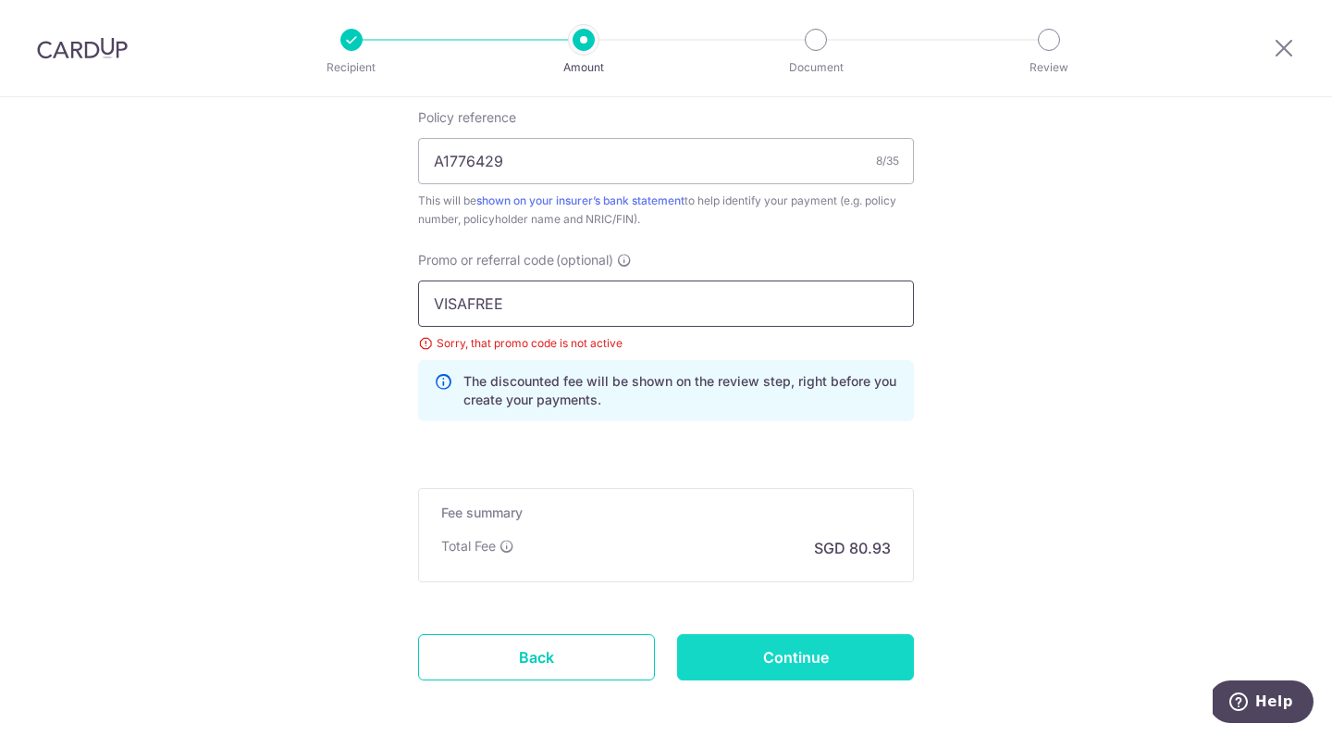
type input "VISAFREE"
click at [768, 663] on input "Continue" at bounding box center [795, 657] width 237 height 46
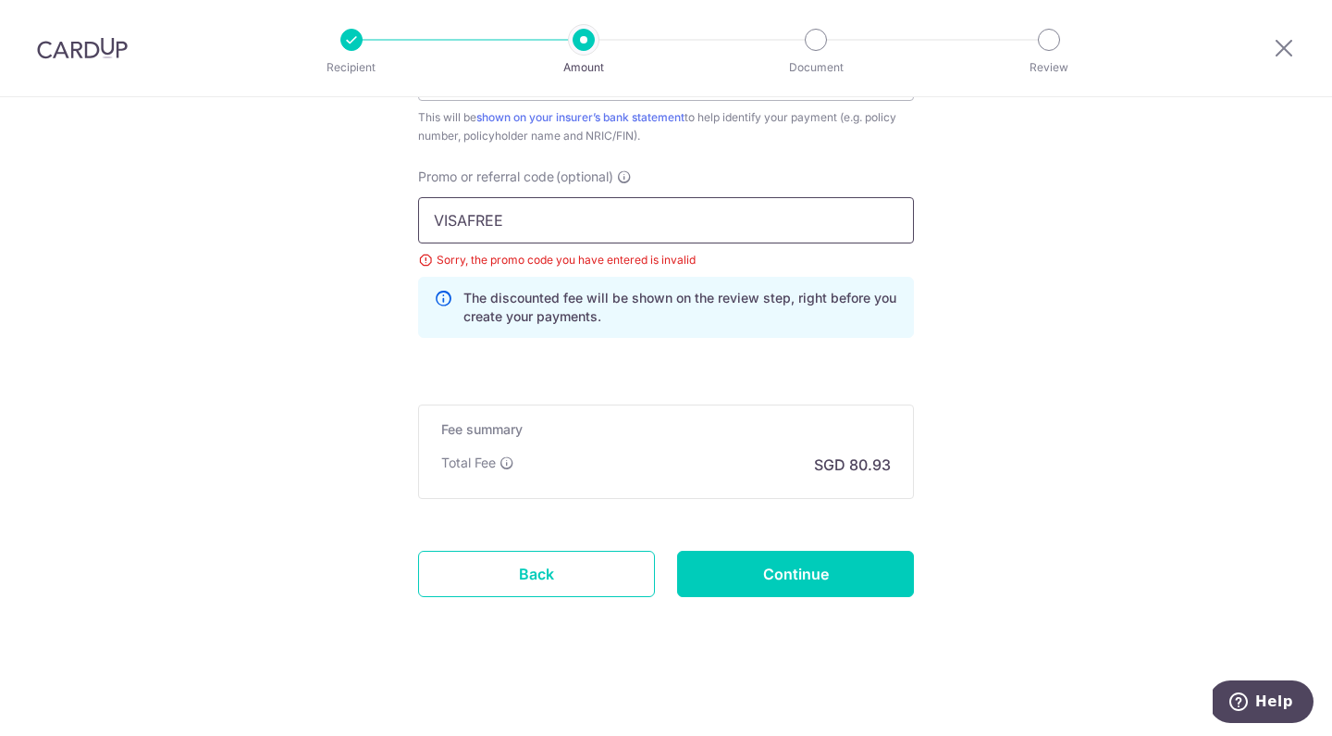
click at [642, 228] on input "VISAFREE" at bounding box center [666, 220] width 496 height 46
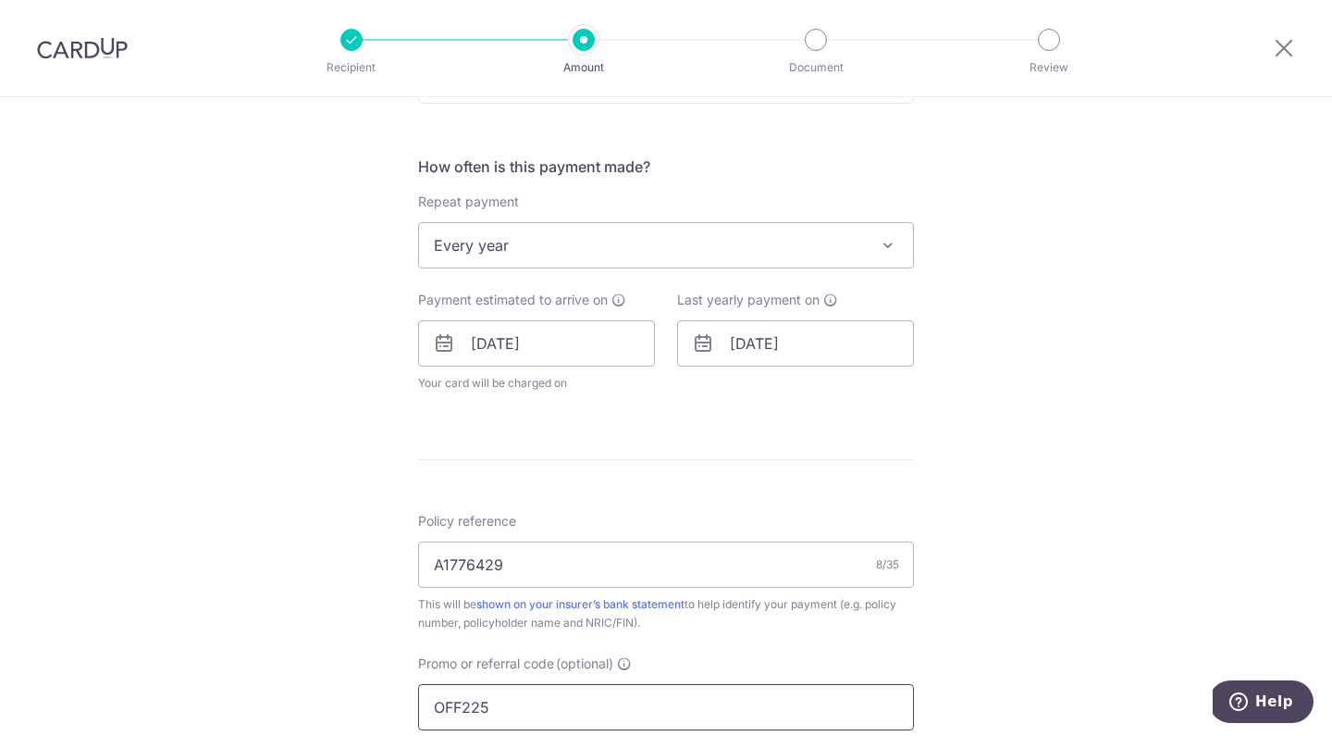
scroll to position [651, 0]
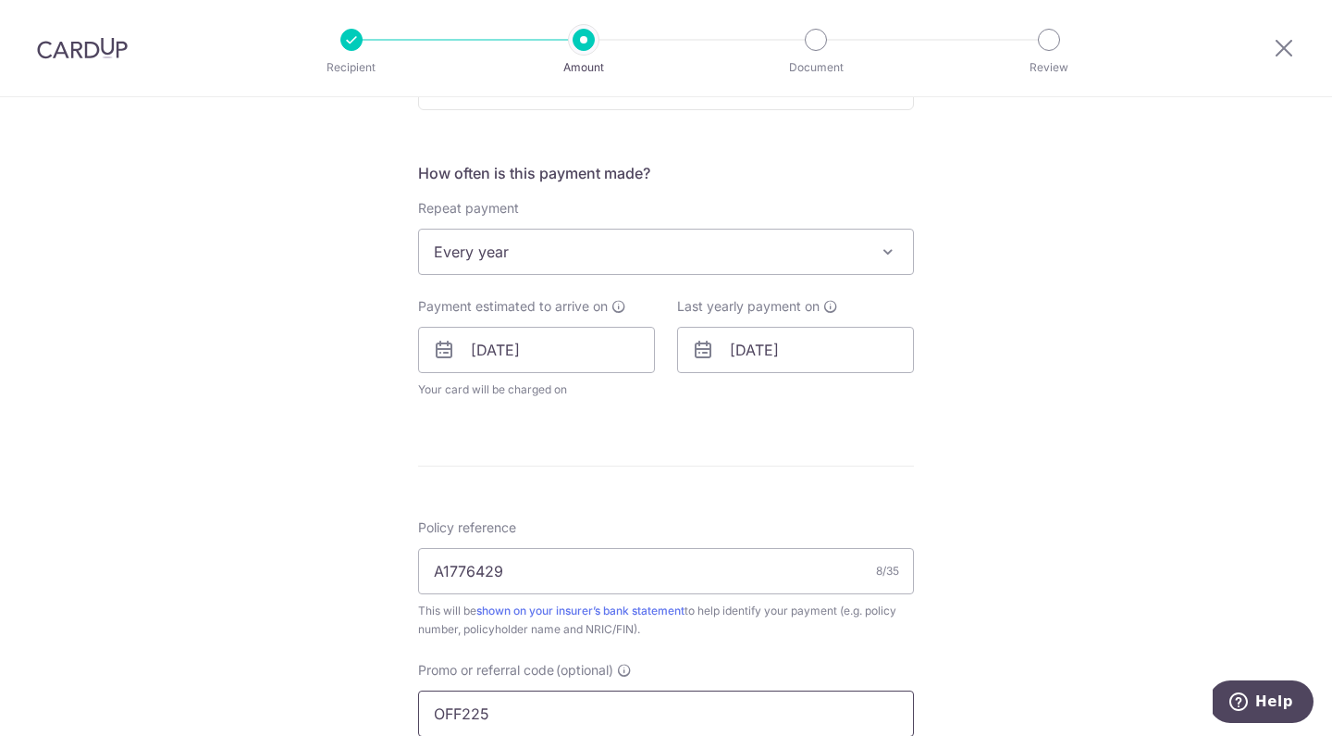
type input "OFF225"
click at [878, 248] on span at bounding box center [888, 252] width 22 height 22
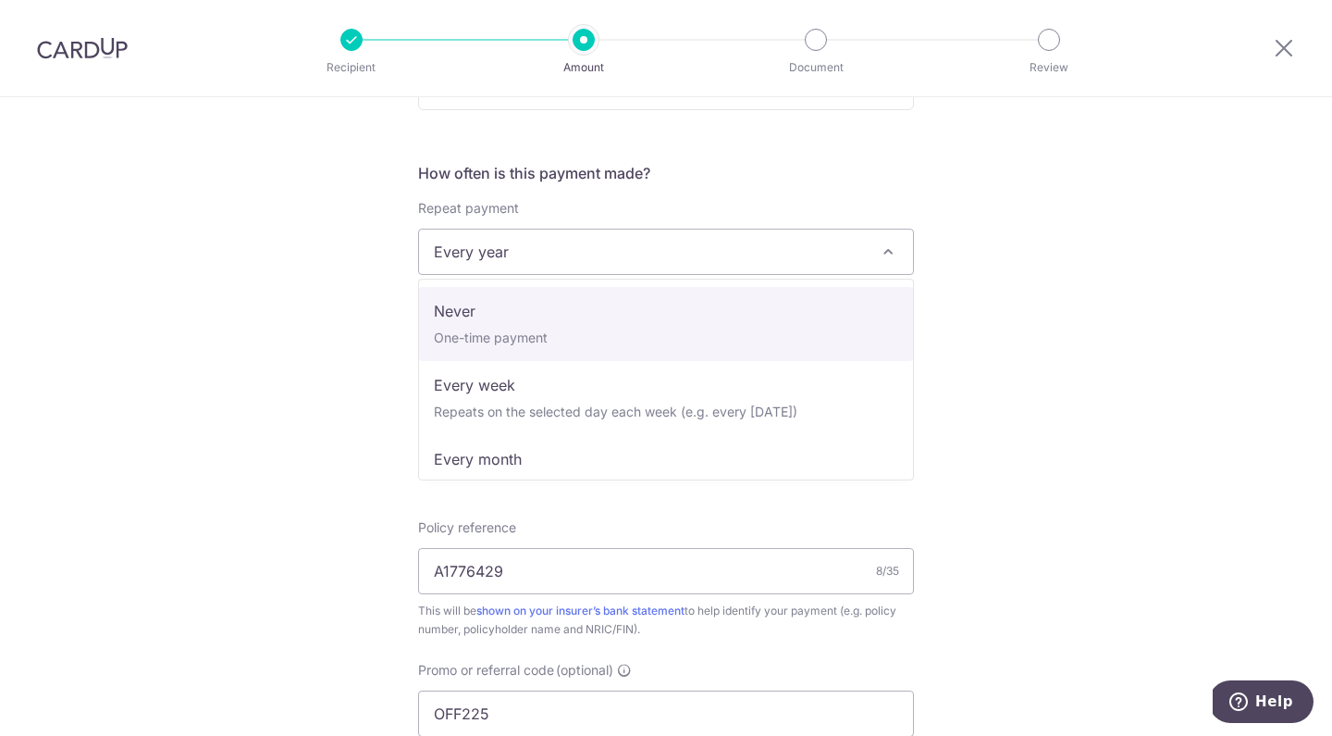
scroll to position [0, 0]
select select "1"
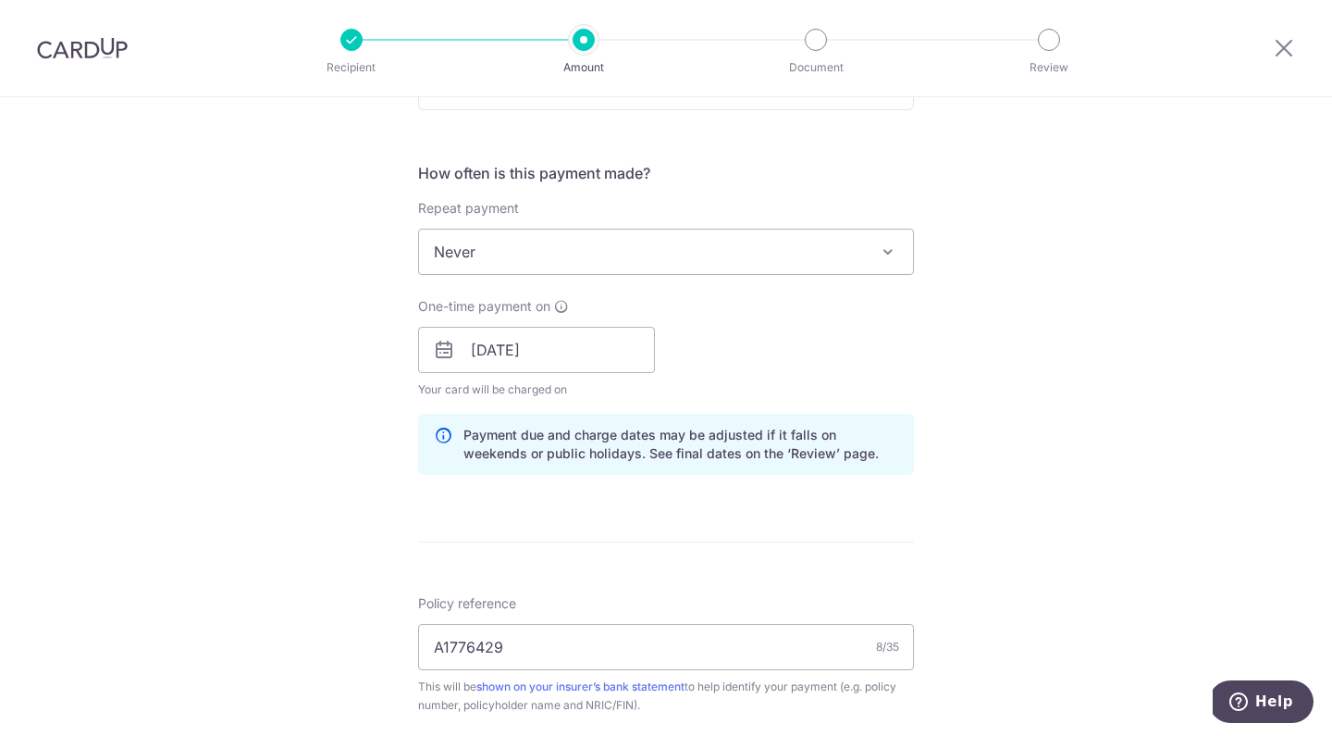
scroll to position [1220, 0]
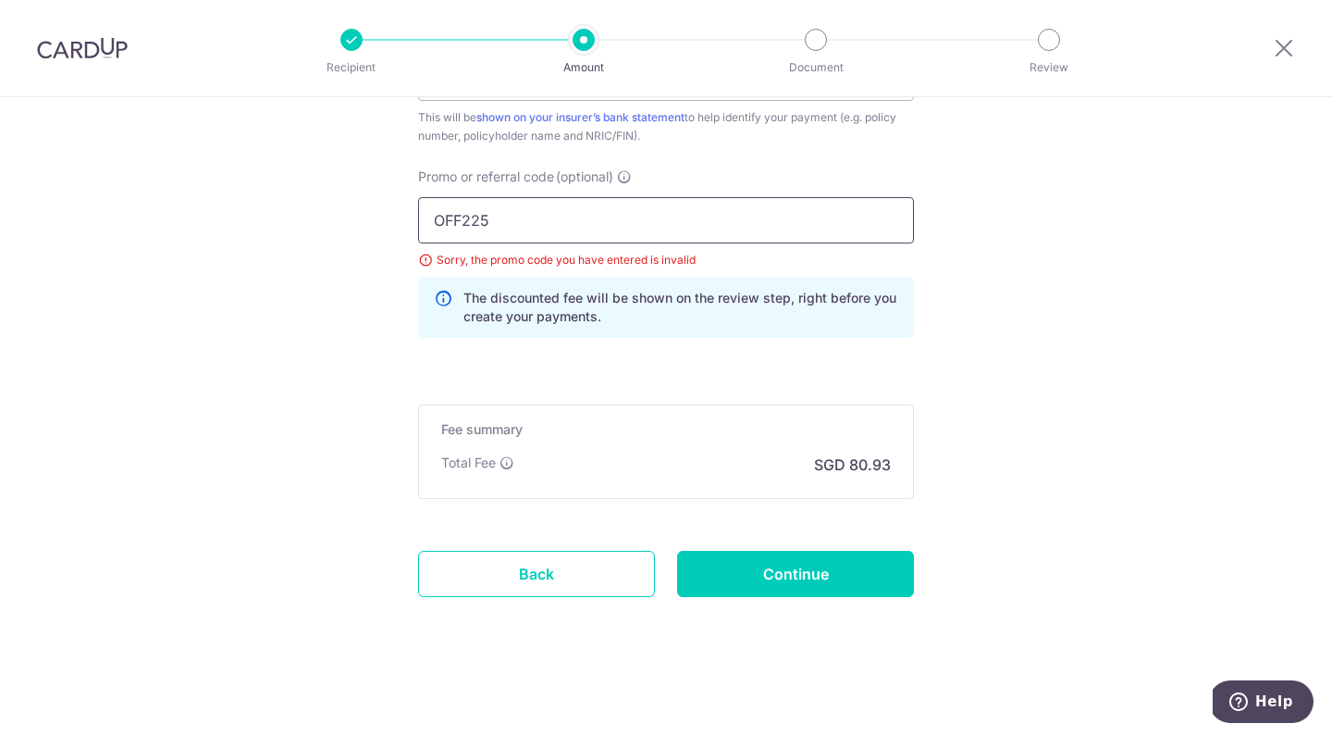
click at [601, 234] on input "OFF225" at bounding box center [666, 220] width 496 height 46
type input "VISAFREE"
click at [764, 569] on input "Continue" at bounding box center [795, 574] width 237 height 46
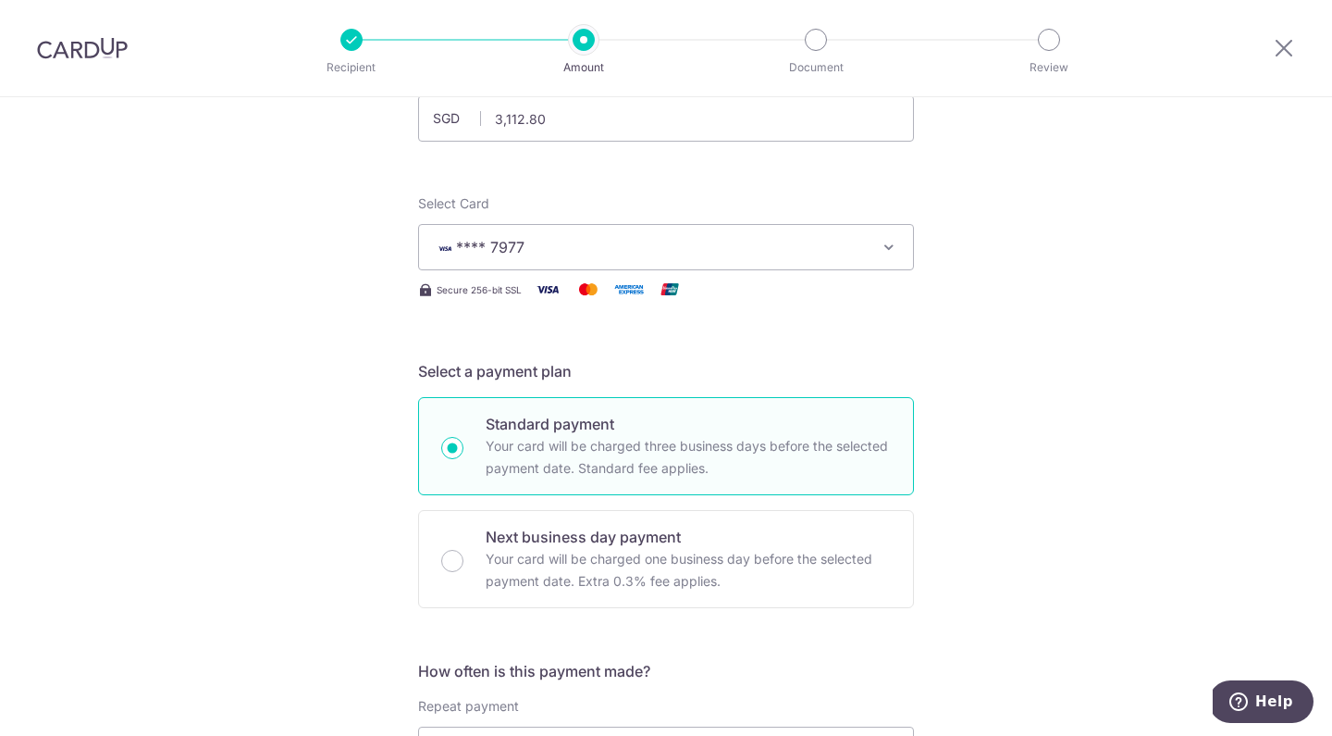
scroll to position [862, 0]
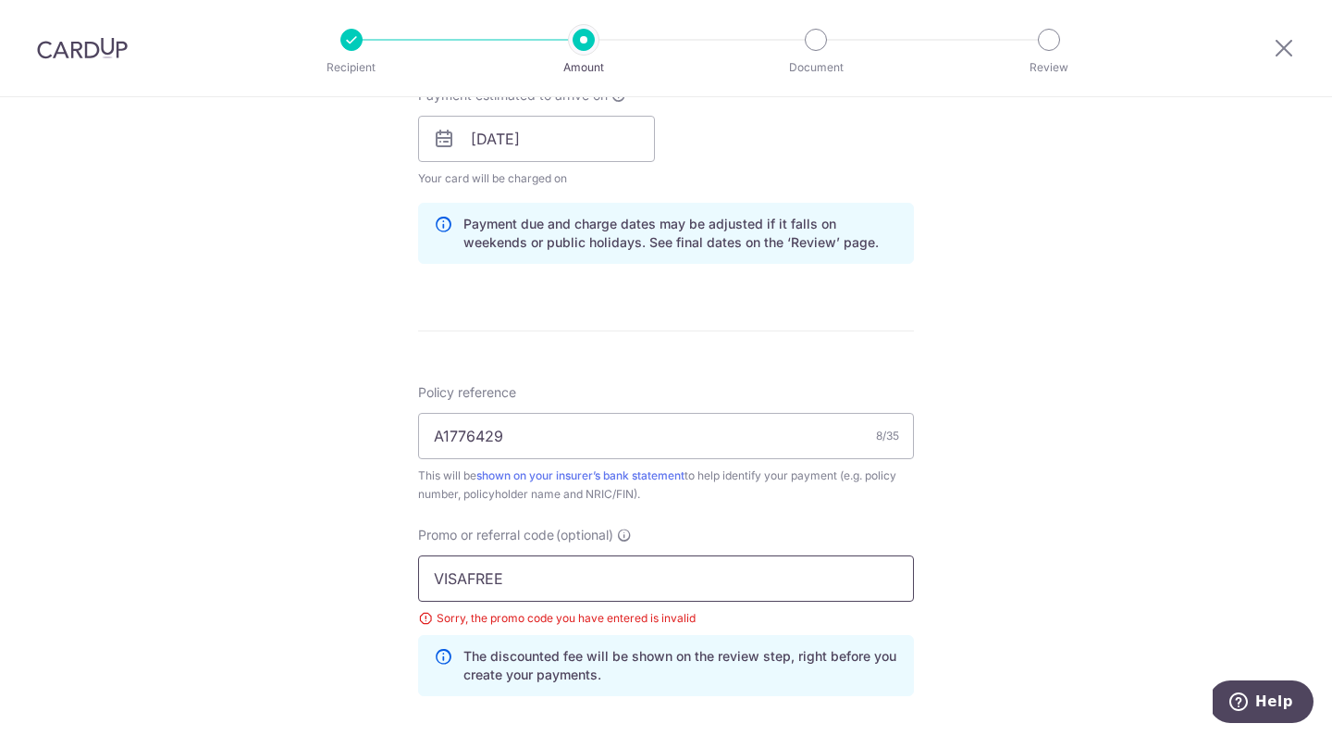
click at [585, 595] on input "VISAFREE" at bounding box center [666, 578] width 496 height 46
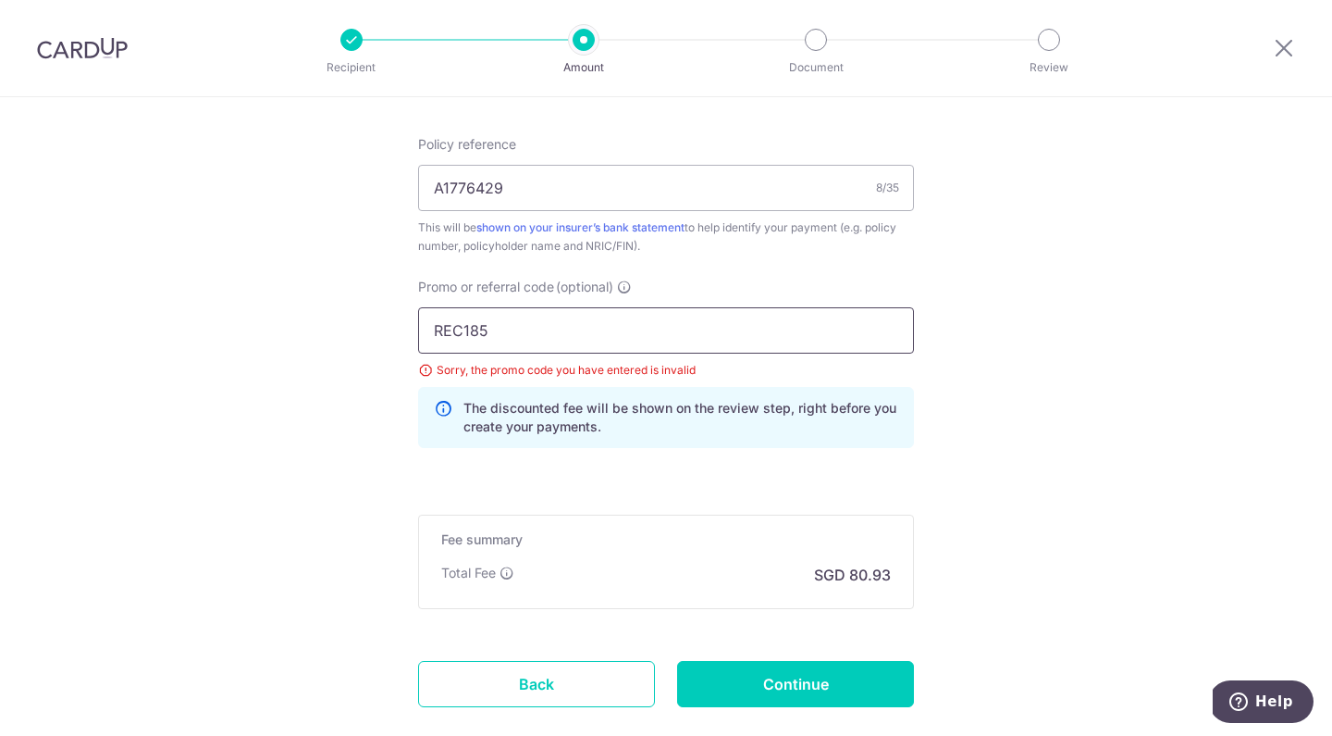
scroll to position [1112, 0]
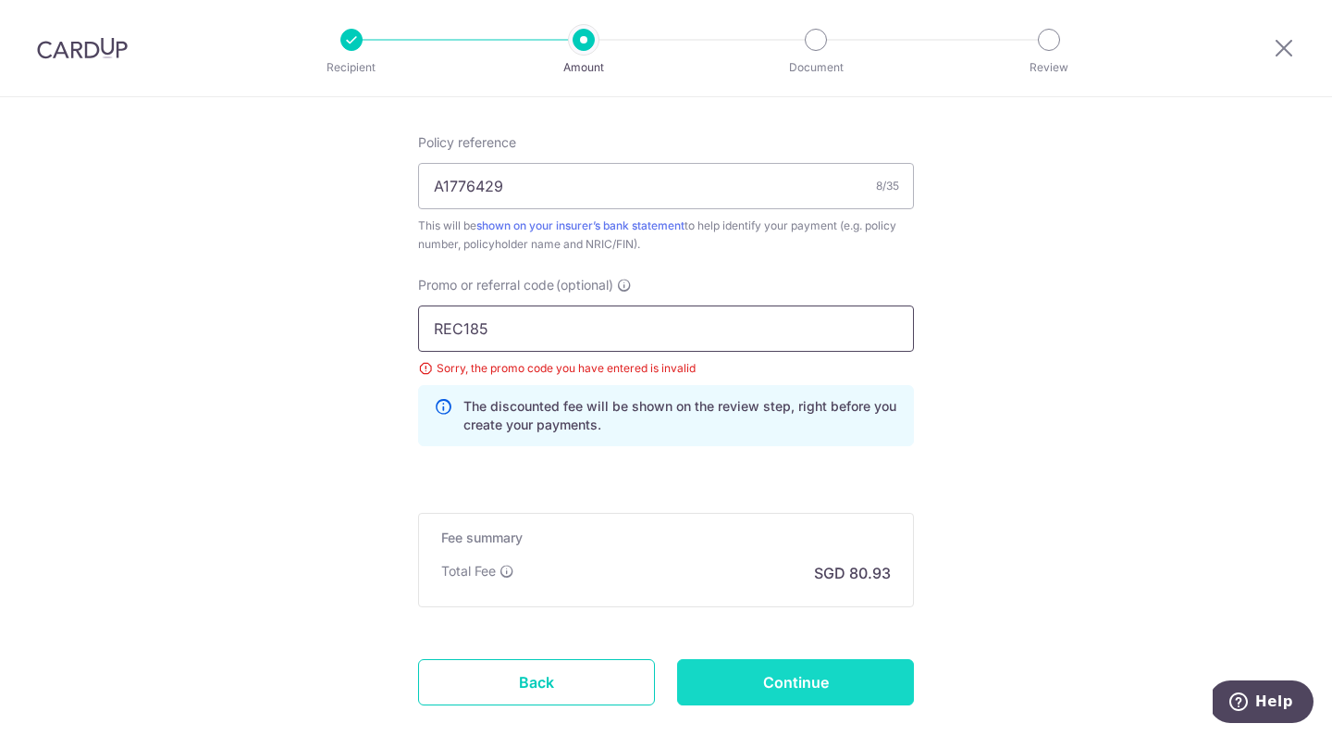
type input "REC185"
click at [808, 696] on input "Continue" at bounding box center [795, 682] width 237 height 46
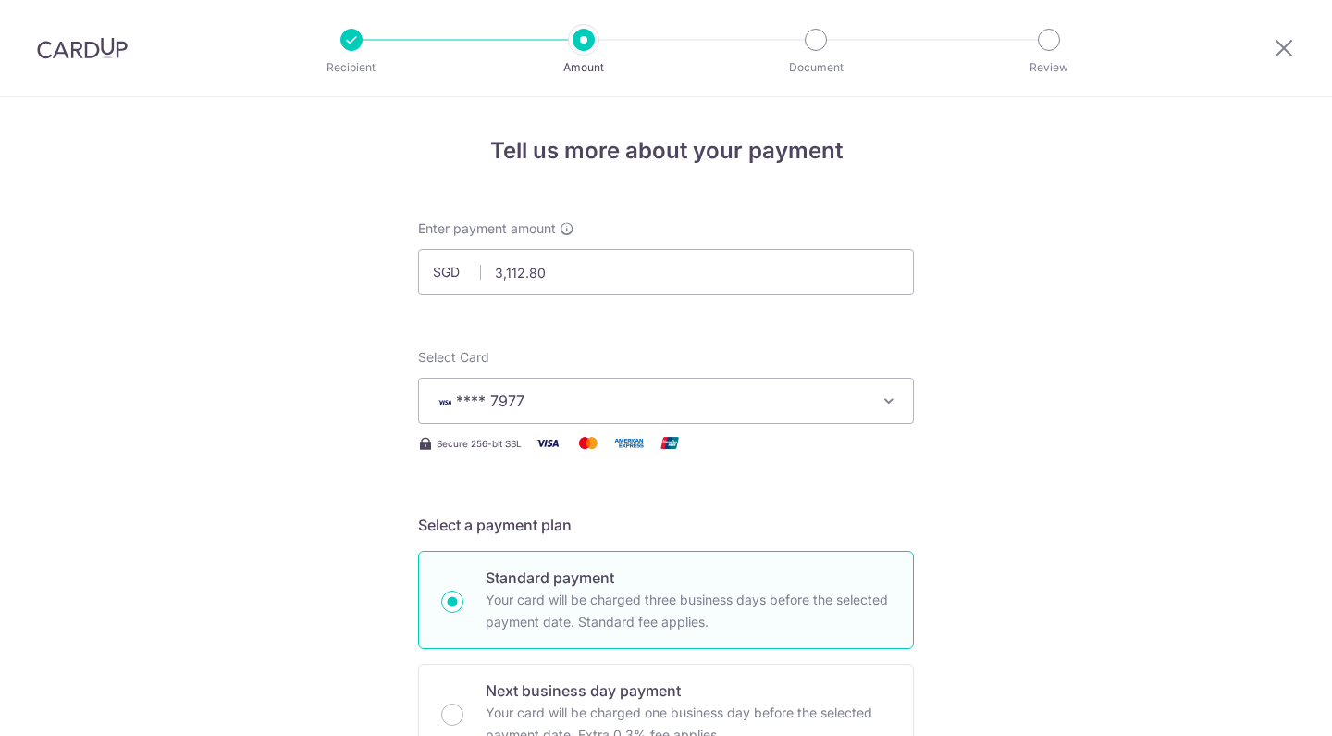
scroll to position [1220, 0]
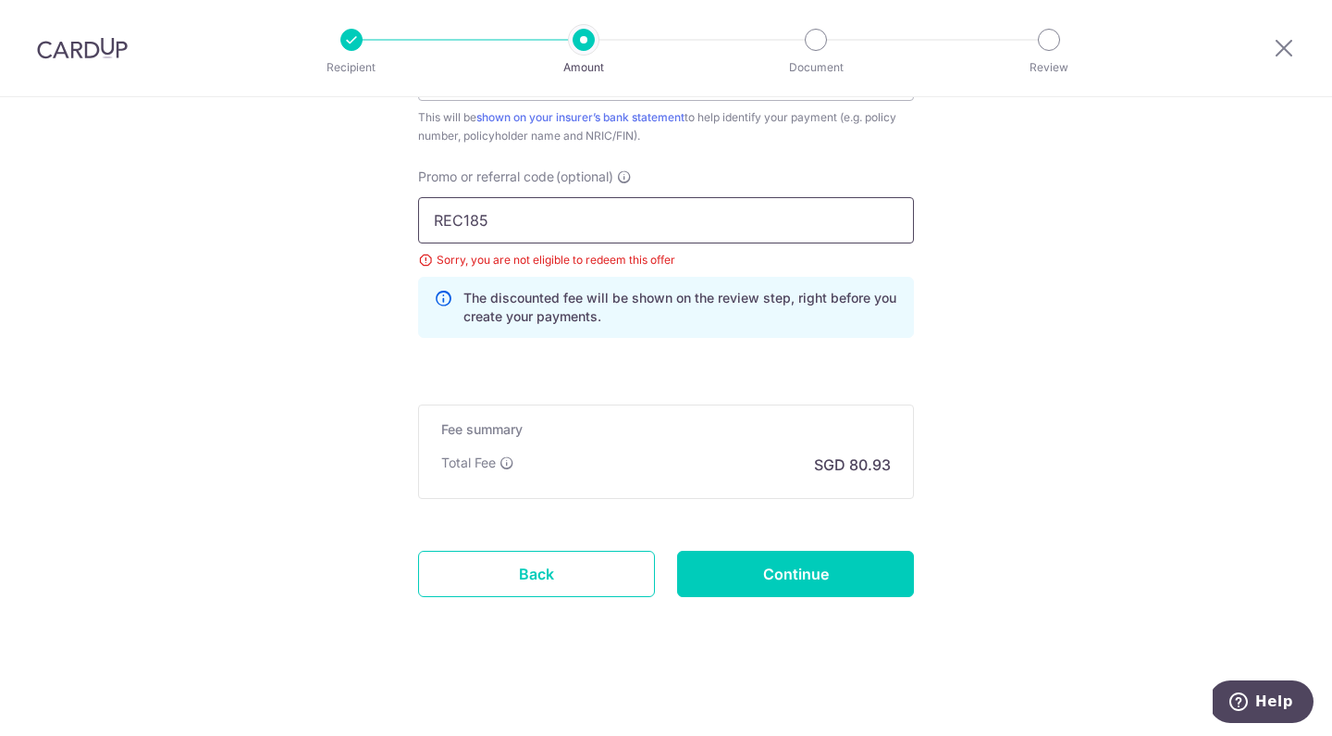
click at [513, 215] on input "REC185" at bounding box center [666, 220] width 496 height 46
type input "OFF225"
click at [724, 561] on input "Continue" at bounding box center [795, 574] width 237 height 46
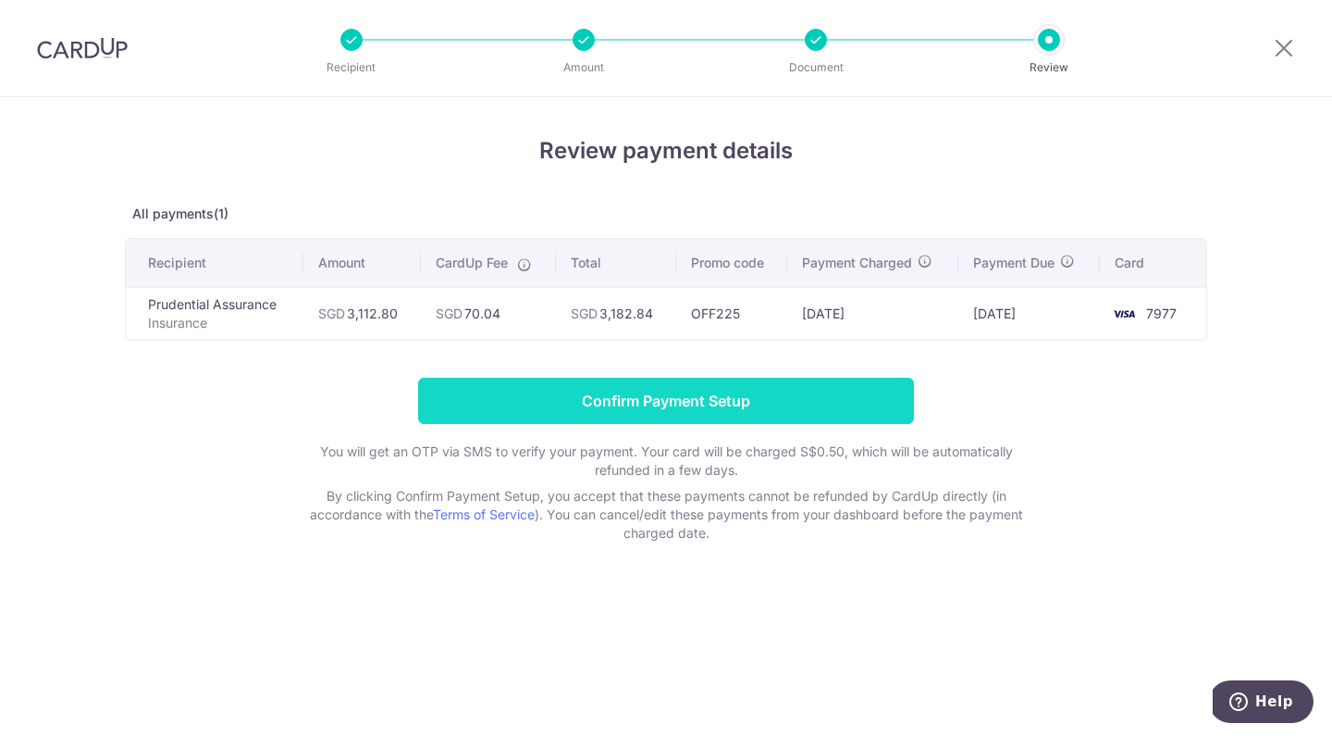
click at [787, 398] on input "Confirm Payment Setup" at bounding box center [666, 401] width 496 height 46
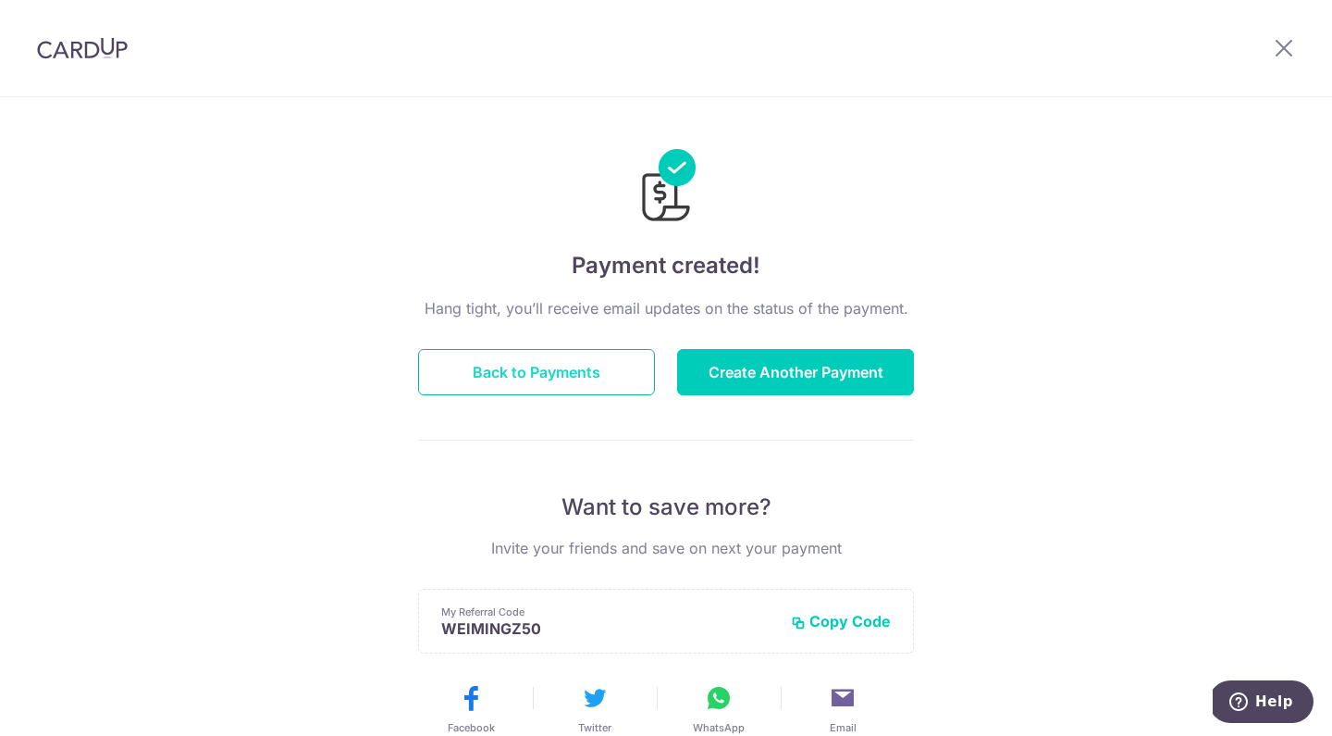
click at [612, 358] on button "Back to Payments" at bounding box center [536, 372] width 237 height 46
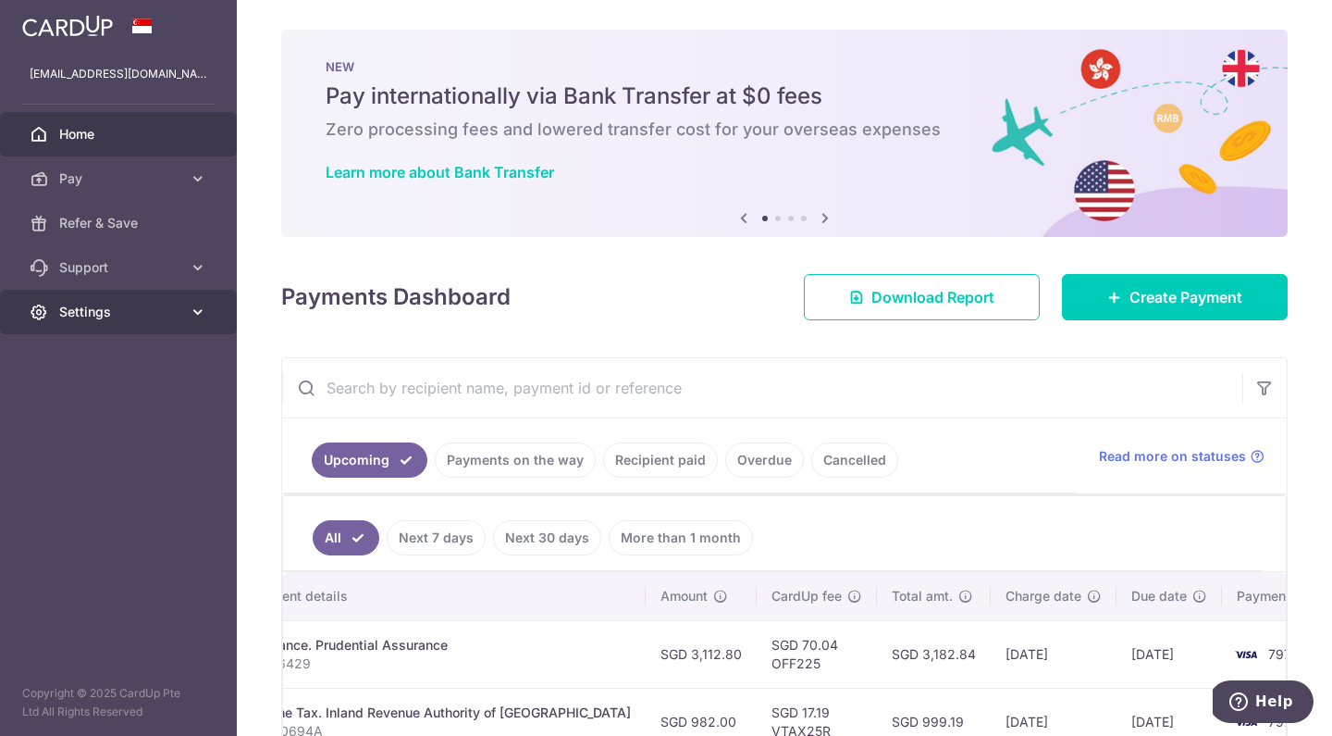
click at [186, 311] on link "Settings" at bounding box center [118, 312] width 237 height 44
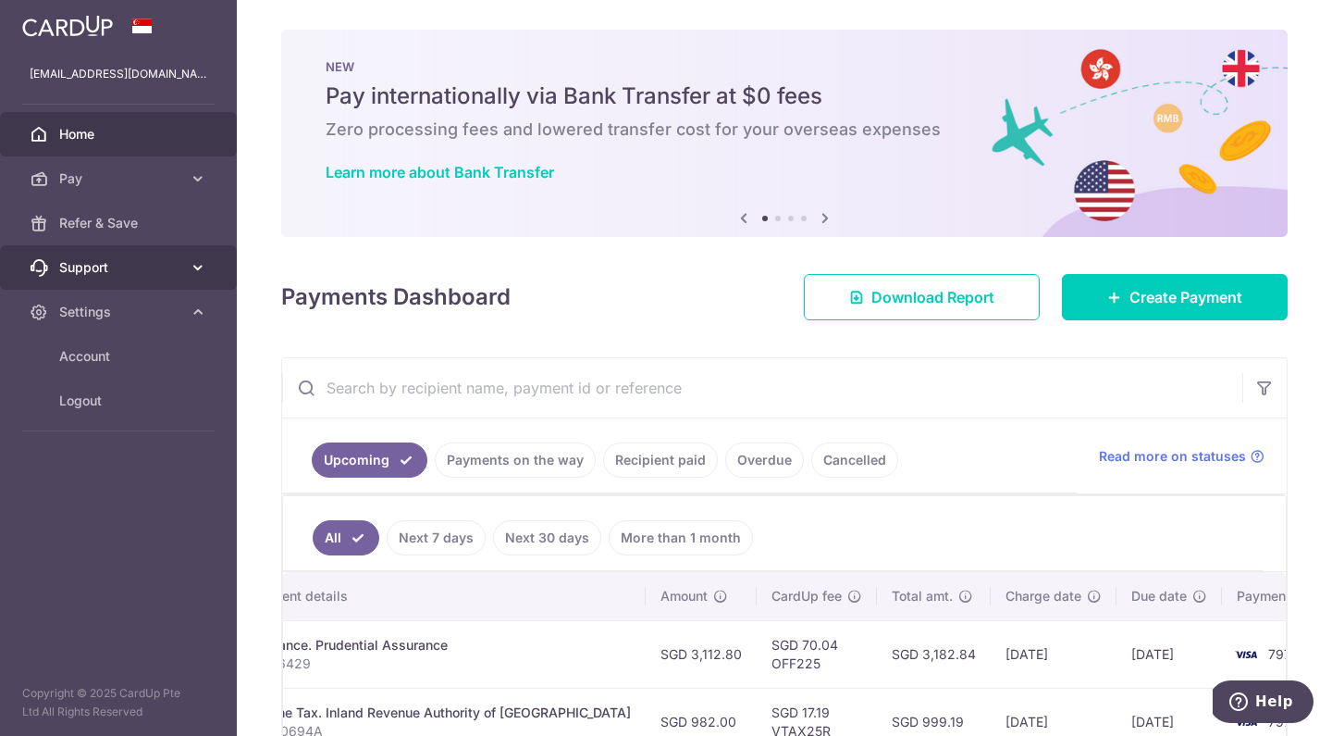
click at [208, 269] on link "Support" at bounding box center [118, 267] width 237 height 44
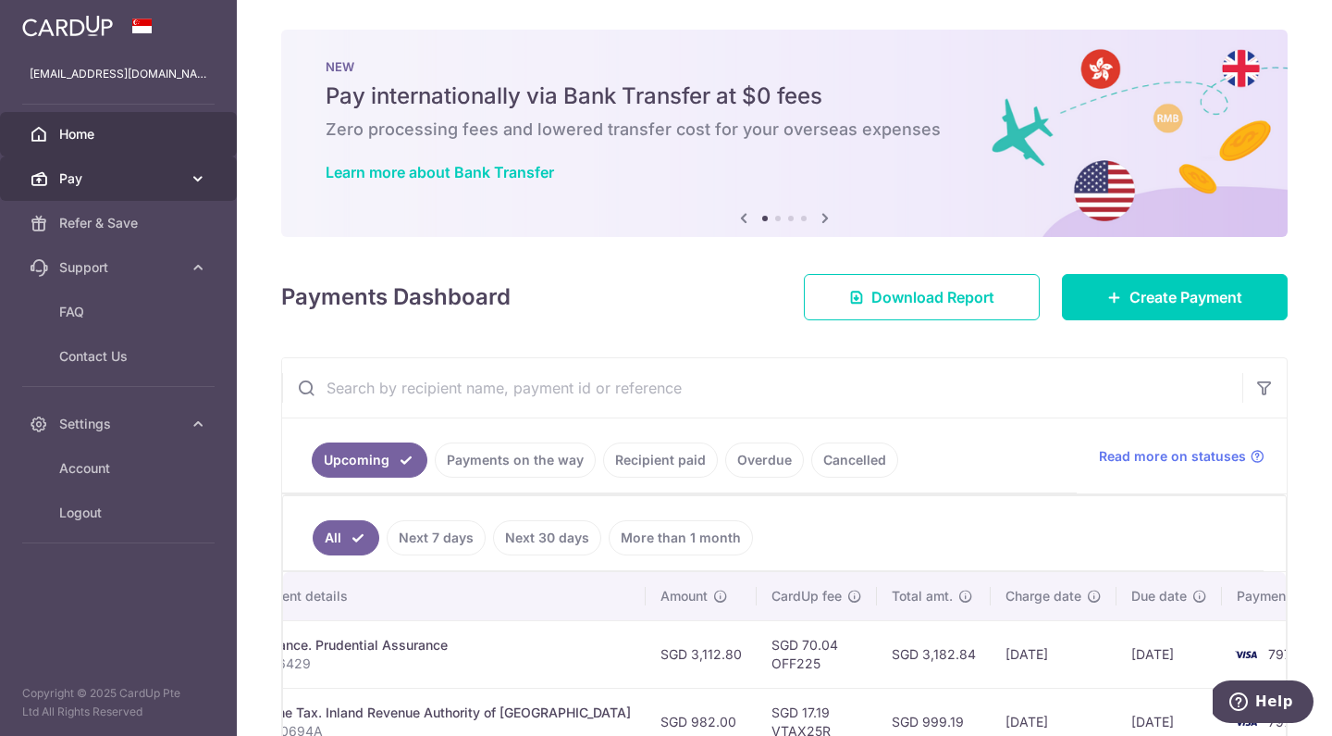
click at [207, 180] on link "Pay" at bounding box center [118, 178] width 237 height 44
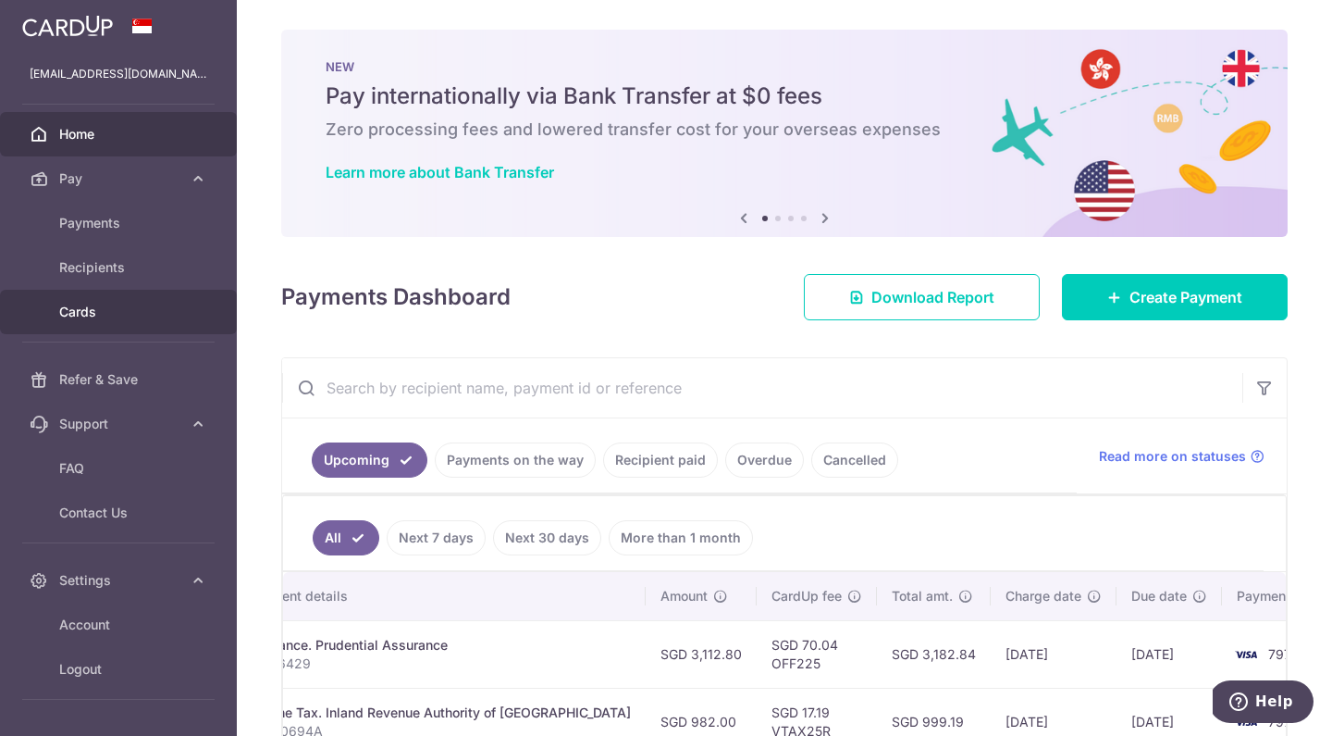
click at [156, 311] on span "Cards" at bounding box center [120, 312] width 122 height 19
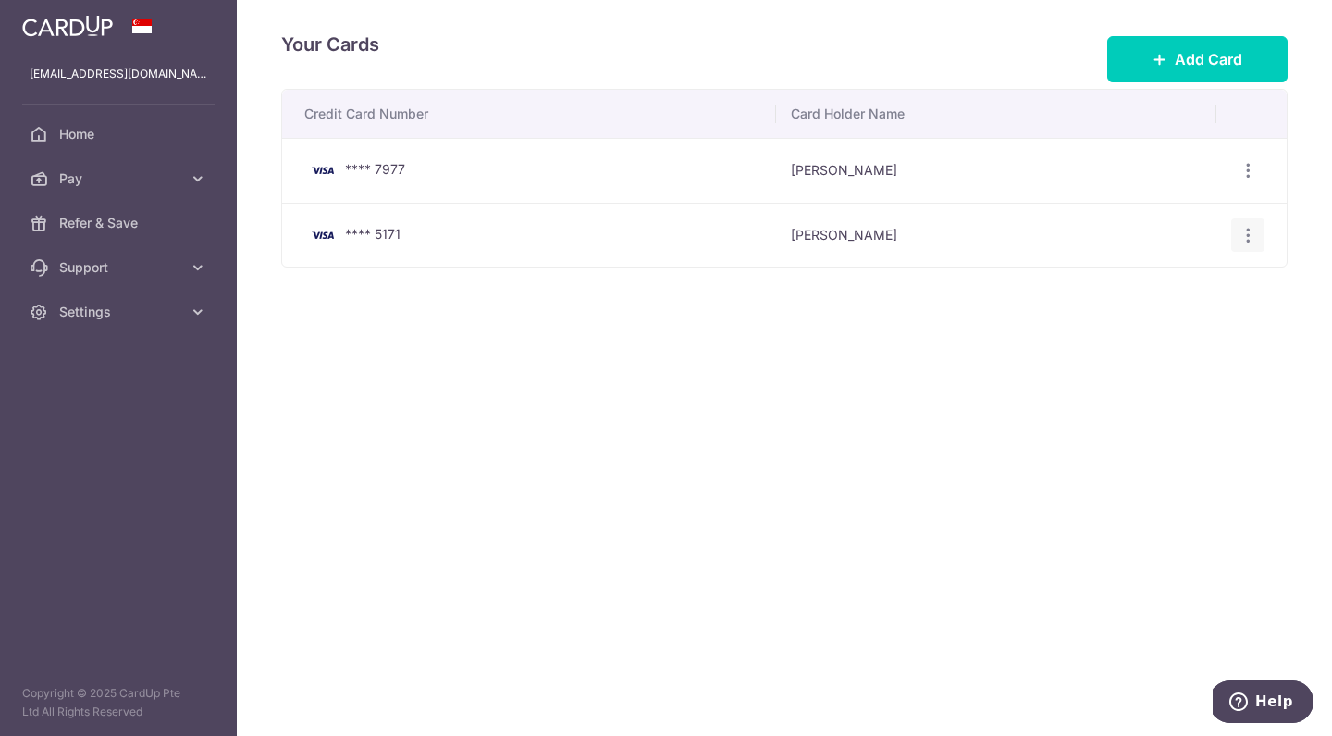
click at [1243, 234] on icon "button" at bounding box center [1248, 235] width 19 height 19
click at [1133, 331] on span "Delete" at bounding box center [1186, 330] width 126 height 22
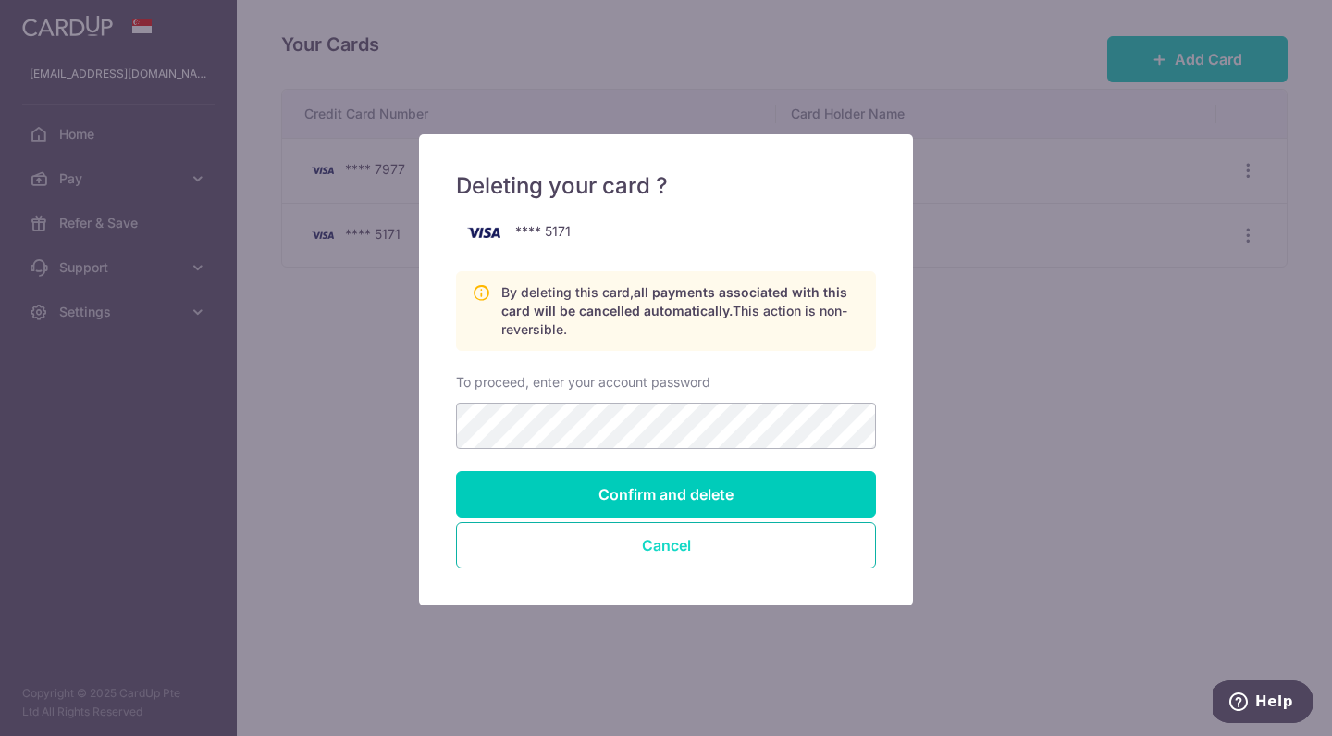
click at [712, 539] on button "Cancel" at bounding box center [666, 545] width 420 height 46
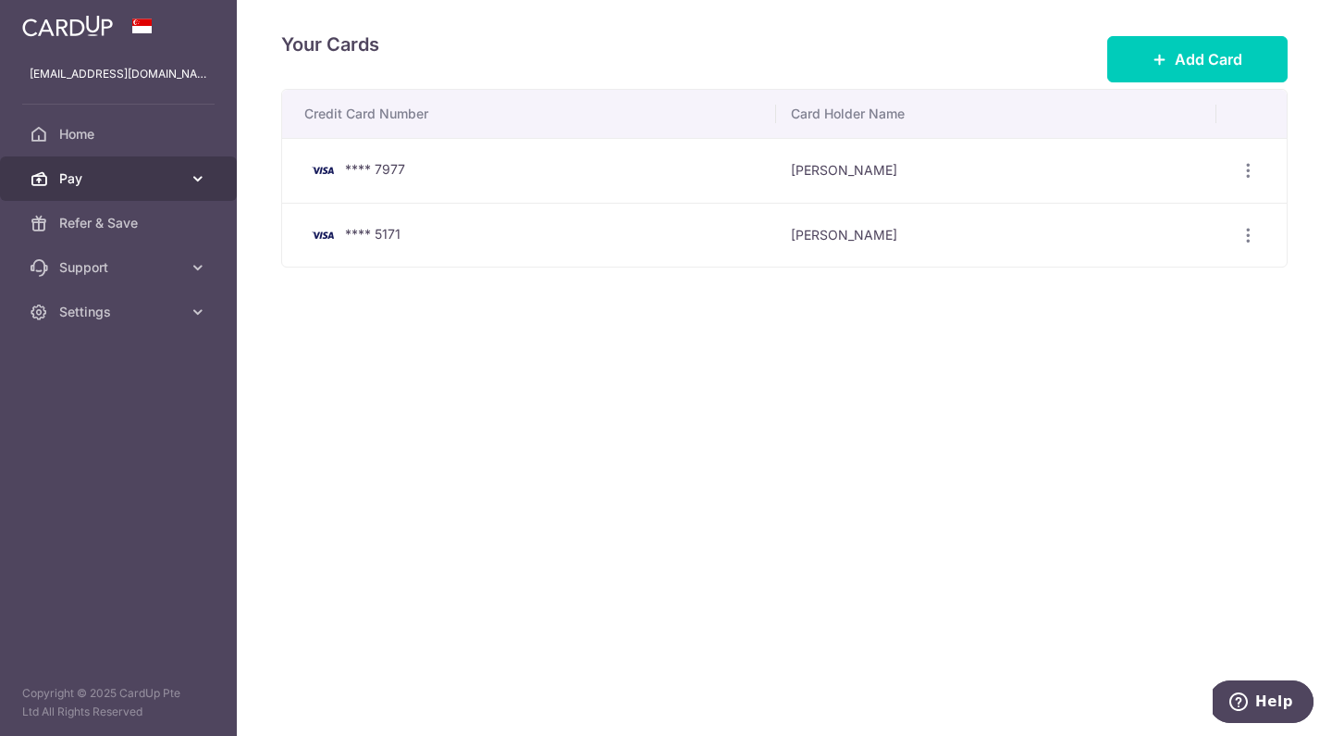
click at [168, 178] on span "Pay" at bounding box center [120, 178] width 122 height 19
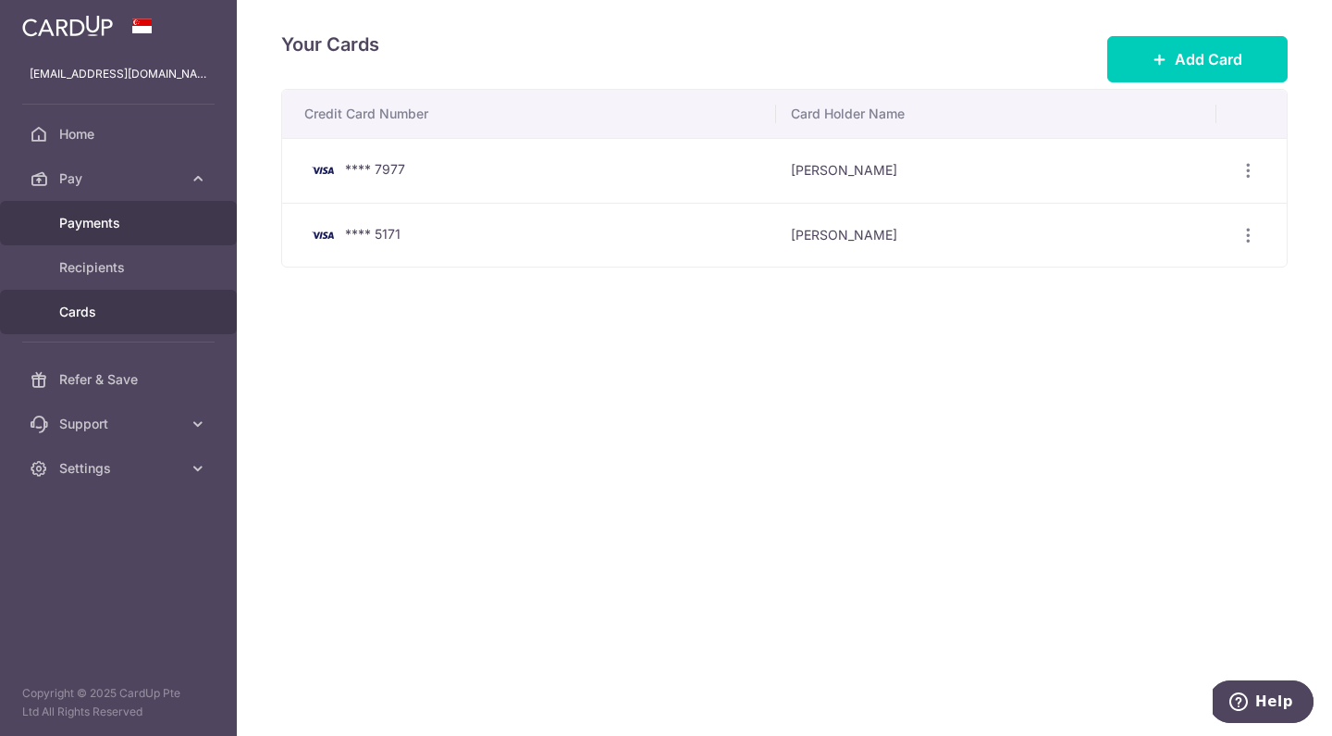
click at [137, 224] on span "Payments" at bounding box center [120, 223] width 122 height 19
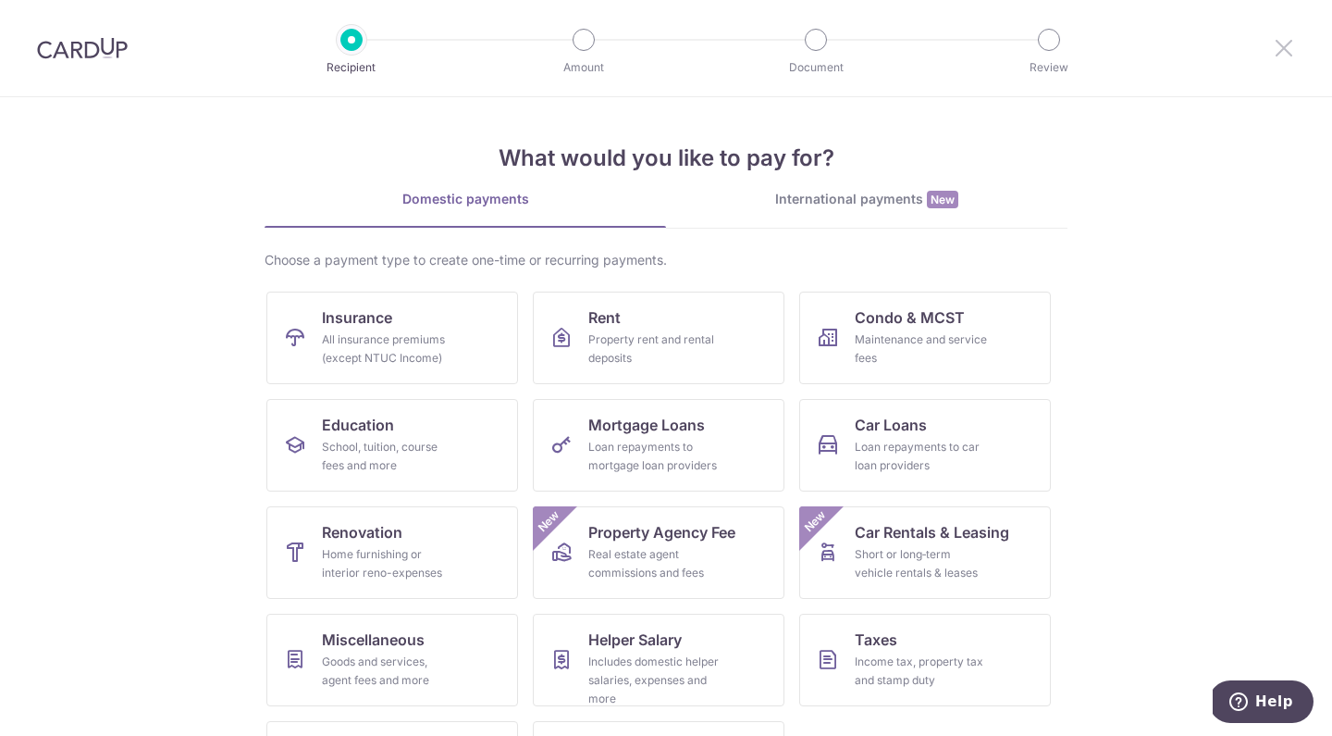
click at [1284, 47] on icon at bounding box center [1284, 47] width 22 height 23
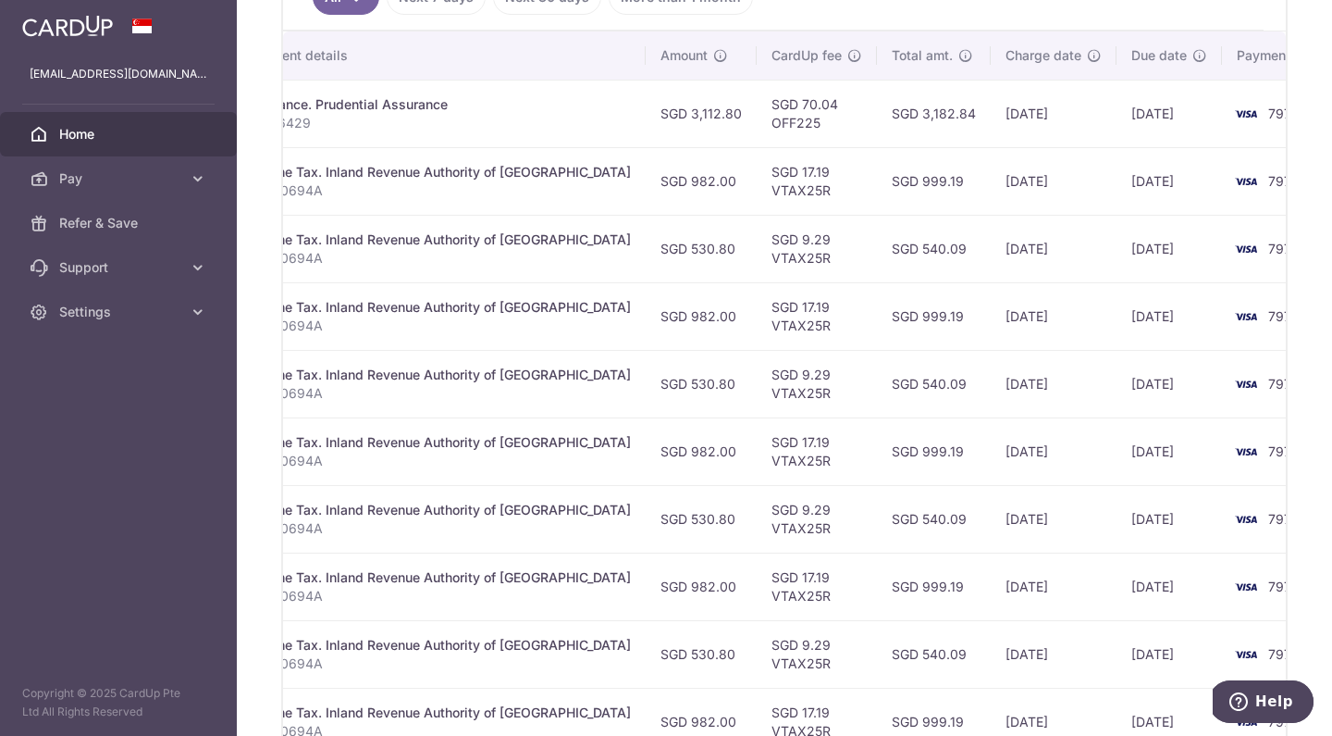
scroll to position [673, 0]
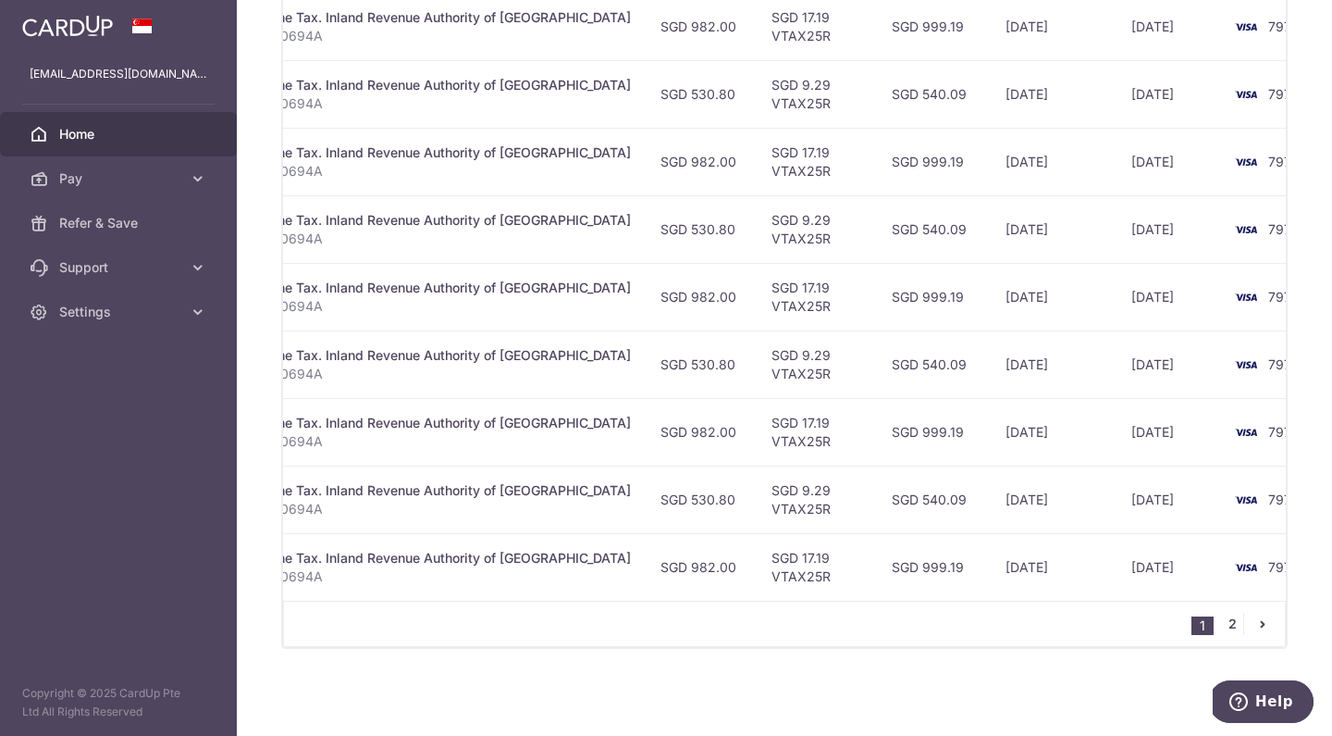
click at [1241, 626] on link "2" at bounding box center [1232, 624] width 22 height 22
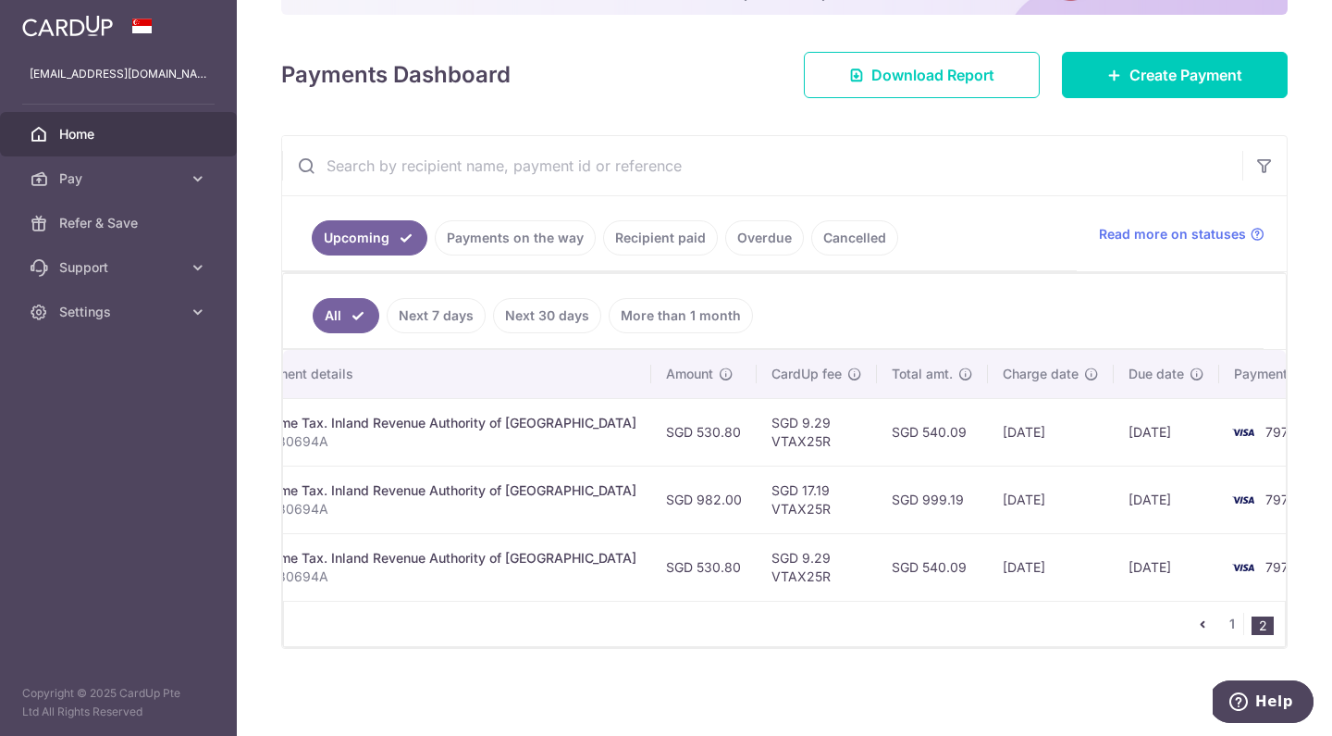
scroll to position [200, 0]
click at [199, 192] on link "Pay" at bounding box center [118, 178] width 237 height 44
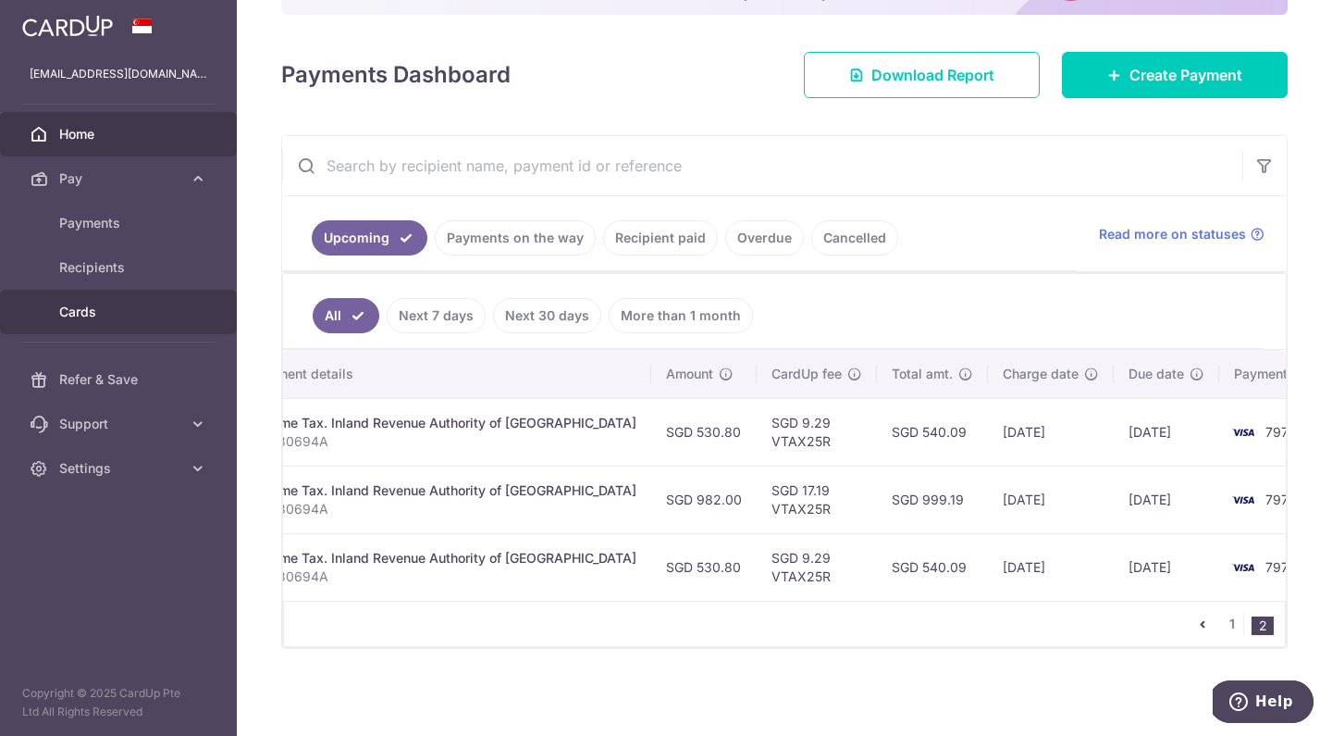
click at [134, 311] on span "Cards" at bounding box center [120, 312] width 122 height 19
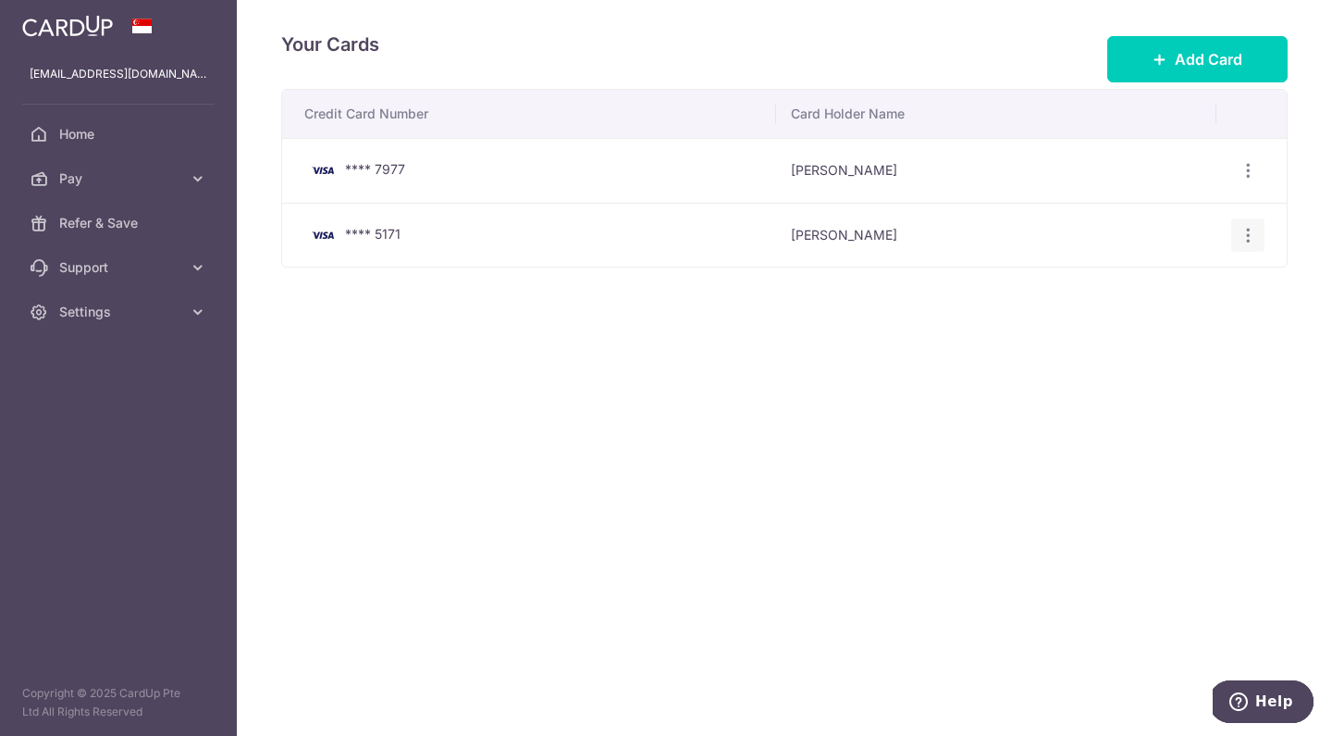
click at [1250, 237] on icon "button" at bounding box center [1248, 235] width 19 height 19
click at [1133, 348] on link "Delete" at bounding box center [1168, 330] width 192 height 44
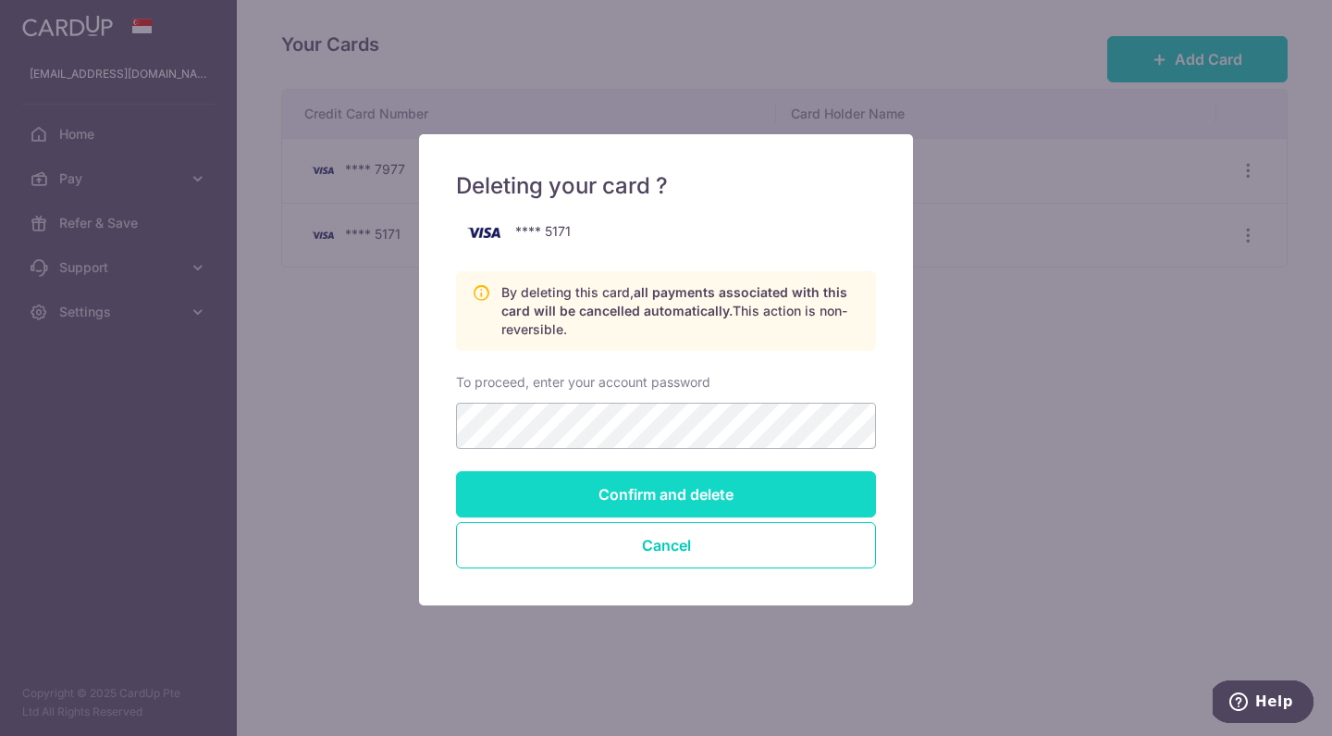
click at [736, 498] on input "Confirm and delete" at bounding box center [666, 494] width 420 height 46
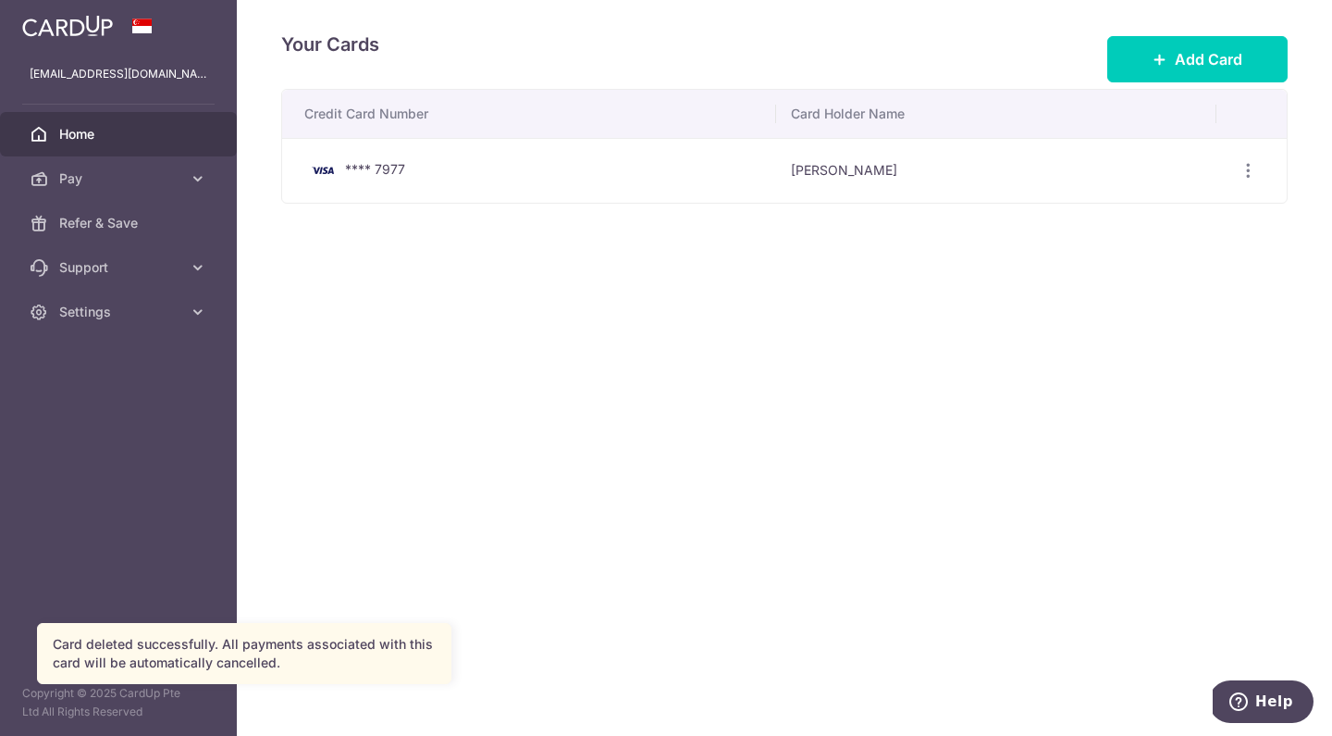
click at [81, 114] on link "Home" at bounding box center [118, 134] width 237 height 44
